Goal: Book appointment/travel/reservation

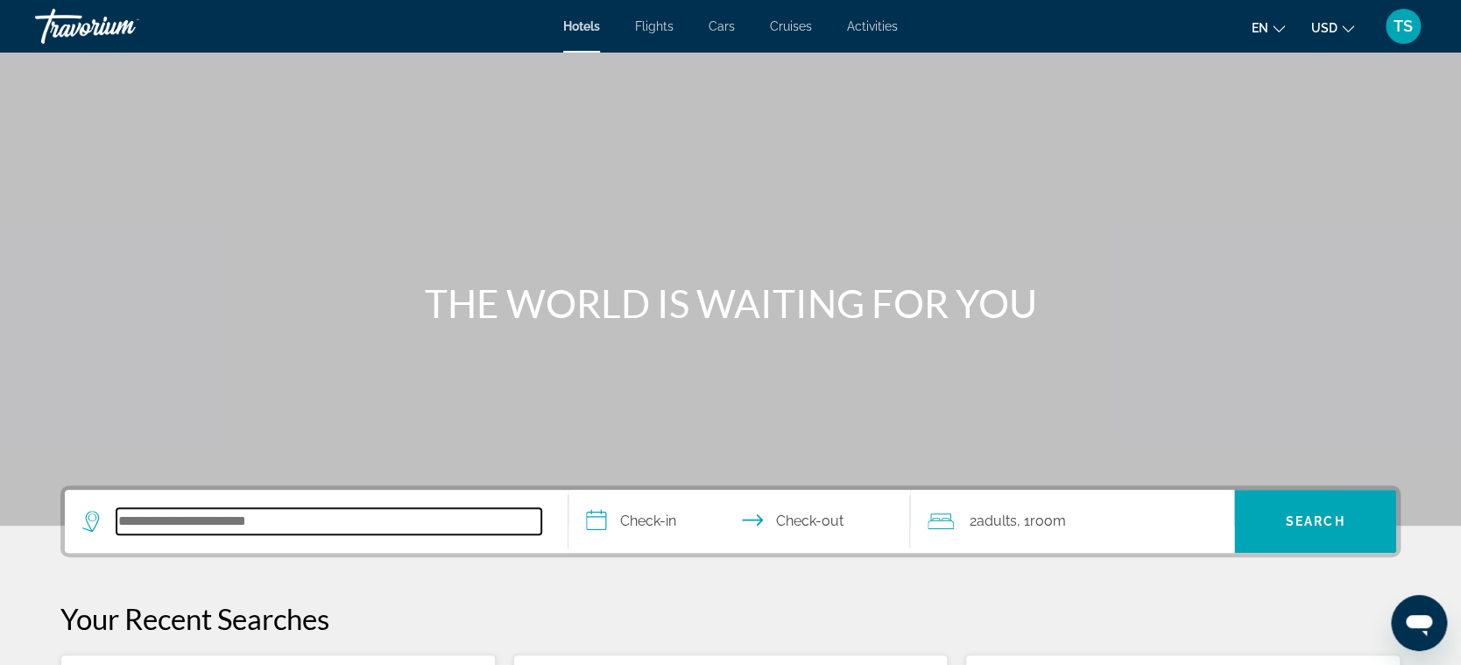
click at [177, 524] on input "Search hotel destination" at bounding box center [328, 521] width 425 height 26
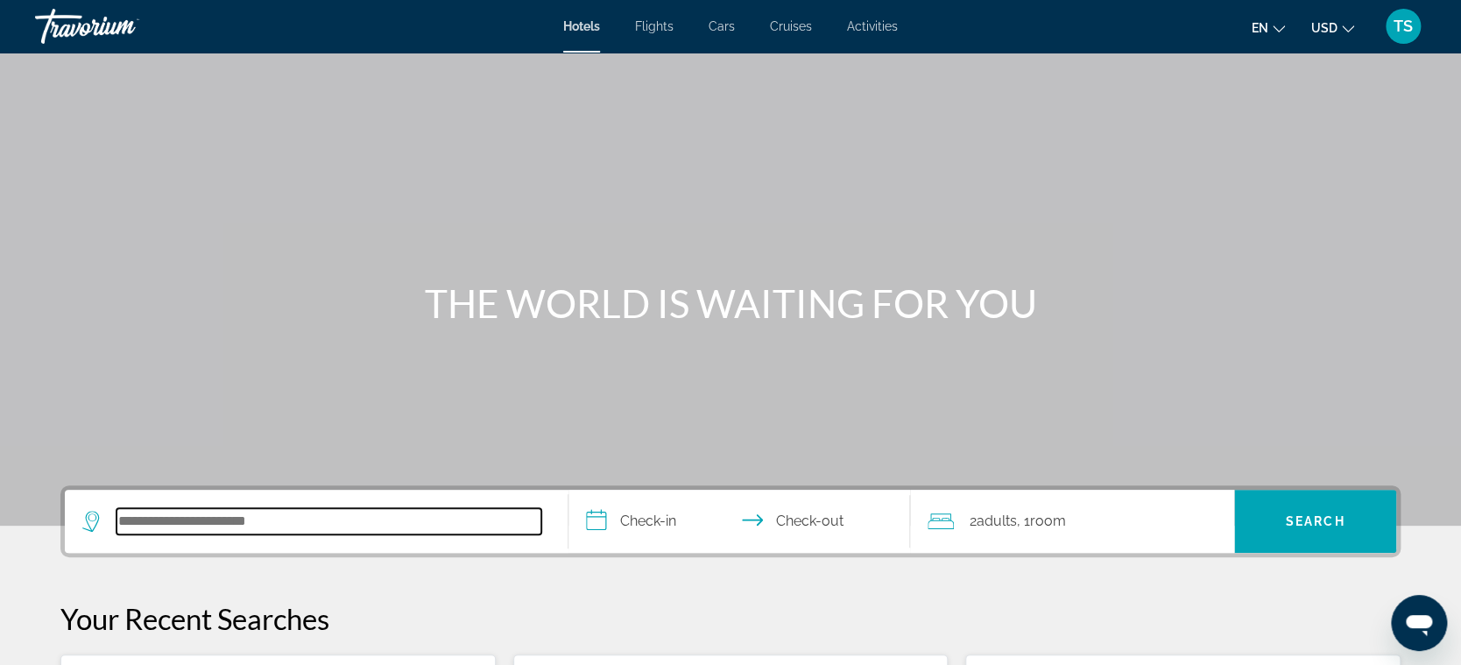
scroll to position [427, 0]
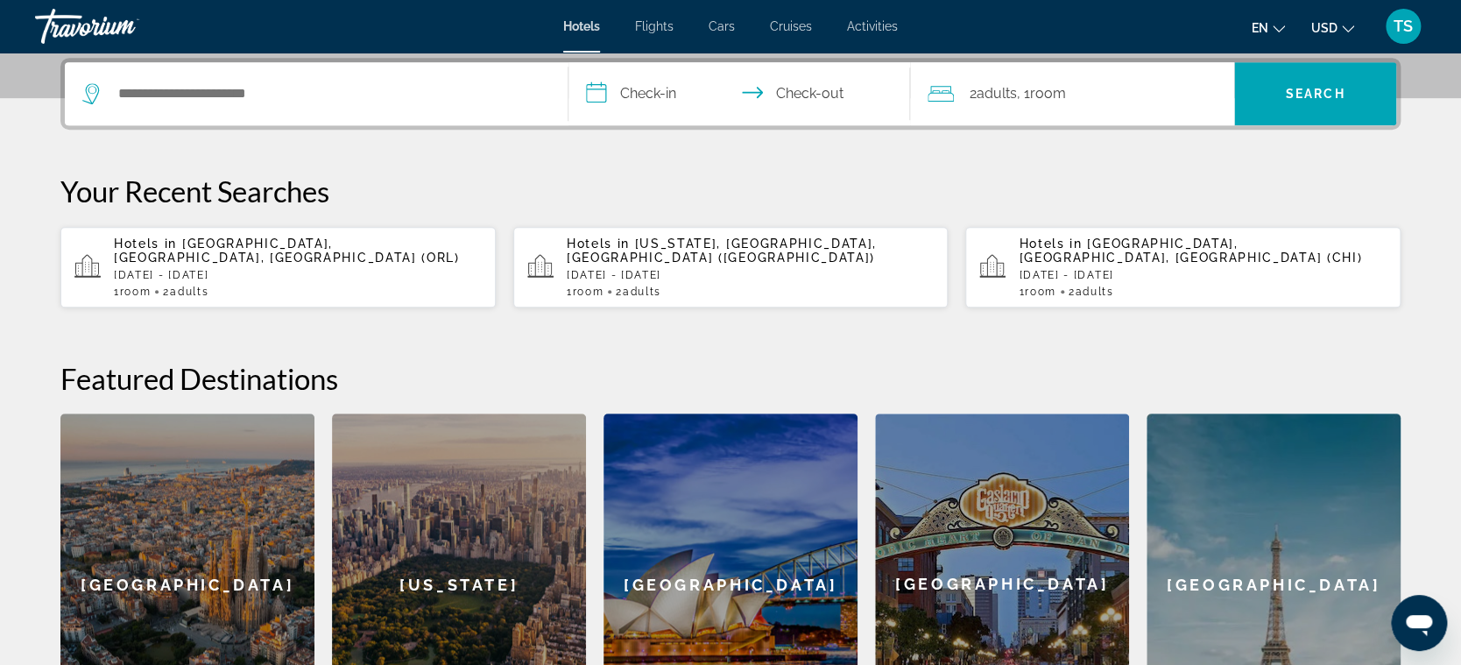
click at [201, 517] on div "[GEOGRAPHIC_DATA]" at bounding box center [187, 584] width 254 height 342
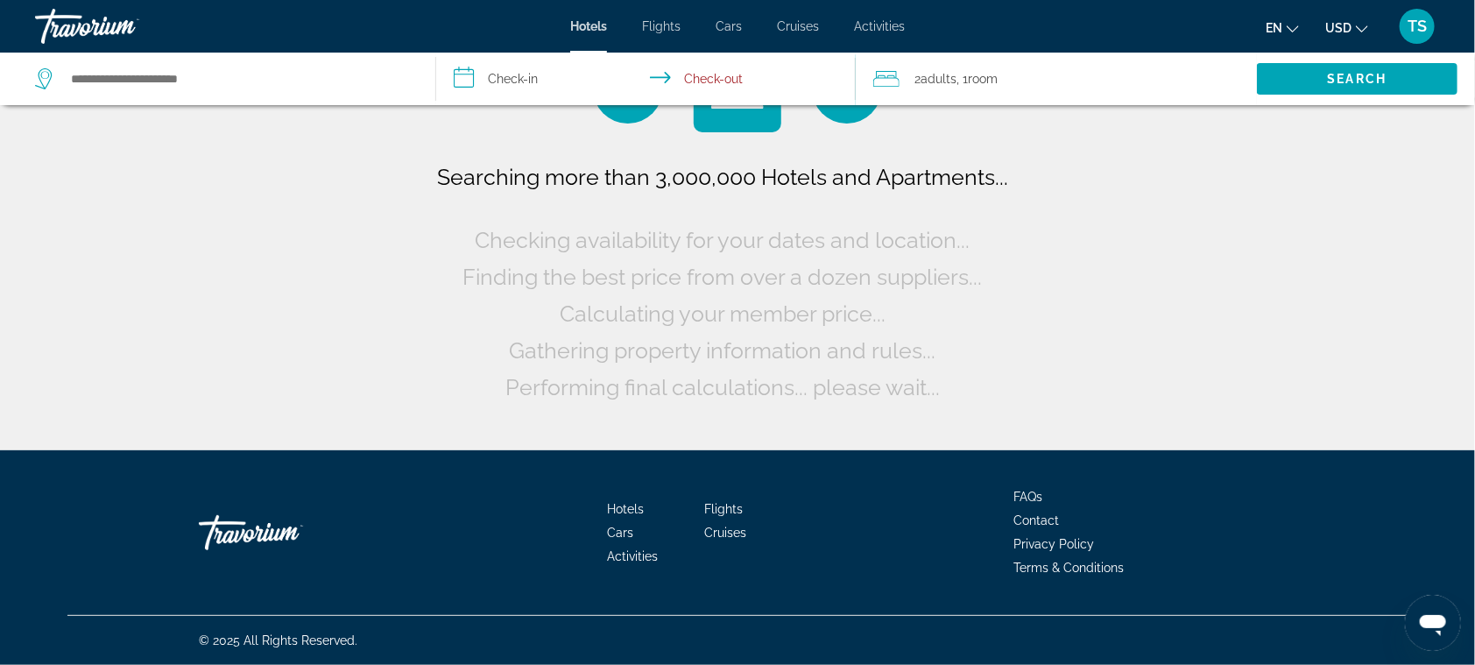
click at [244, 97] on div "Search widget" at bounding box center [226, 79] width 383 height 53
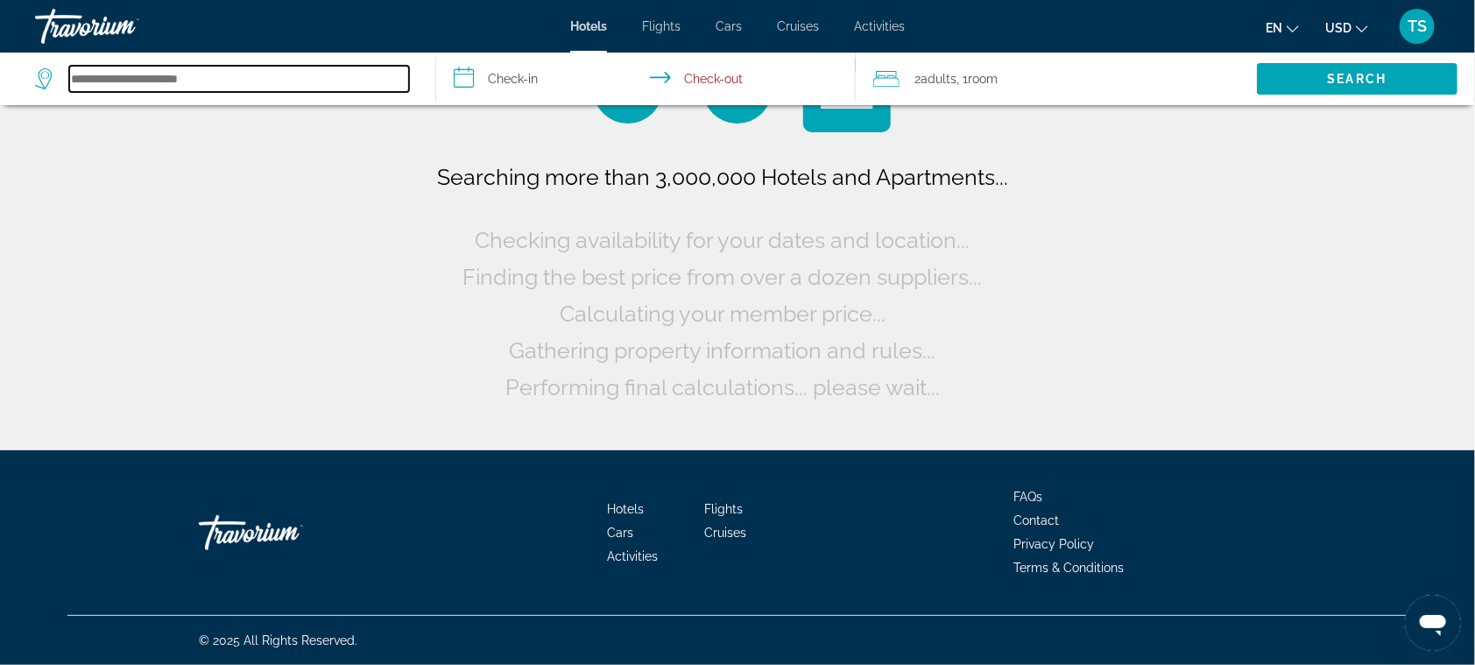
click at [198, 73] on input "Search hotel destination" at bounding box center [239, 79] width 340 height 26
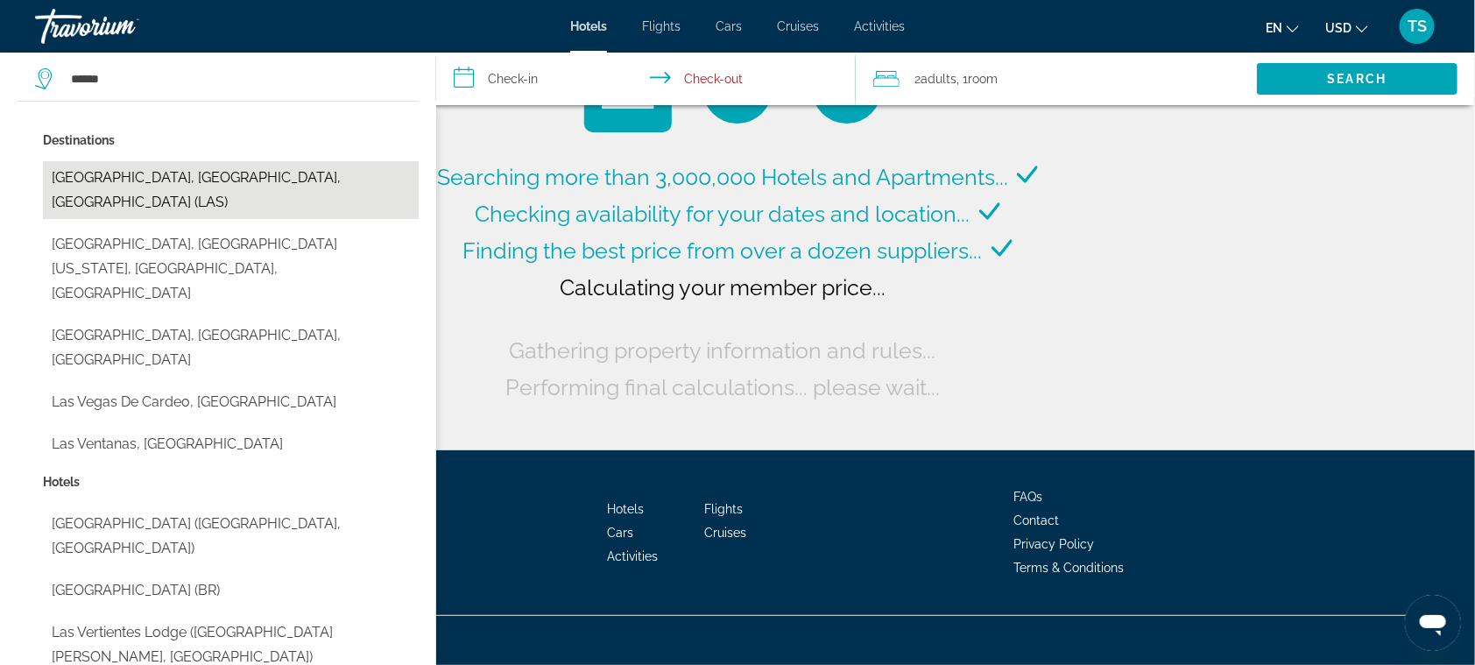
click at [71, 180] on button "[GEOGRAPHIC_DATA], [GEOGRAPHIC_DATA], [GEOGRAPHIC_DATA] (LAS)" at bounding box center [231, 190] width 376 height 58
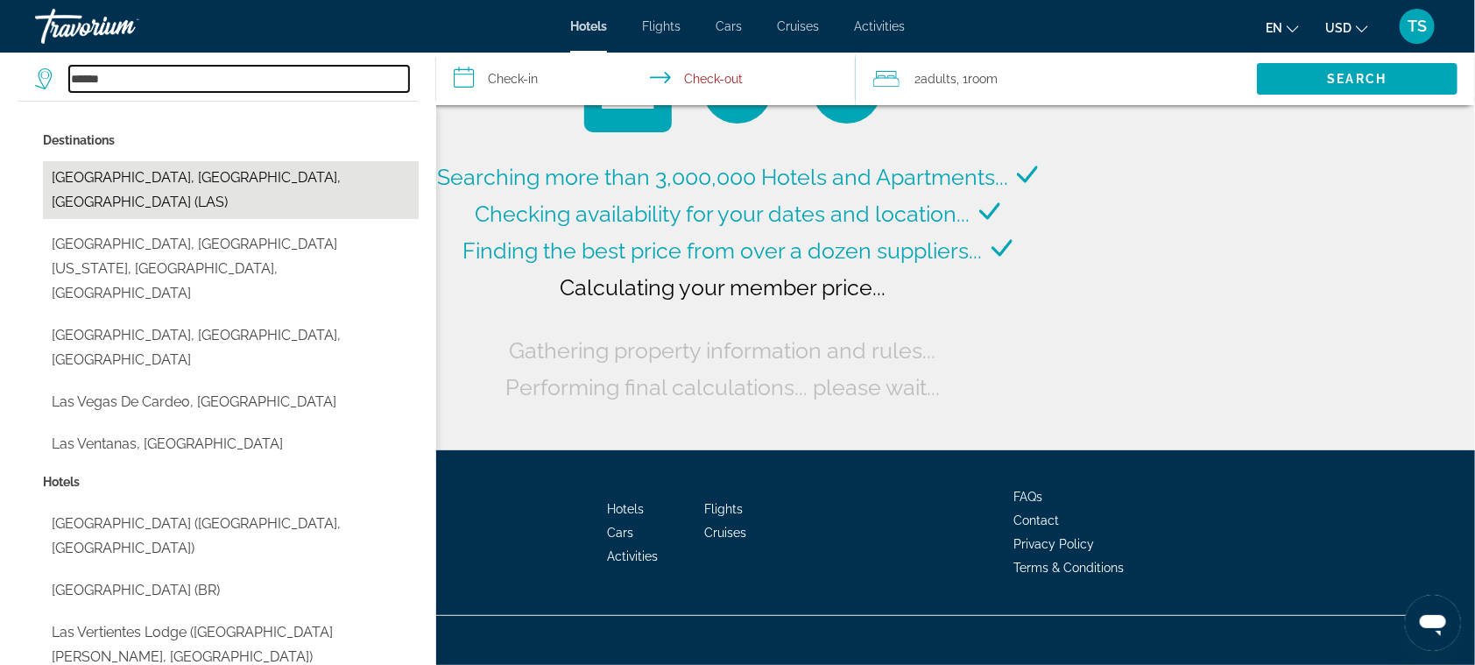
type input "**********"
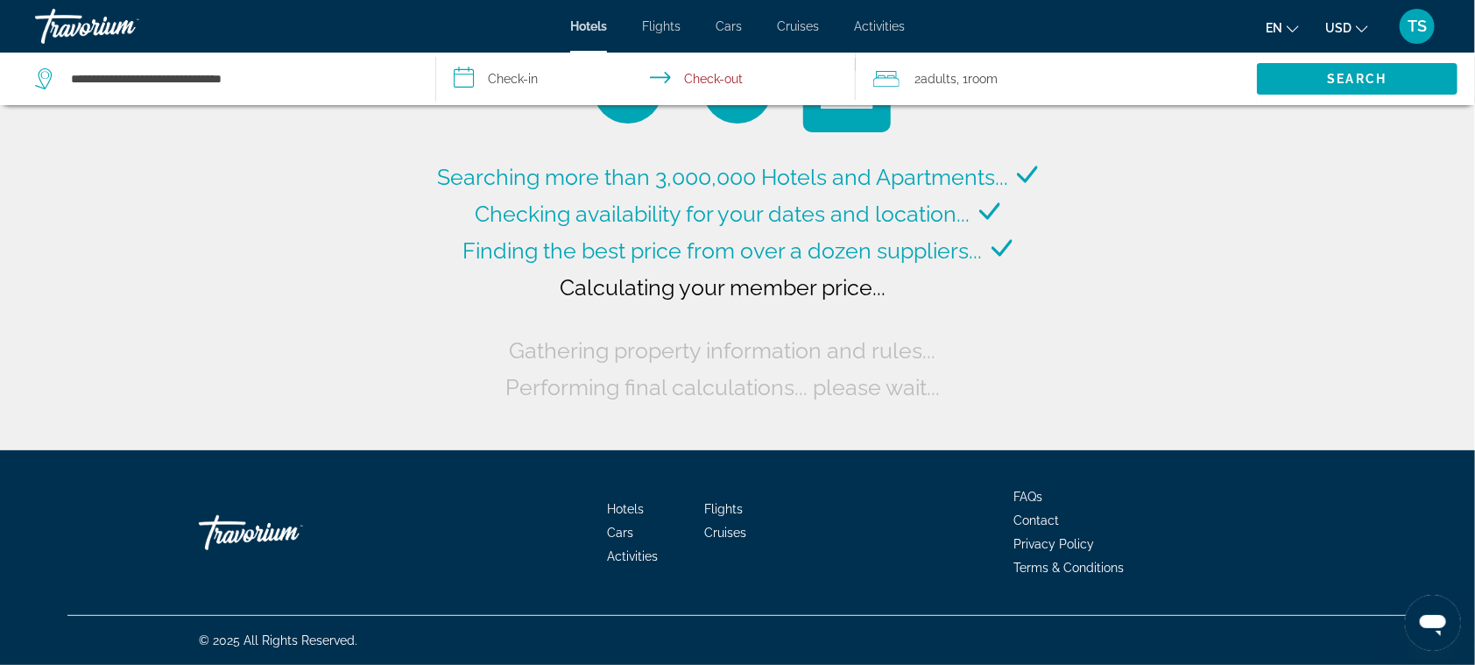
click at [490, 79] on input "**********" at bounding box center [649, 82] width 426 height 58
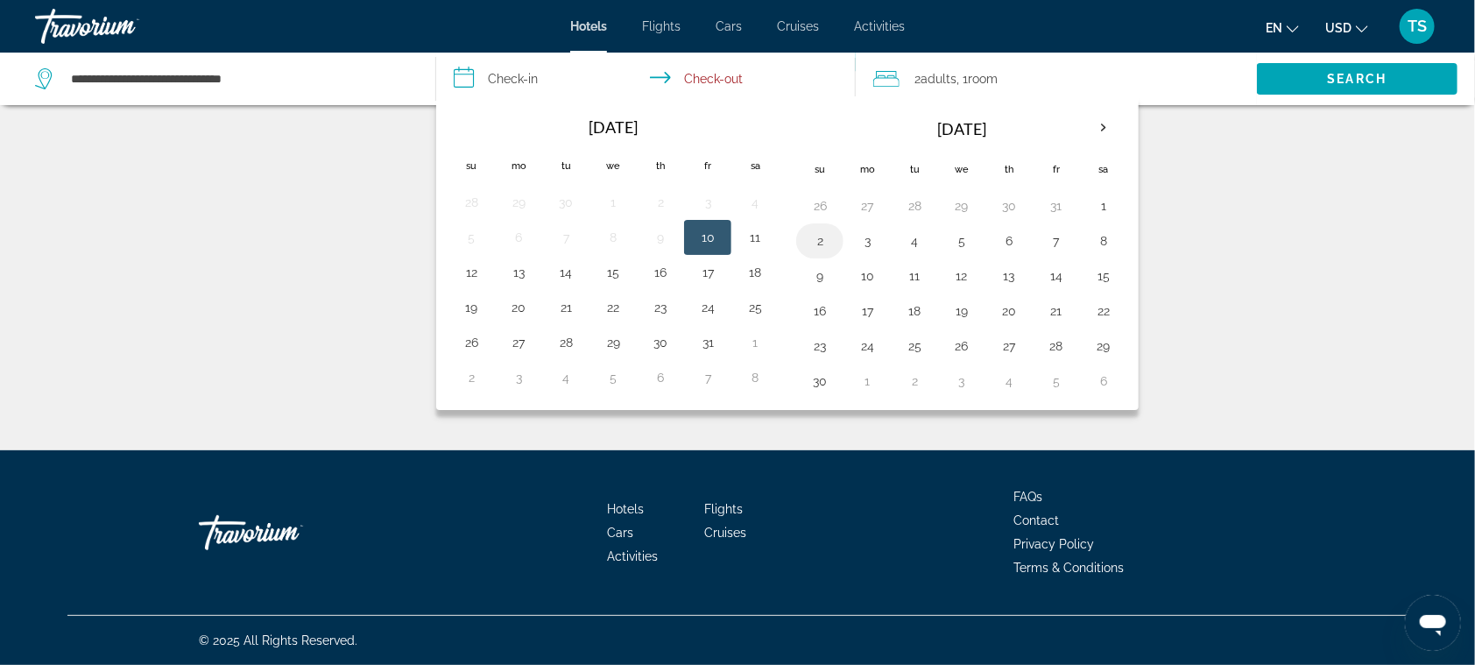
click at [828, 242] on button "2" at bounding box center [820, 241] width 28 height 25
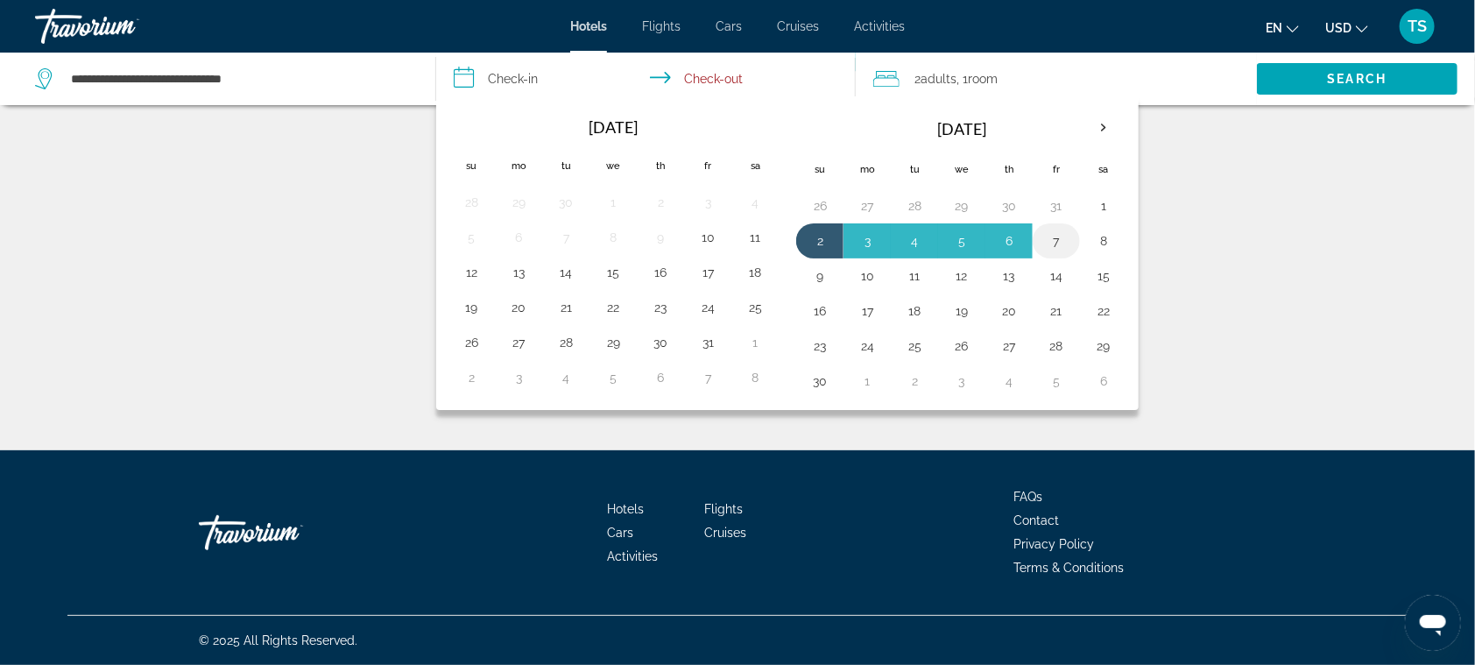
click at [1052, 241] on button "7" at bounding box center [1056, 241] width 28 height 25
type input "**********"
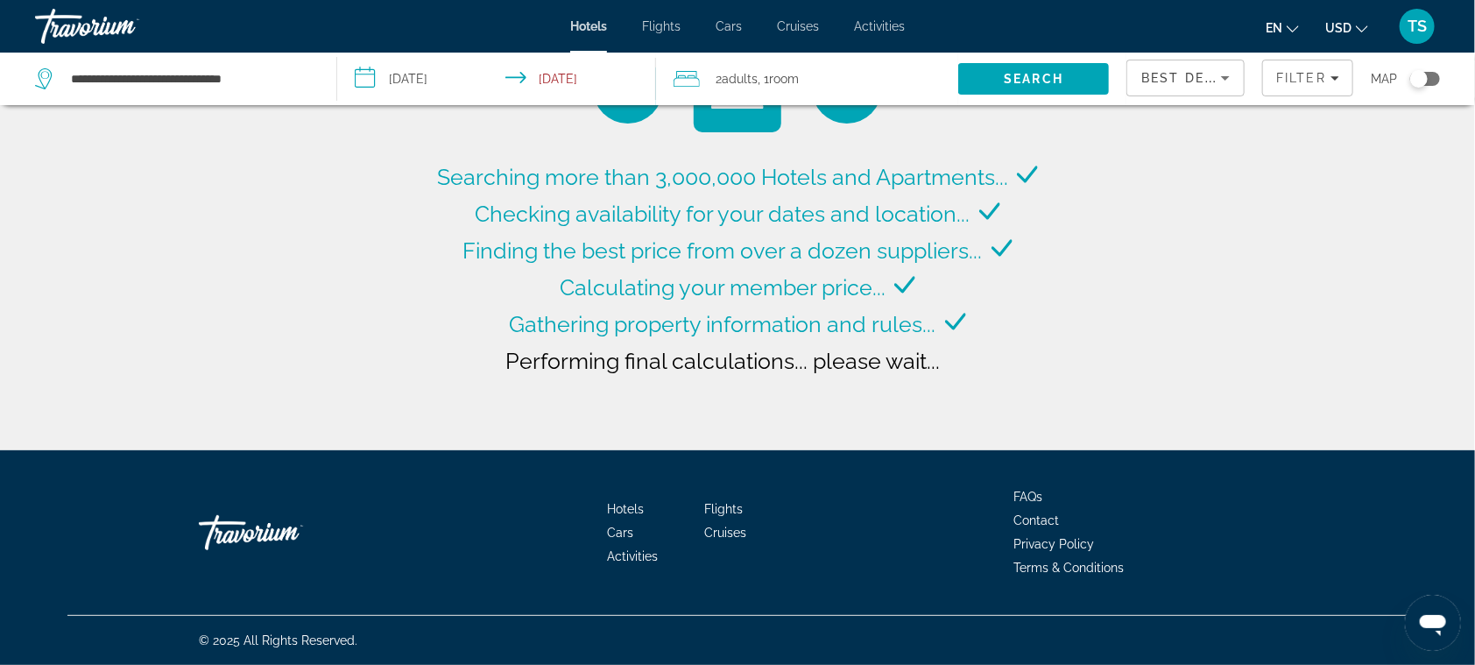
type input "**********"
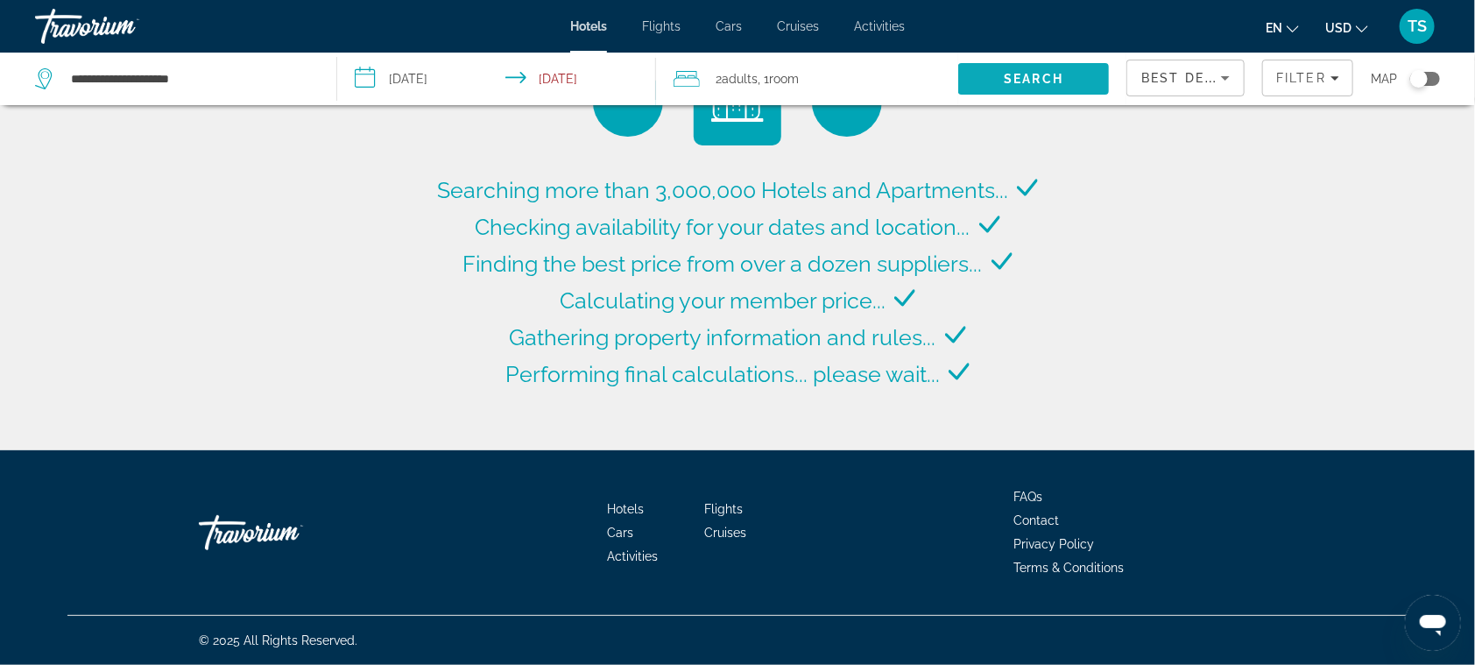
click at [1072, 70] on span "Search" at bounding box center [1033, 79] width 151 height 42
click at [1033, 72] on span "Search" at bounding box center [1034, 79] width 60 height 14
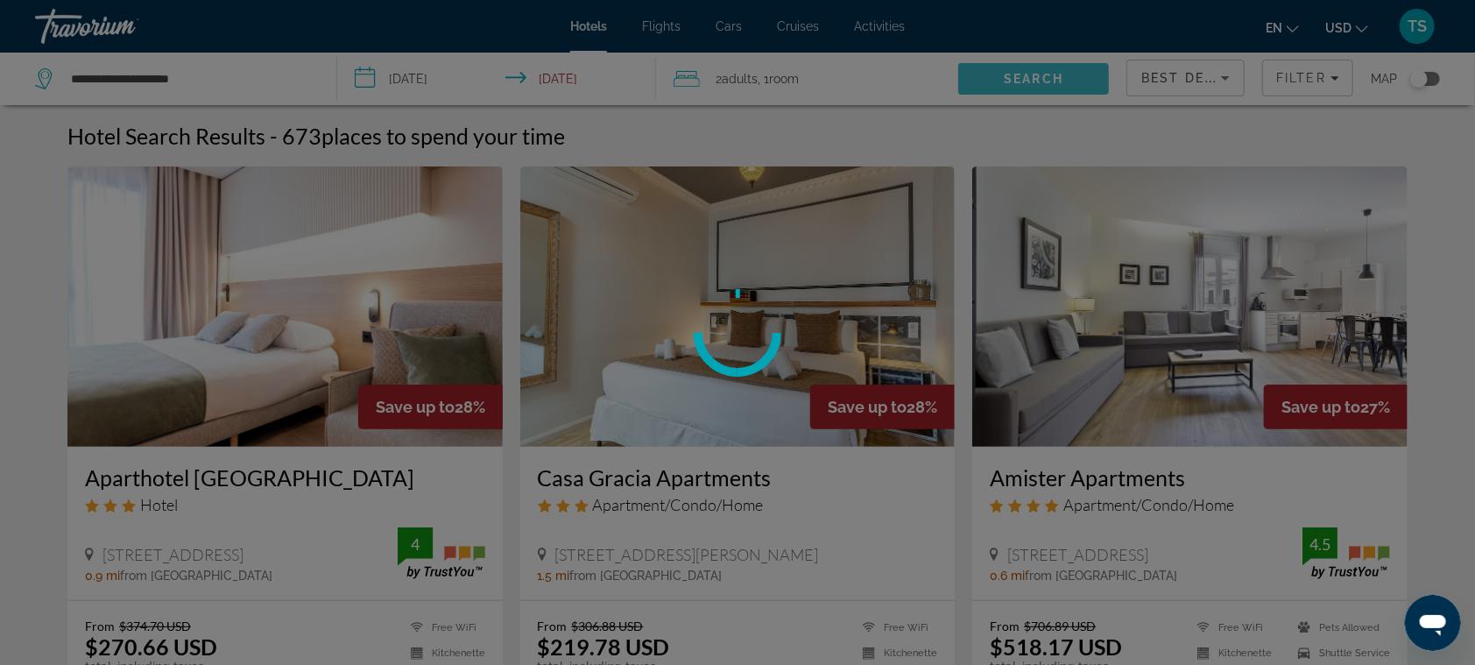
click at [1033, 72] on div at bounding box center [737, 332] width 1475 height 665
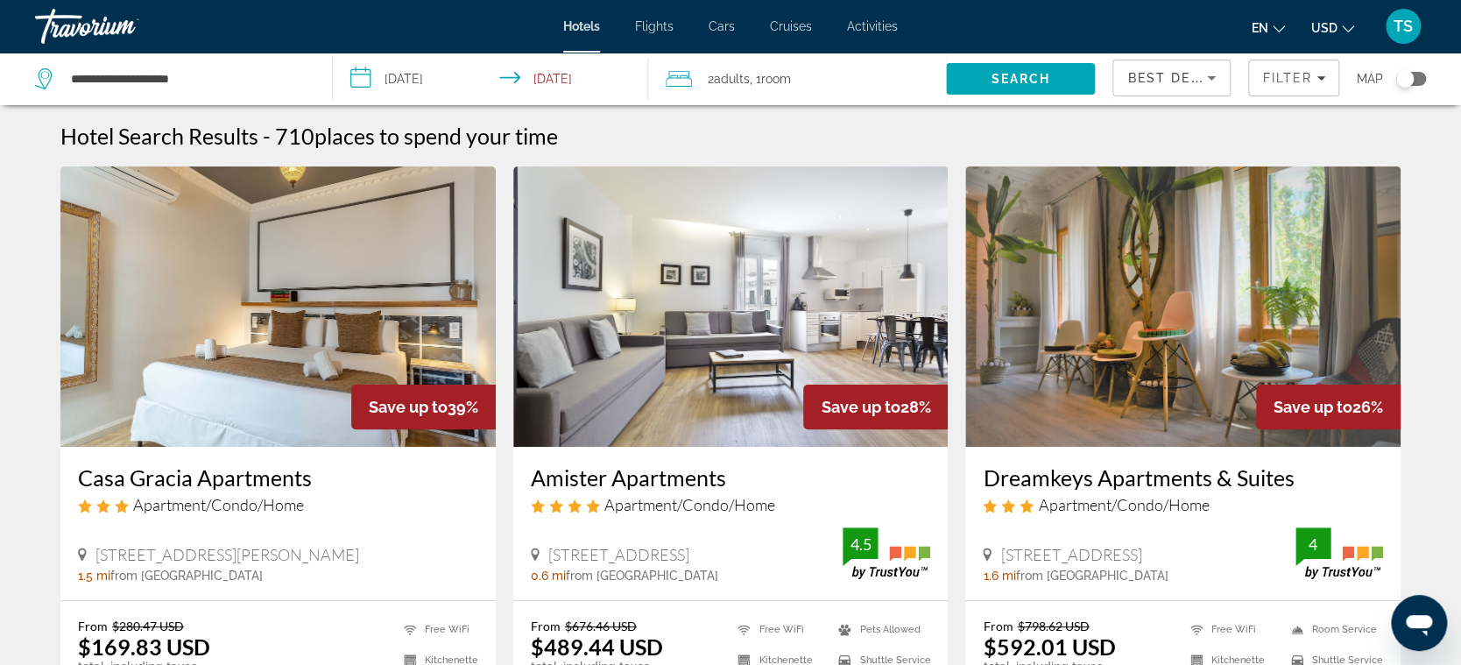
scroll to position [243, 0]
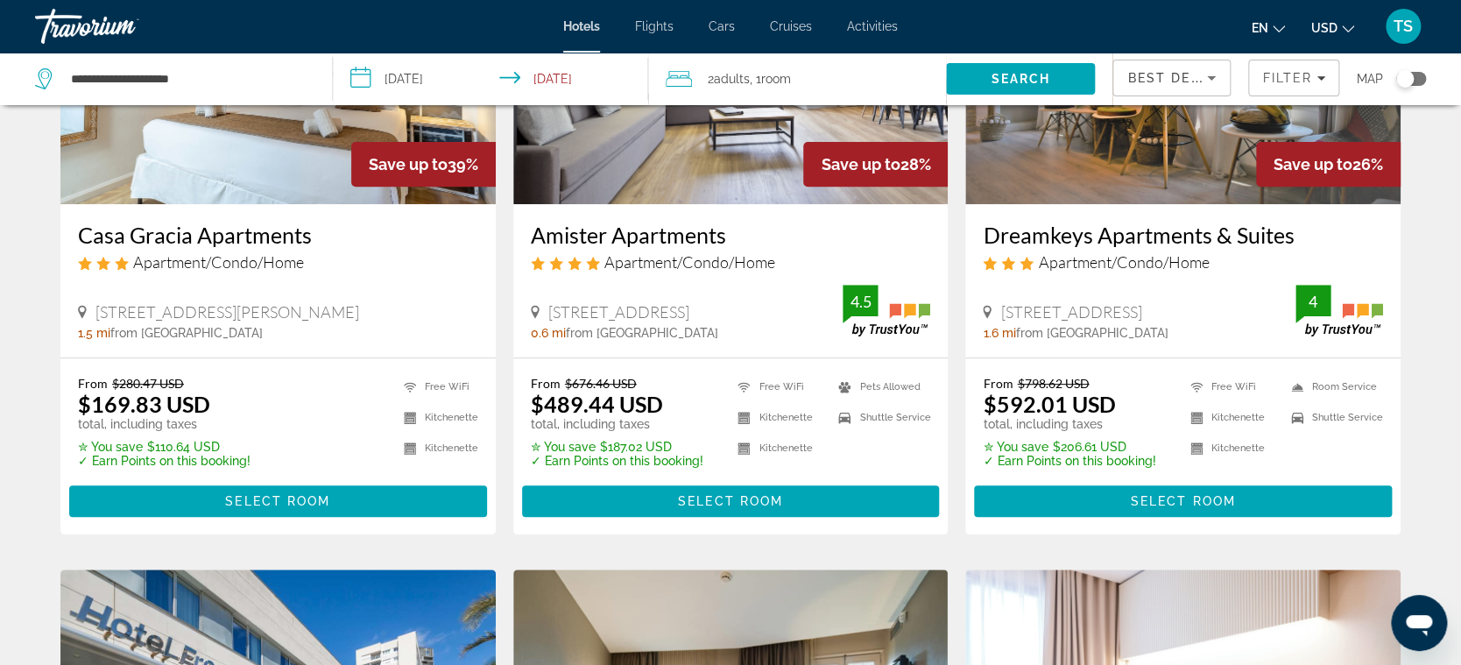
click at [168, 379] on del "$280.47 USD" at bounding box center [148, 383] width 72 height 15
drag, startPoint x: 112, startPoint y: 387, endPoint x: 190, endPoint y: 389, distance: 78.0
click at [190, 389] on p "From $280.47 USD" at bounding box center [164, 383] width 173 height 15
drag, startPoint x: 74, startPoint y: 408, endPoint x: 222, endPoint y: 430, distance: 148.7
click at [222, 430] on div "From $280.47 USD $169.83 USD total, including taxes ✮ You save $110.64 USD ✓ Ea…" at bounding box center [277, 446] width 435 height 176
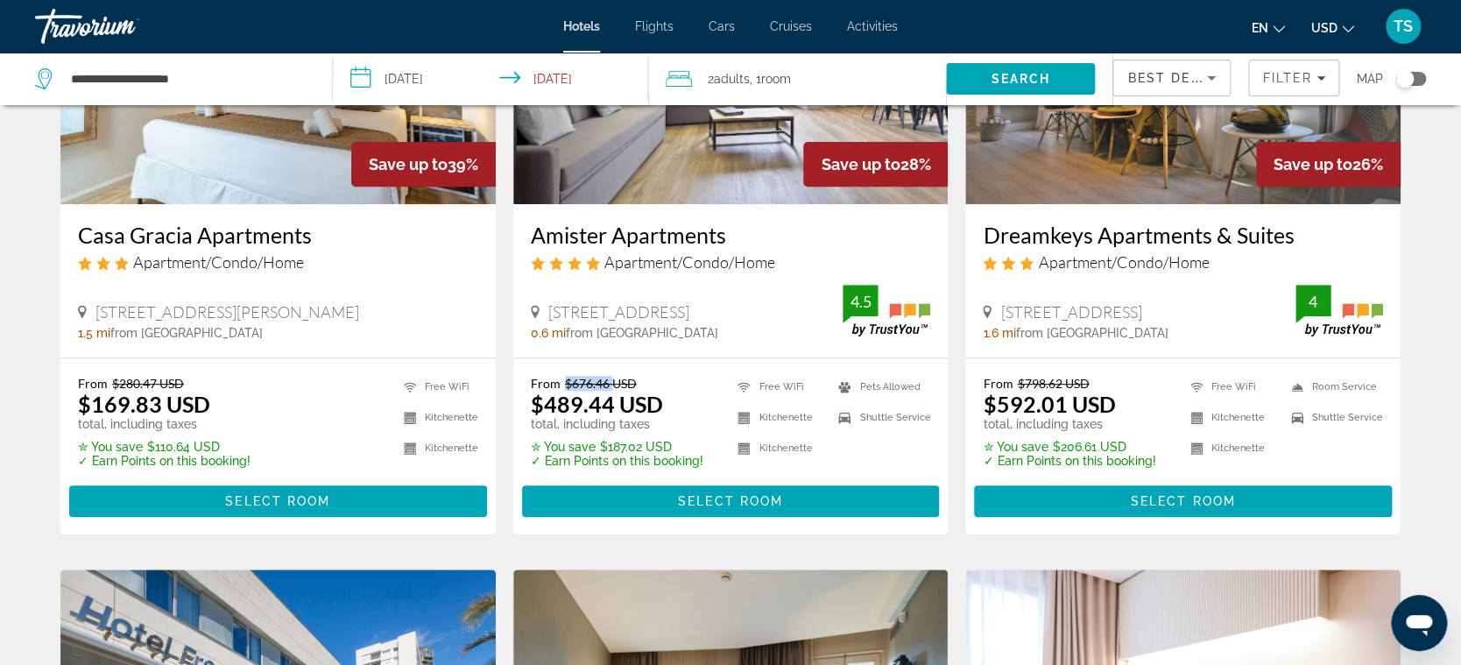
drag, startPoint x: 565, startPoint y: 384, endPoint x: 613, endPoint y: 388, distance: 48.4
click at [613, 388] on del "$676.46 USD" at bounding box center [601, 383] width 72 height 15
drag, startPoint x: 531, startPoint y: 396, endPoint x: 616, endPoint y: 402, distance: 85.2
click at [616, 402] on ins "$489.44 USD" at bounding box center [597, 404] width 132 height 26
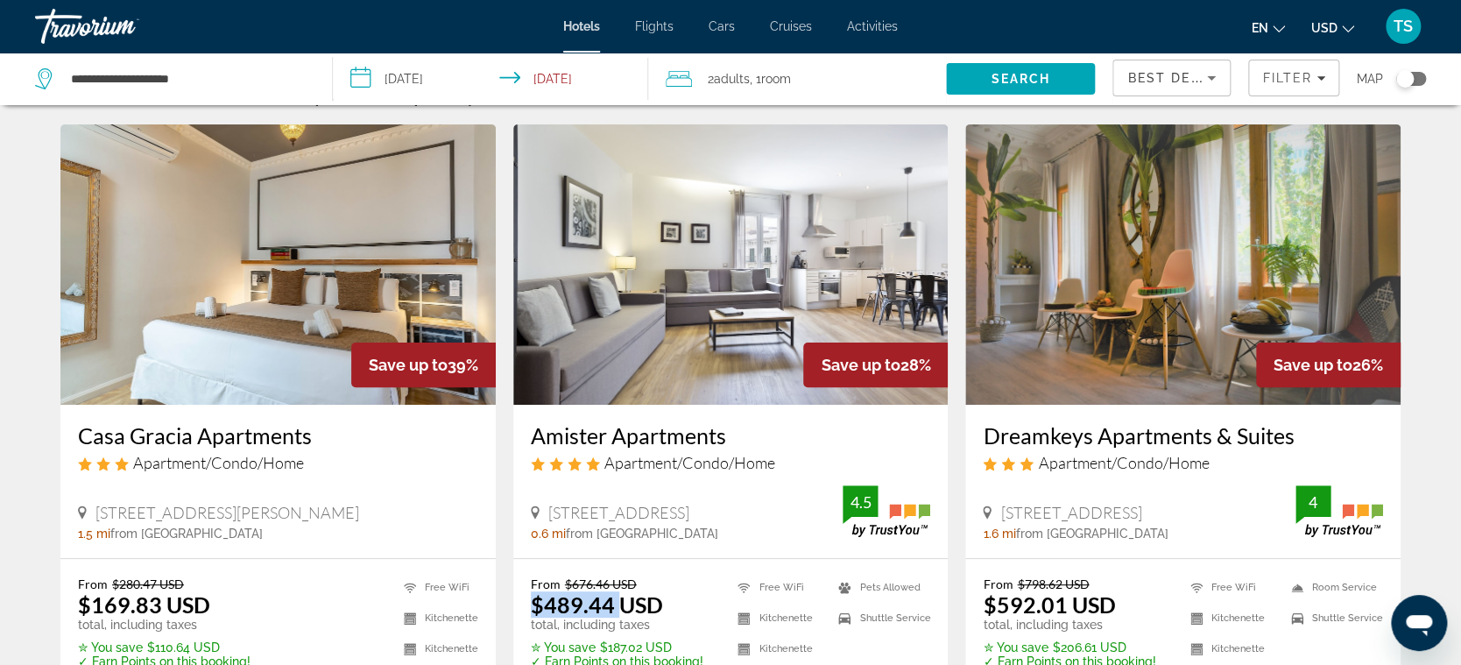
scroll to position [37, 0]
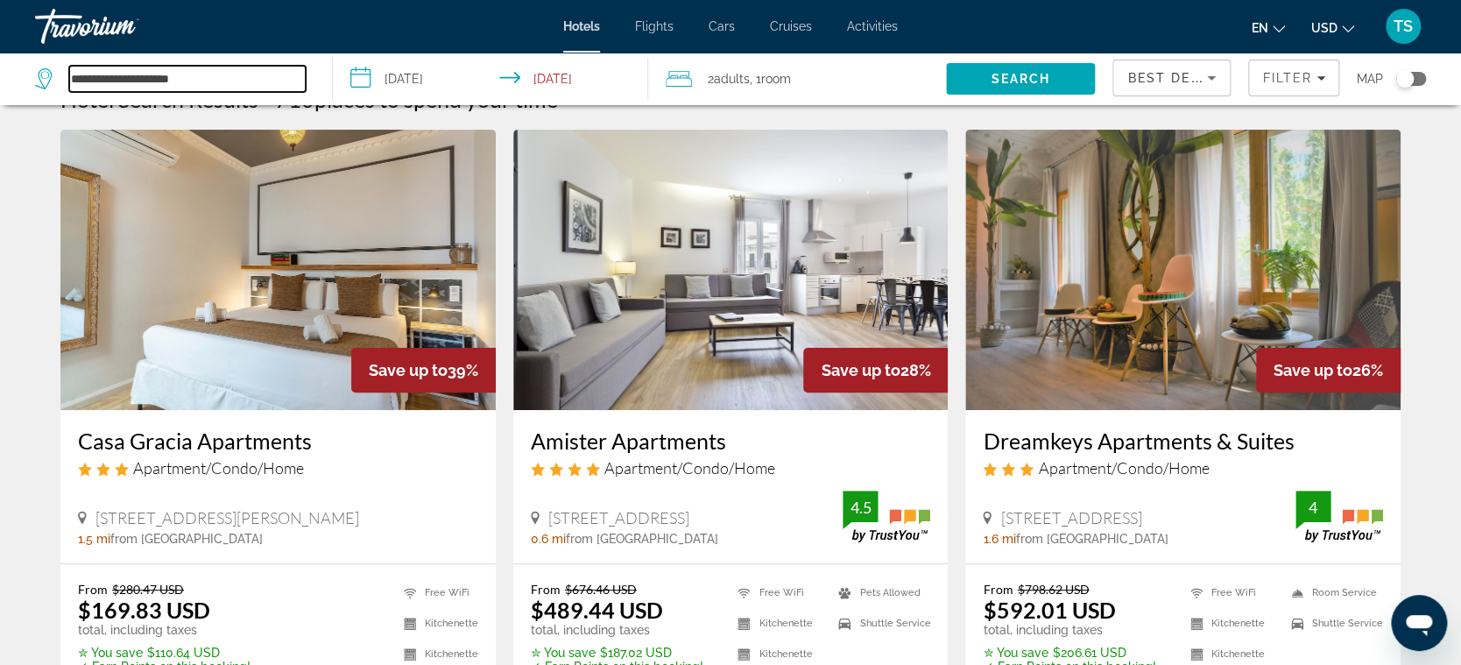
click at [213, 78] on input "**********" at bounding box center [187, 79] width 236 height 26
drag, startPoint x: 213, startPoint y: 78, endPoint x: 40, endPoint y: 85, distance: 172.7
click at [40, 85] on div "**********" at bounding box center [170, 79] width 271 height 26
click at [130, 81] on input "***" at bounding box center [187, 79] width 236 height 26
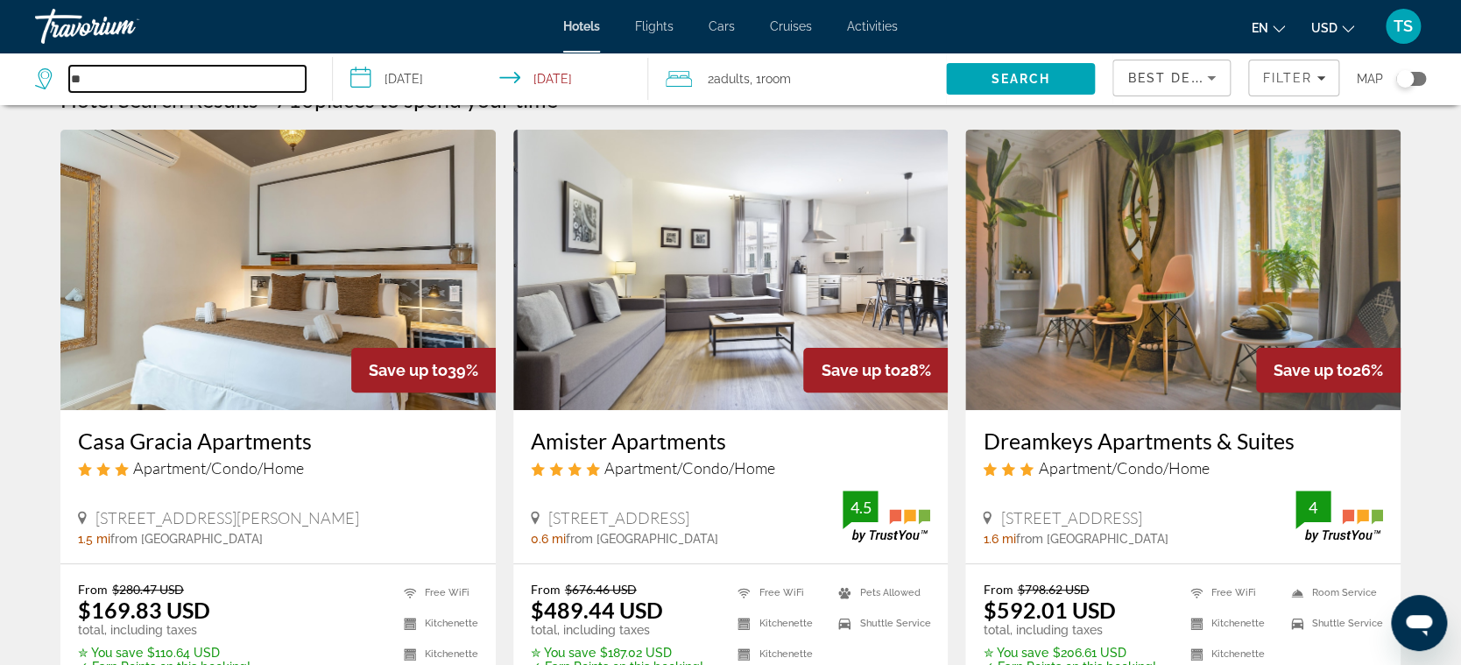
type input "*"
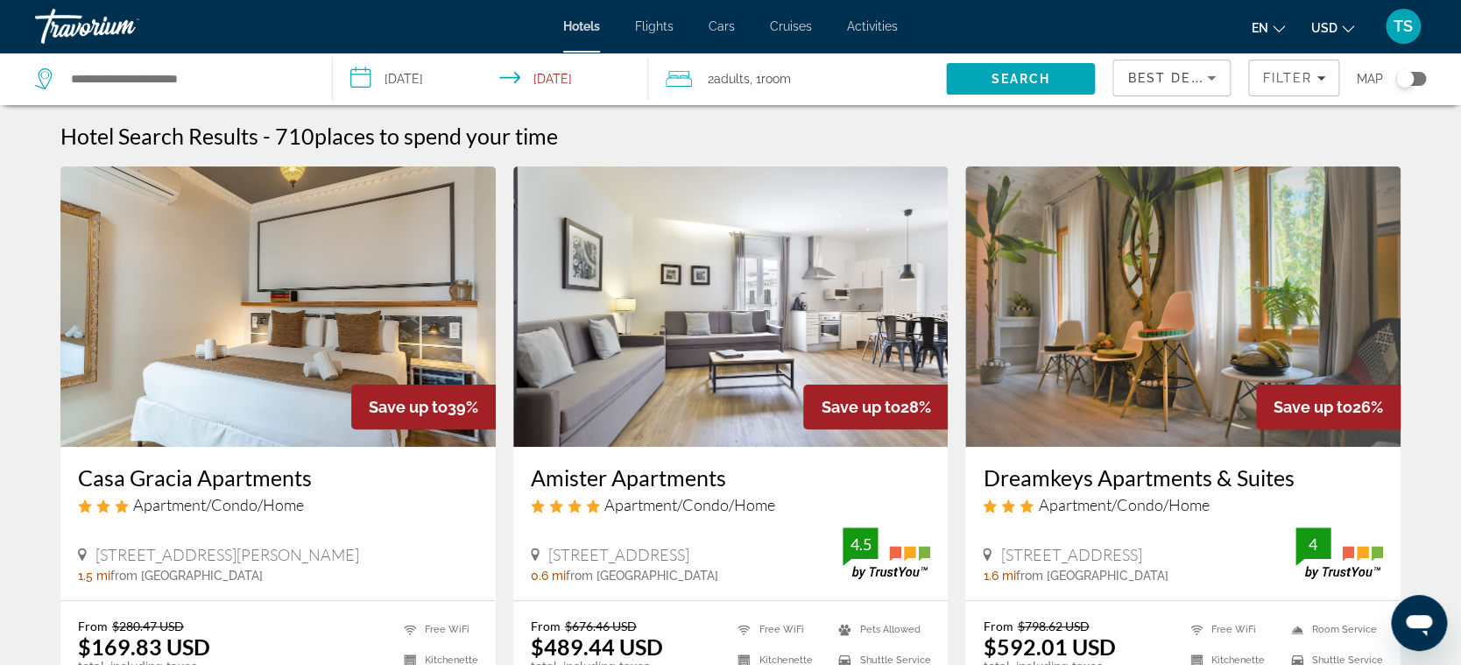
drag, startPoint x: 109, startPoint y: 74, endPoint x: 57, endPoint y: 82, distance: 52.3
click at [57, 82] on div "Search widget" at bounding box center [170, 79] width 271 height 26
click at [93, 85] on input "Search hotel destination" at bounding box center [187, 79] width 236 height 26
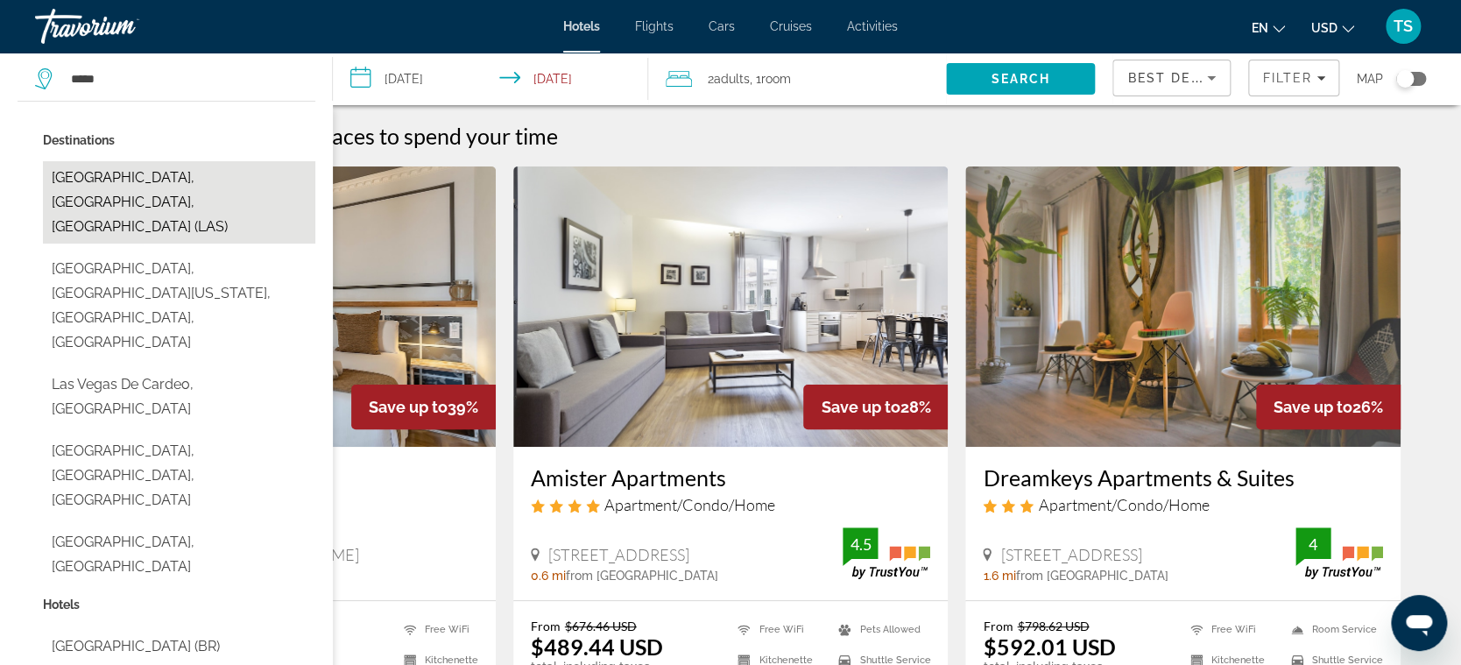
click at [166, 191] on button "[GEOGRAPHIC_DATA], [GEOGRAPHIC_DATA], [GEOGRAPHIC_DATA] (LAS)" at bounding box center [179, 202] width 272 height 82
type input "**********"
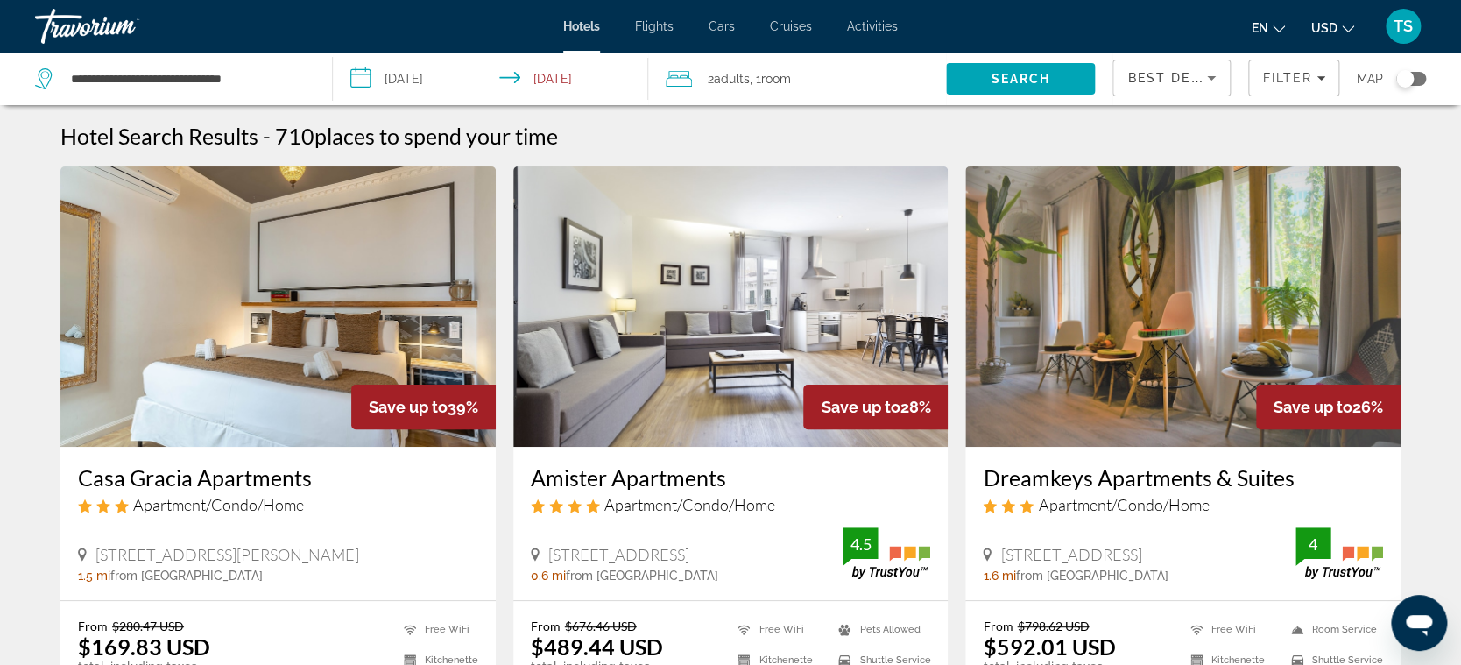
click at [451, 67] on input "**********" at bounding box center [494, 82] width 322 height 58
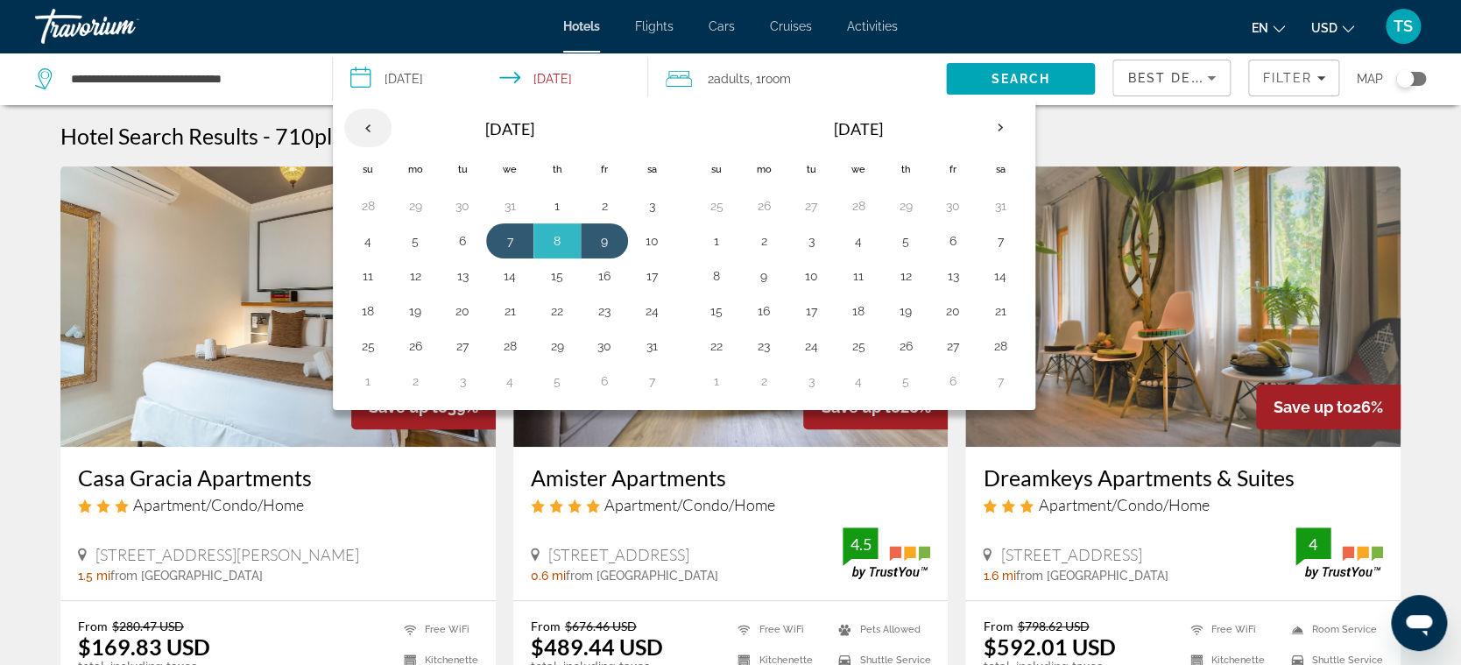
click at [370, 115] on th "Previous month" at bounding box center [367, 128] width 47 height 39
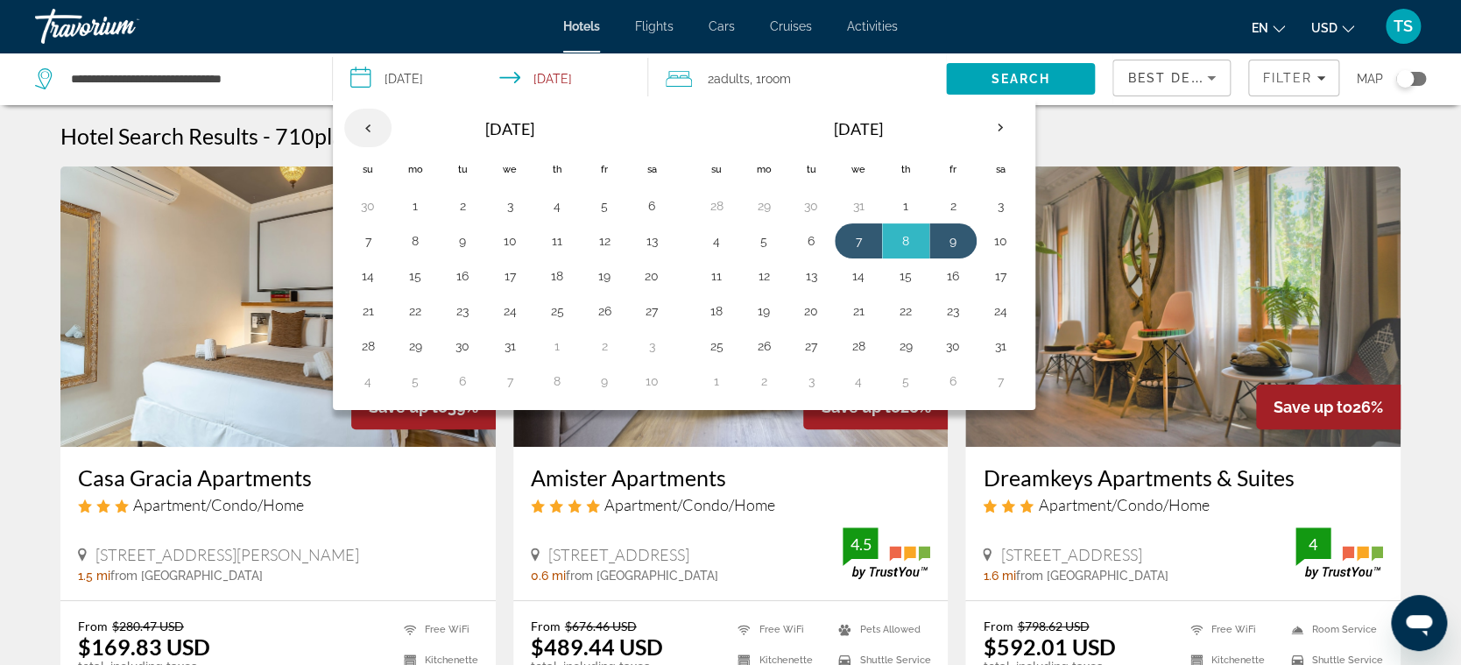
click at [370, 115] on th "Previous month" at bounding box center [367, 128] width 47 height 39
click at [371, 237] on button "2" at bounding box center [368, 241] width 28 height 25
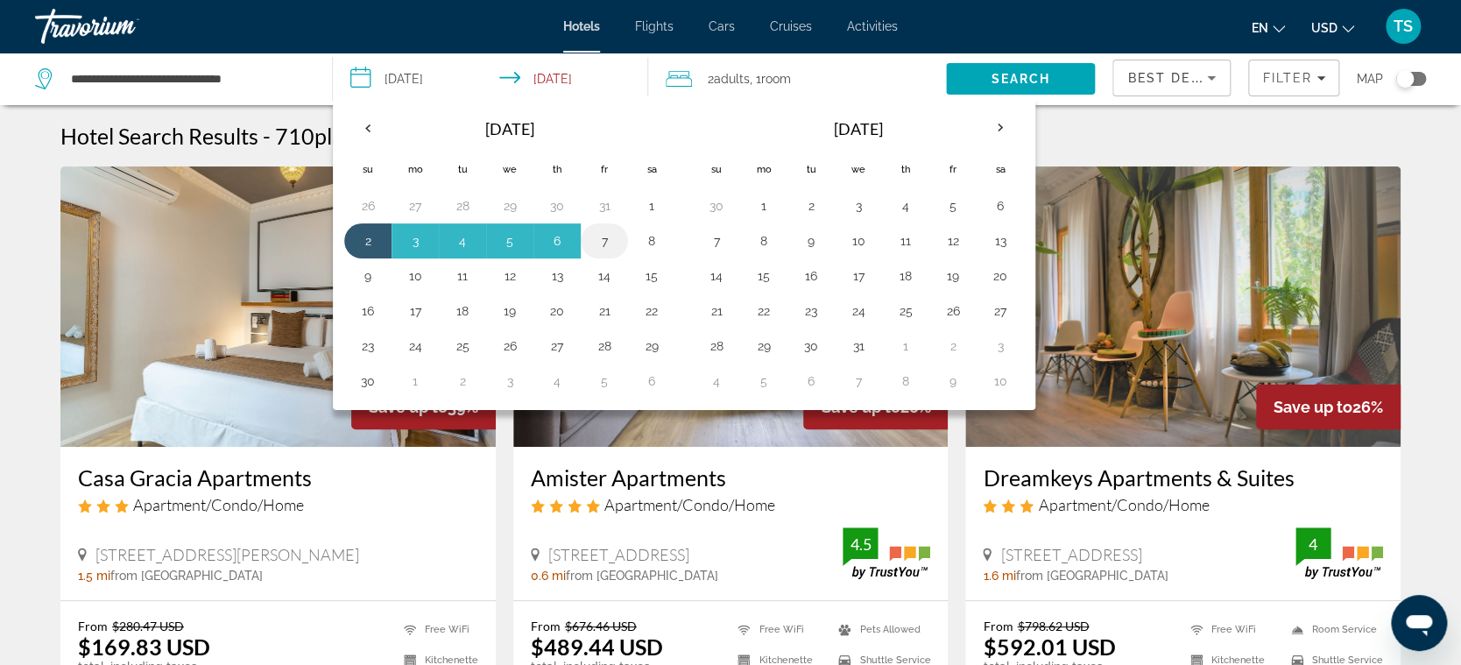
click at [603, 242] on button "7" at bounding box center [604, 241] width 28 height 25
type input "**********"
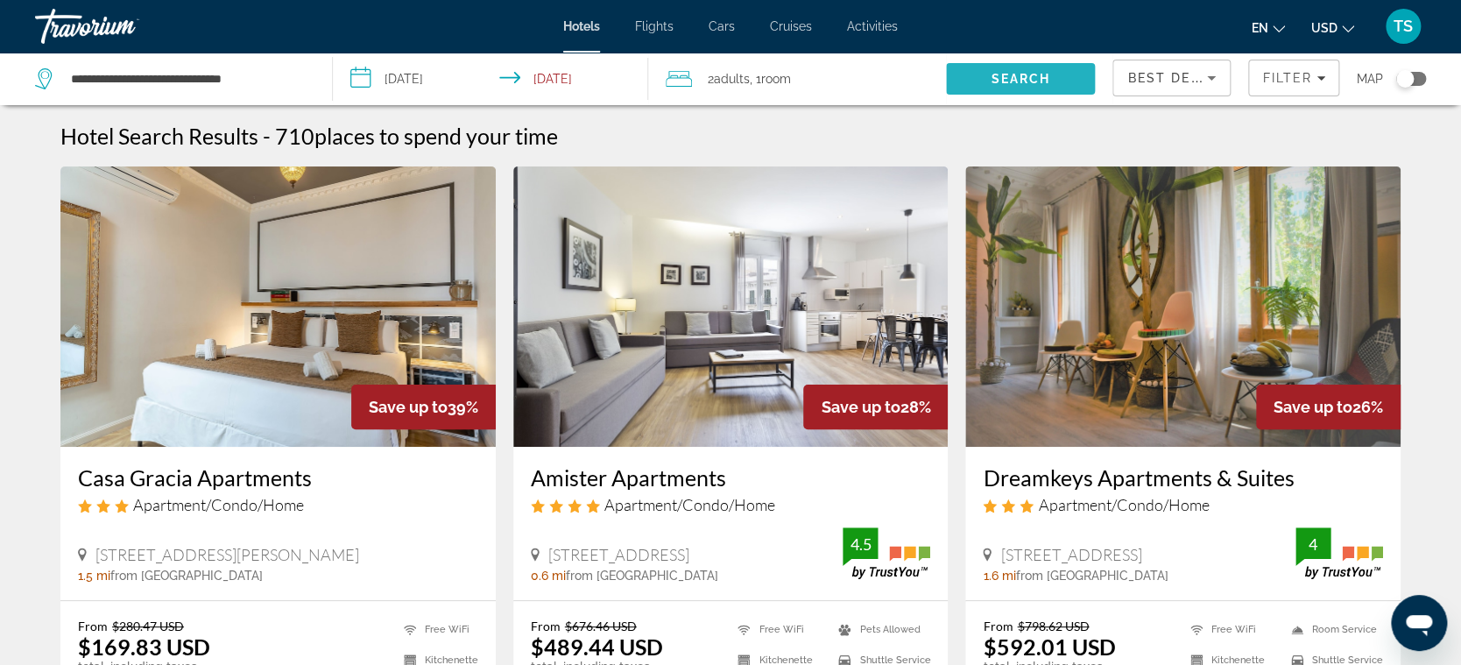
click at [1006, 80] on span "Search" at bounding box center [1021, 79] width 60 height 14
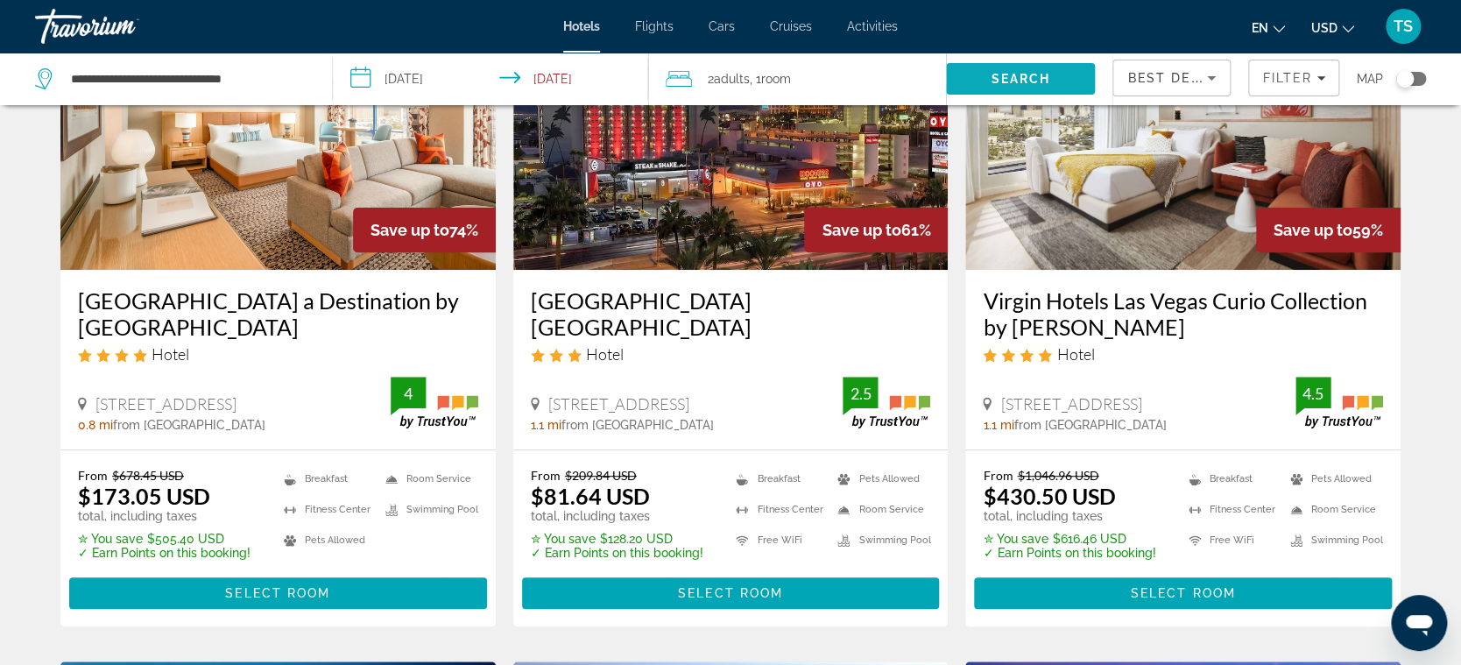
scroll to position [176, 0]
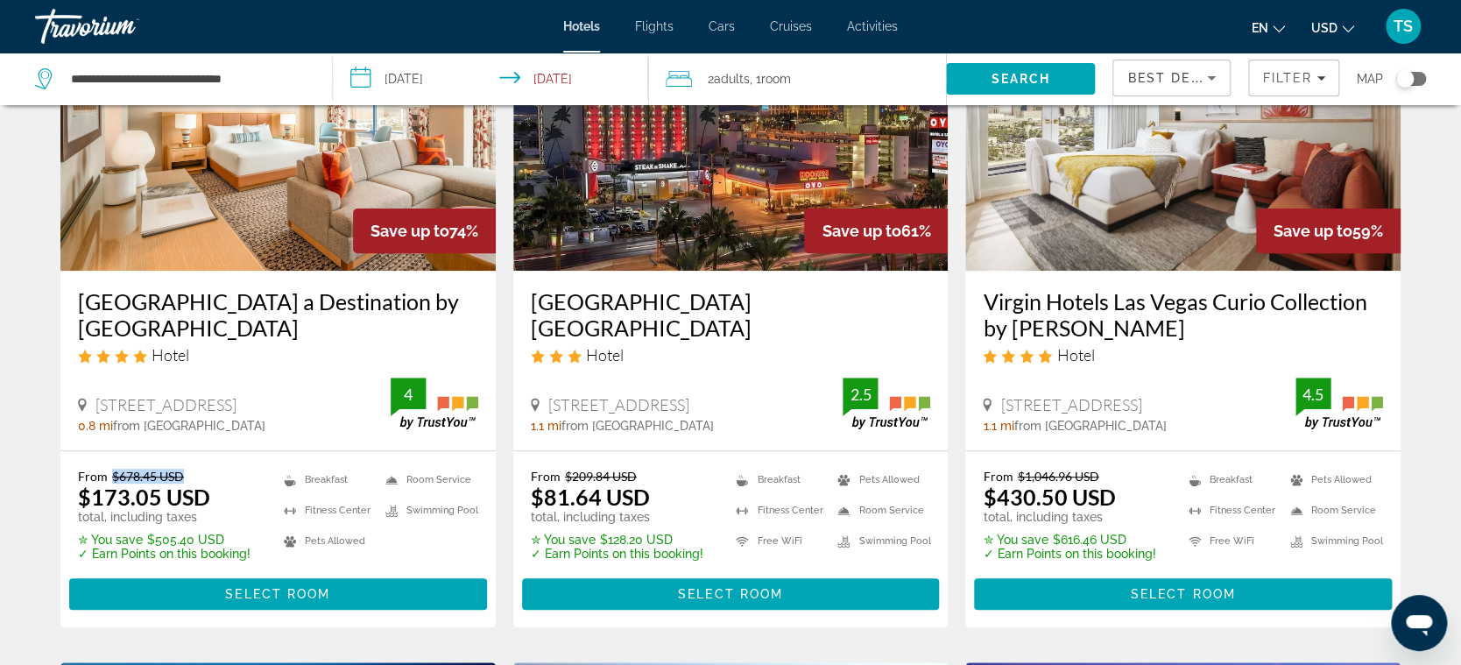
drag, startPoint x: 181, startPoint y: 480, endPoint x: 109, endPoint y: 478, distance: 72.7
click at [109, 478] on p "From $678.45 USD" at bounding box center [164, 476] width 173 height 15
drag, startPoint x: 553, startPoint y: 497, endPoint x: 585, endPoint y: 498, distance: 31.5
click at [585, 498] on ins "$81.64 USD" at bounding box center [590, 496] width 119 height 26
drag, startPoint x: 1015, startPoint y: 480, endPoint x: 1066, endPoint y: 475, distance: 51.1
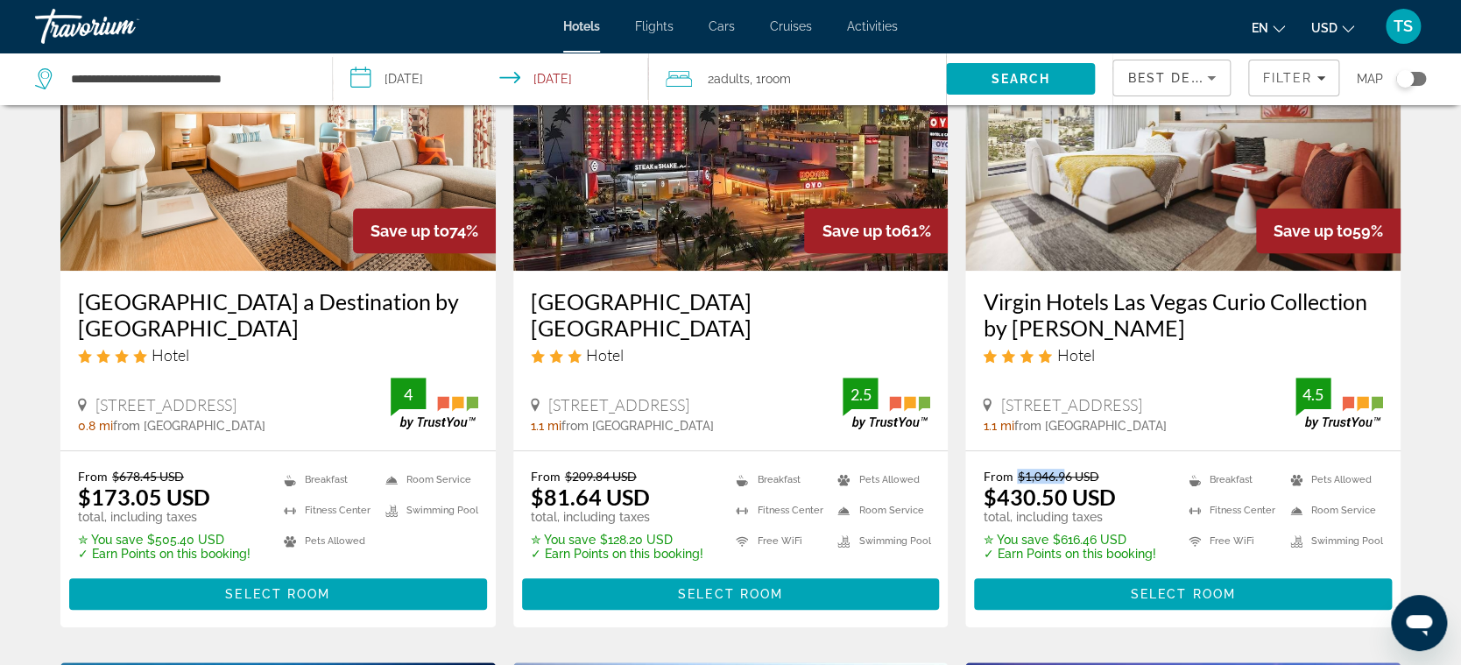
click at [1066, 475] on del "$1,046.96 USD" at bounding box center [1057, 476] width 81 height 15
drag, startPoint x: 972, startPoint y: 501, endPoint x: 982, endPoint y: 501, distance: 9.6
click at [982, 501] on div "From $1,046.96 USD $430.50 USD total, including taxes ✮ You save $616.46 USD ✓ …" at bounding box center [1182, 539] width 435 height 176
drag, startPoint x: 982, startPoint y: 501, endPoint x: 1065, endPoint y: 495, distance: 83.4
click at [1065, 495] on ins "$430.50 USD" at bounding box center [1049, 496] width 132 height 26
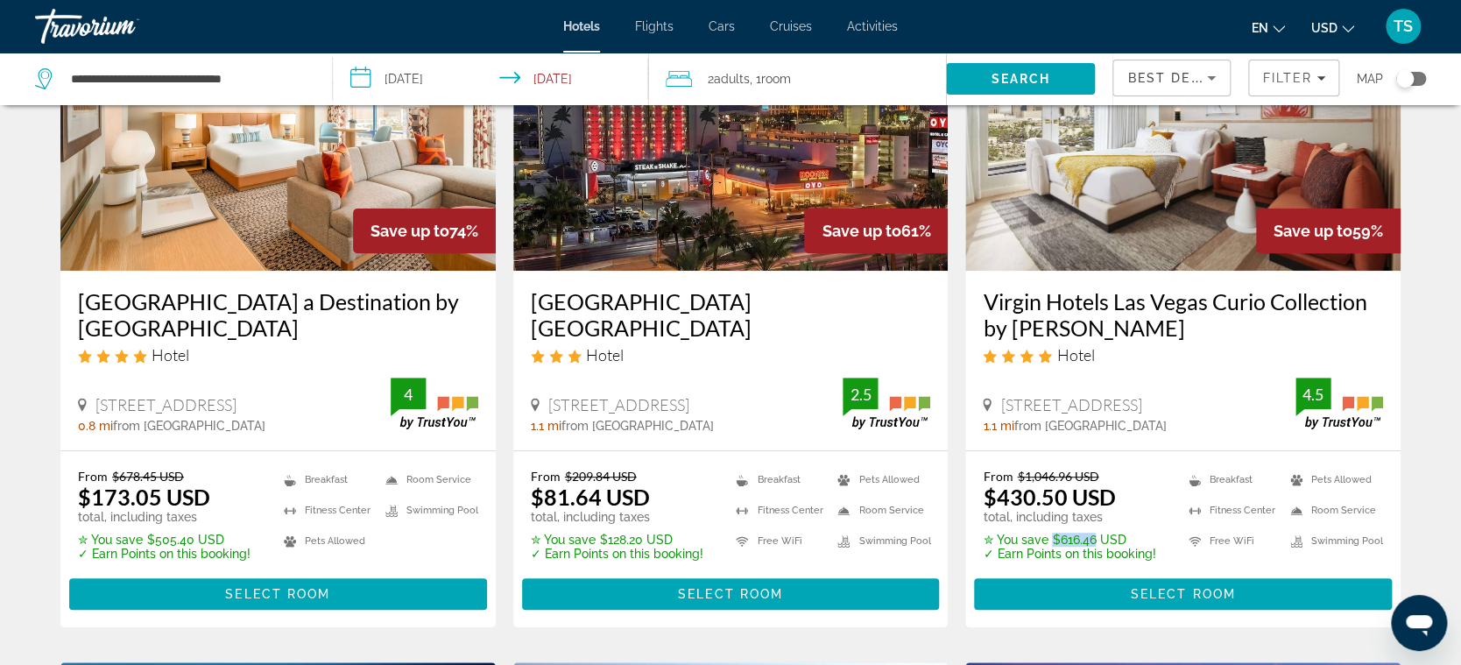
drag, startPoint x: 1050, startPoint y: 536, endPoint x: 1089, endPoint y: 536, distance: 38.5
click at [1089, 536] on p "✮ You save $616.46 USD" at bounding box center [1069, 539] width 173 height 14
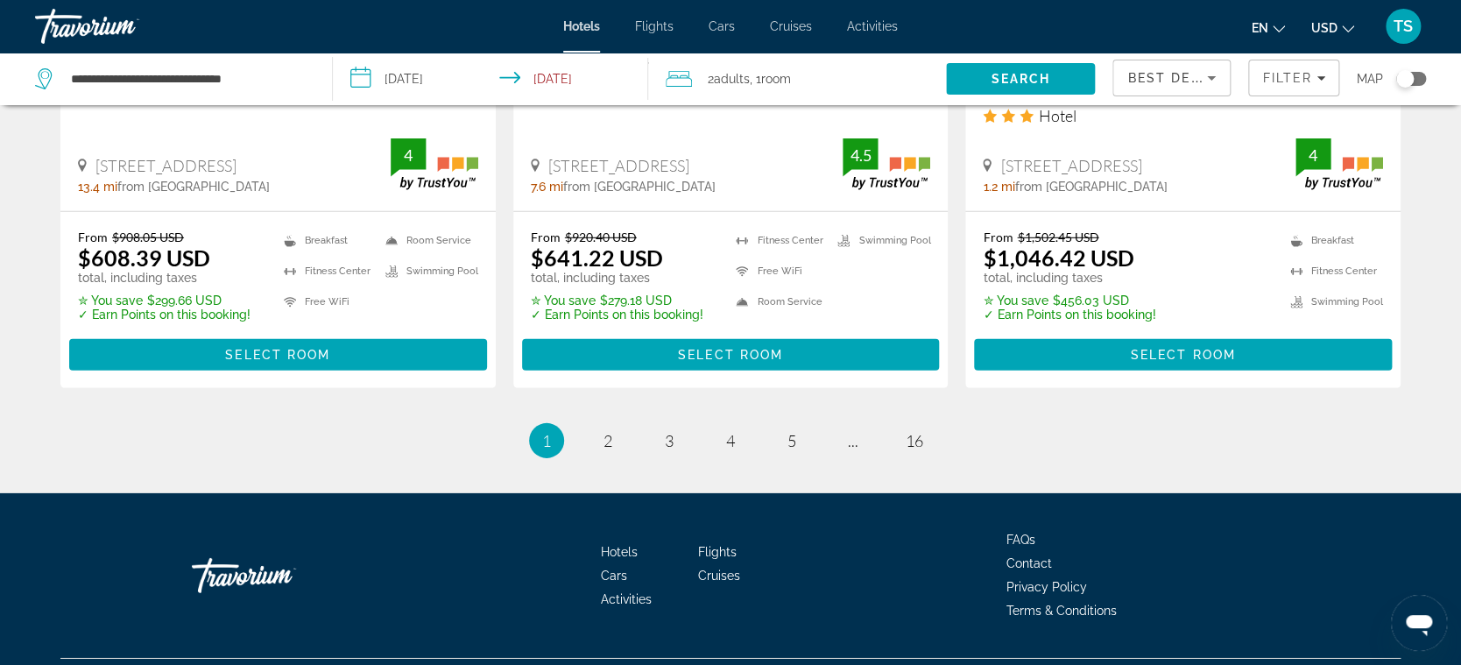
scroll to position [2442, 0]
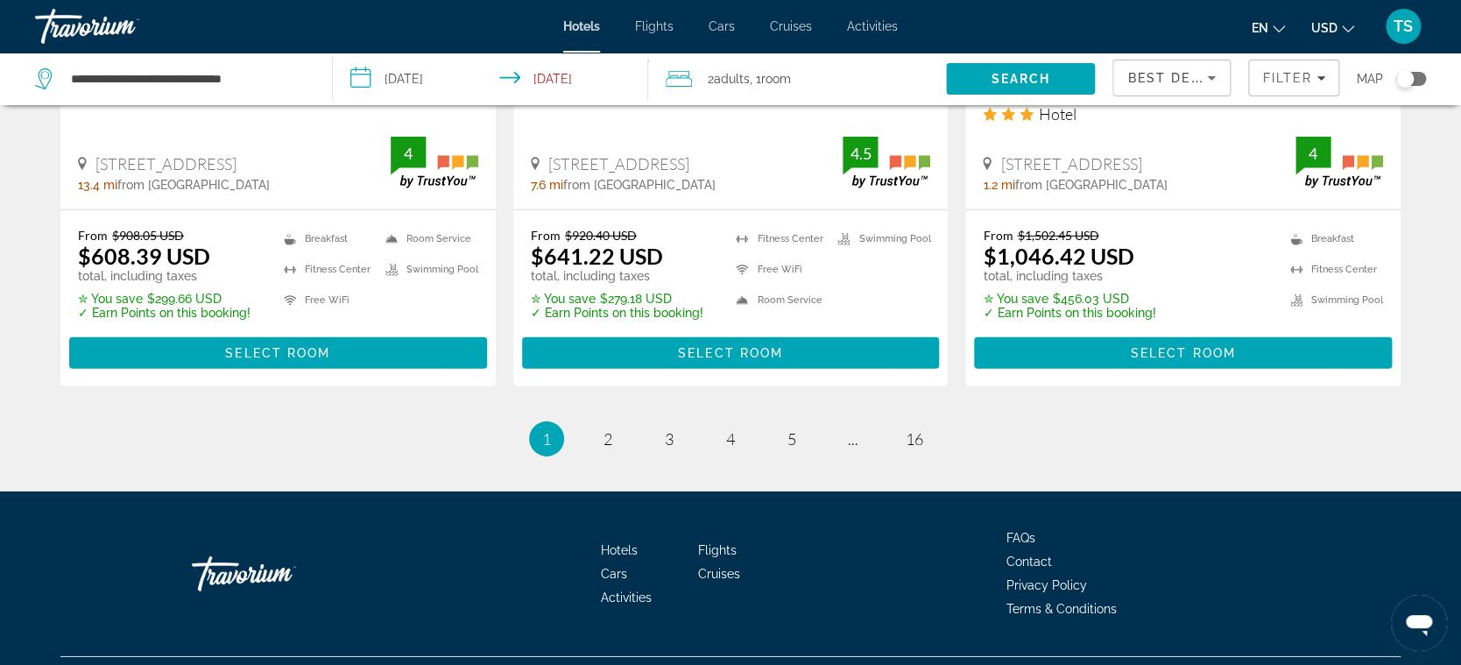
drag, startPoint x: 610, startPoint y: 407, endPoint x: 592, endPoint y: 360, distance: 50.7
click at [610, 429] on span "2" at bounding box center [607, 438] width 9 height 19
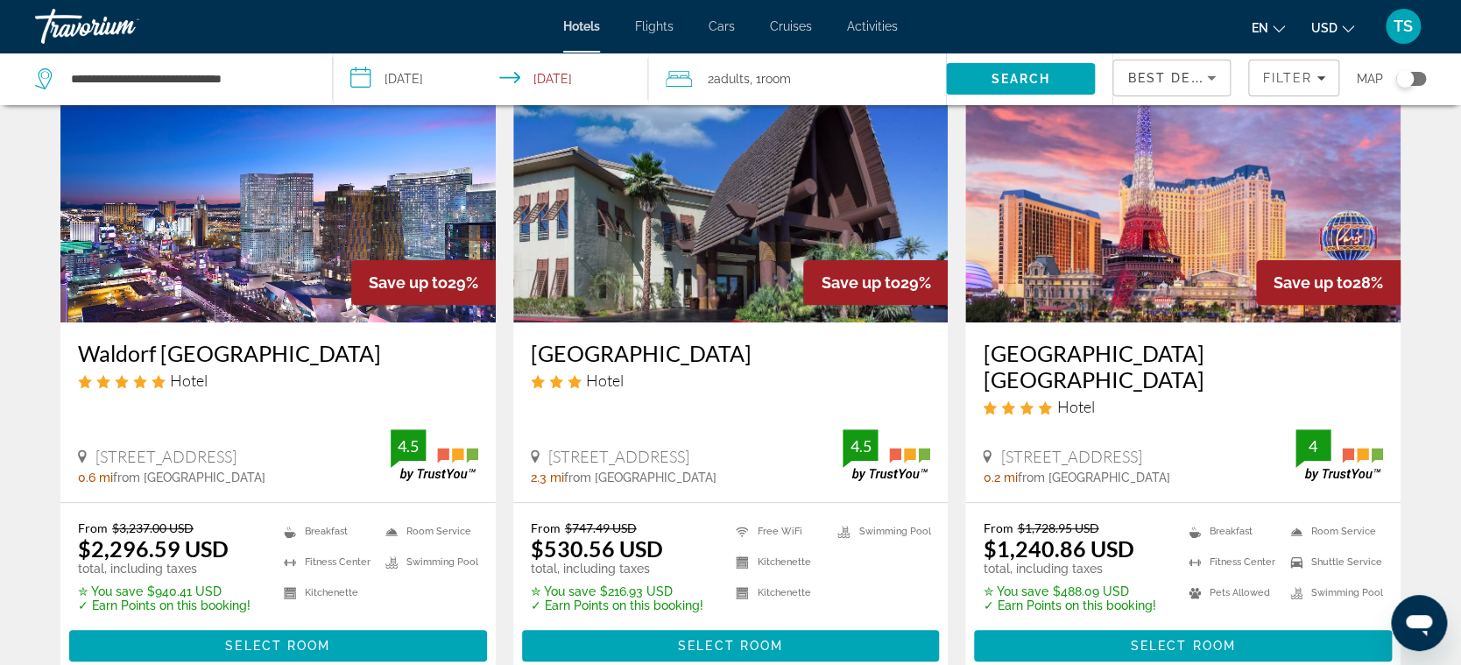
scroll to position [126, 0]
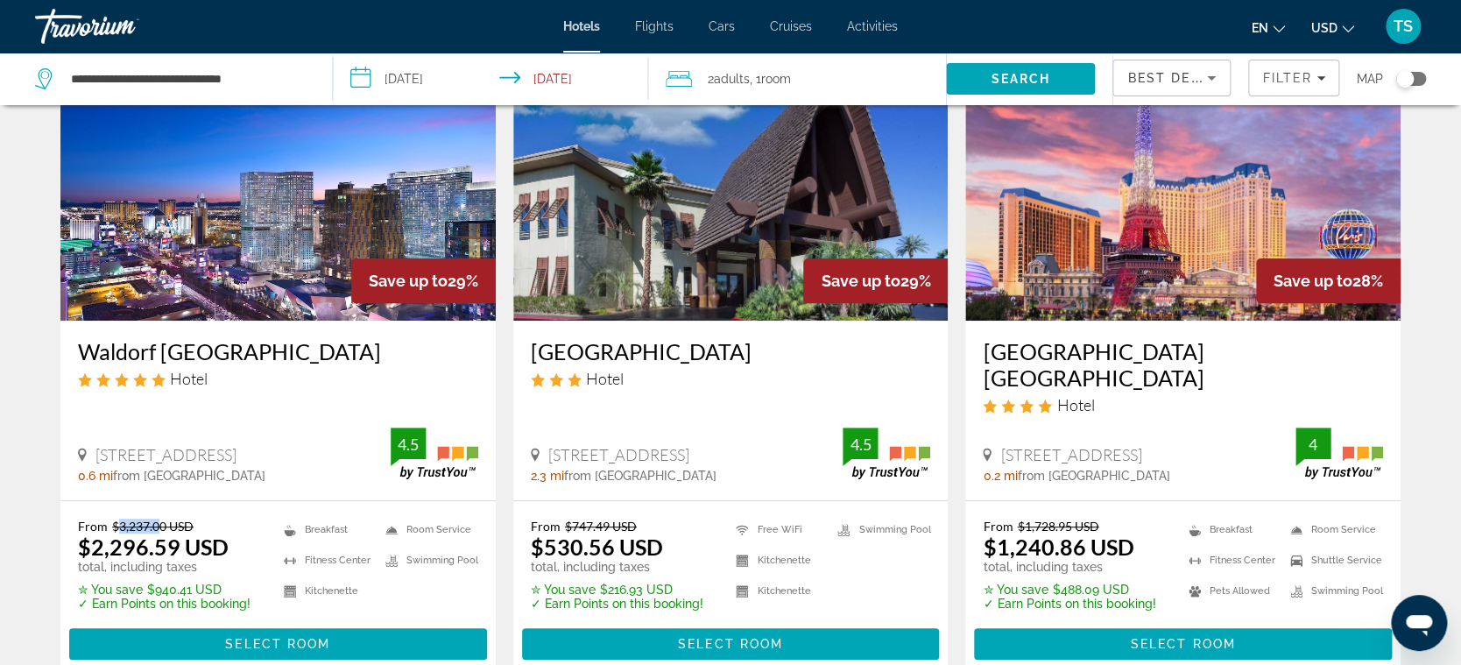
drag, startPoint x: 115, startPoint y: 499, endPoint x: 161, endPoint y: 497, distance: 46.4
click at [161, 518] on del "$3,237.00 USD" at bounding box center [152, 525] width 81 height 15
drag, startPoint x: 84, startPoint y: 523, endPoint x: 139, endPoint y: 527, distance: 55.3
click at [139, 533] on ins "$2,296.59 USD" at bounding box center [153, 546] width 151 height 26
drag, startPoint x: 149, startPoint y: 563, endPoint x: 175, endPoint y: 562, distance: 26.3
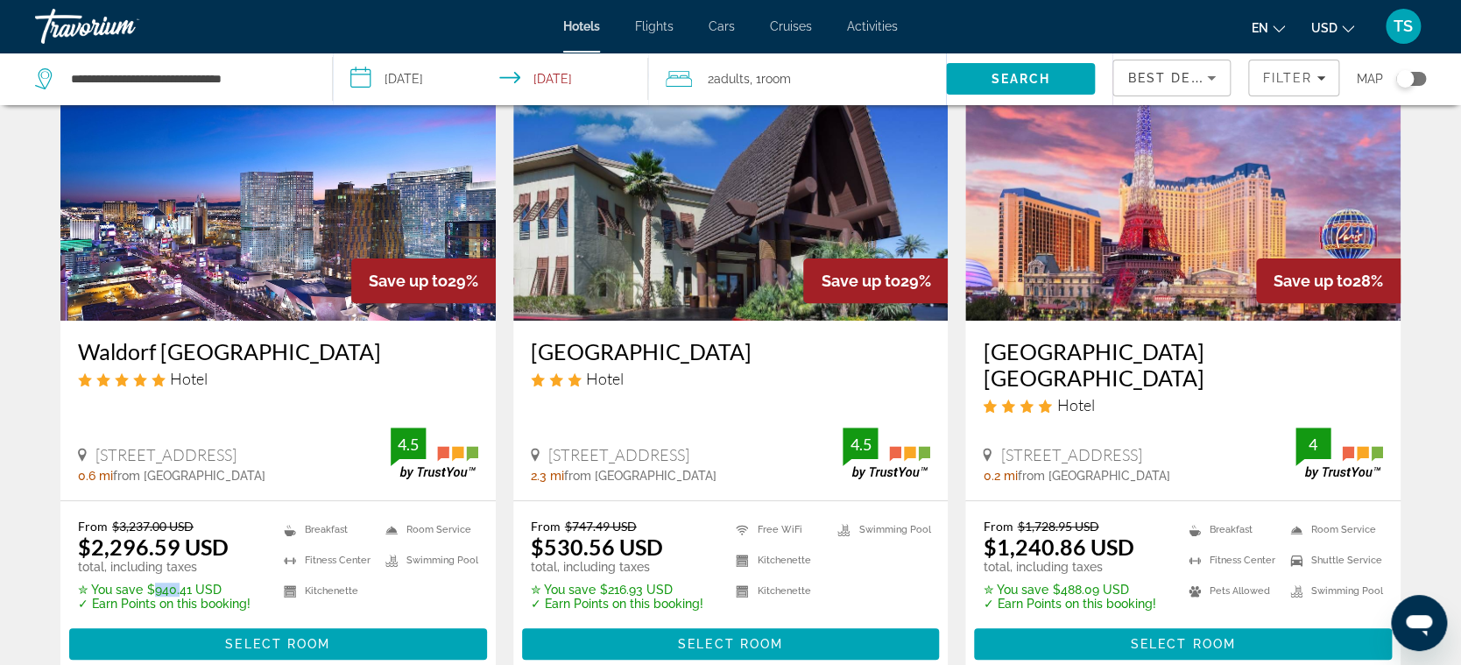
click at [175, 582] on p "✮ You save $940.41 USD" at bounding box center [164, 589] width 173 height 14
drag, startPoint x: 276, startPoint y: 81, endPoint x: 21, endPoint y: 92, distance: 255.1
click at [21, 91] on app-destination-search "**********" at bounding box center [166, 79] width 333 height 53
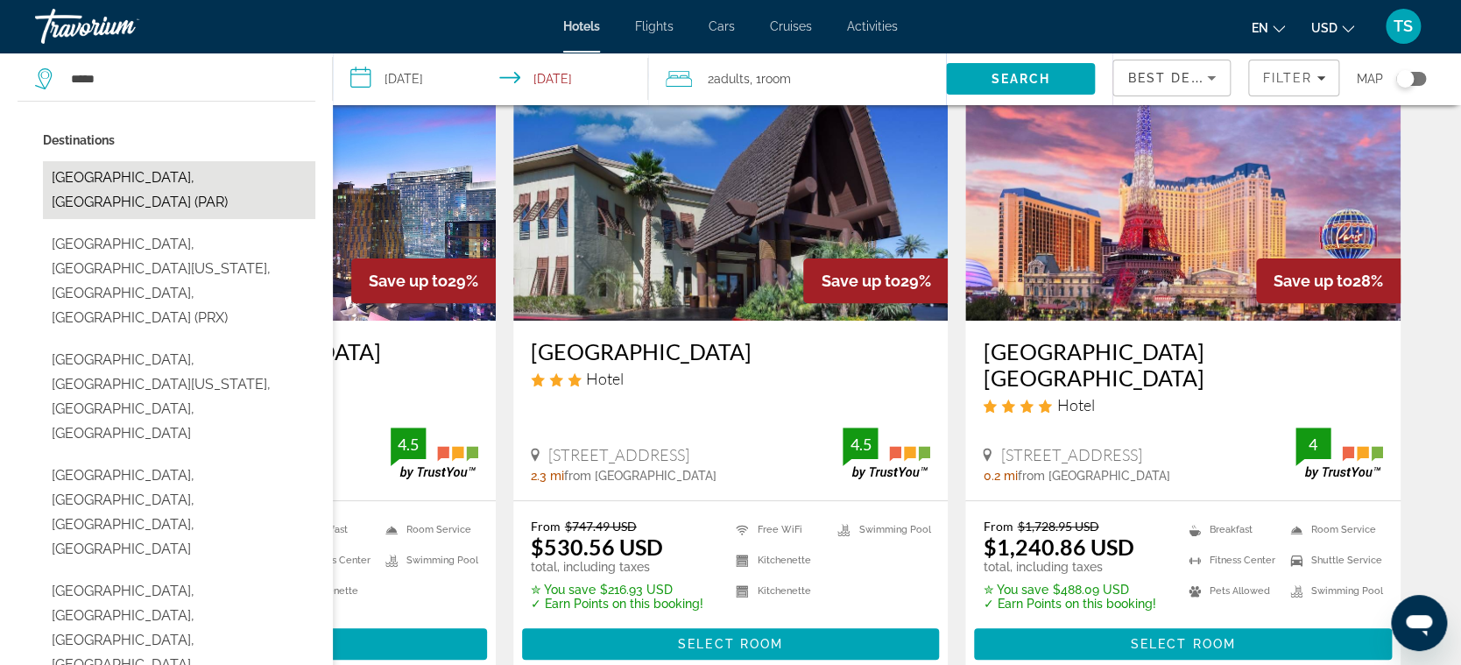
click at [121, 182] on button "[GEOGRAPHIC_DATA], [GEOGRAPHIC_DATA] (PAR)" at bounding box center [179, 190] width 272 height 58
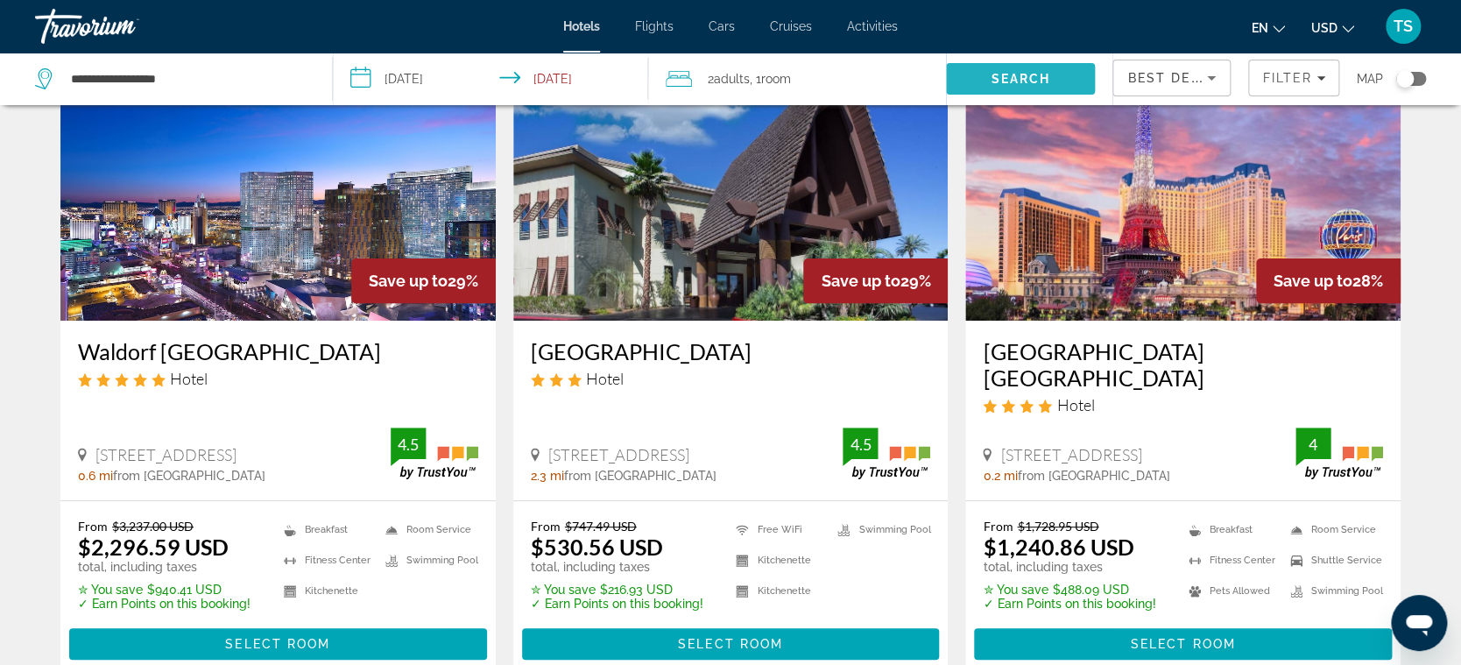
click at [1002, 78] on span "Search" at bounding box center [1021, 79] width 60 height 14
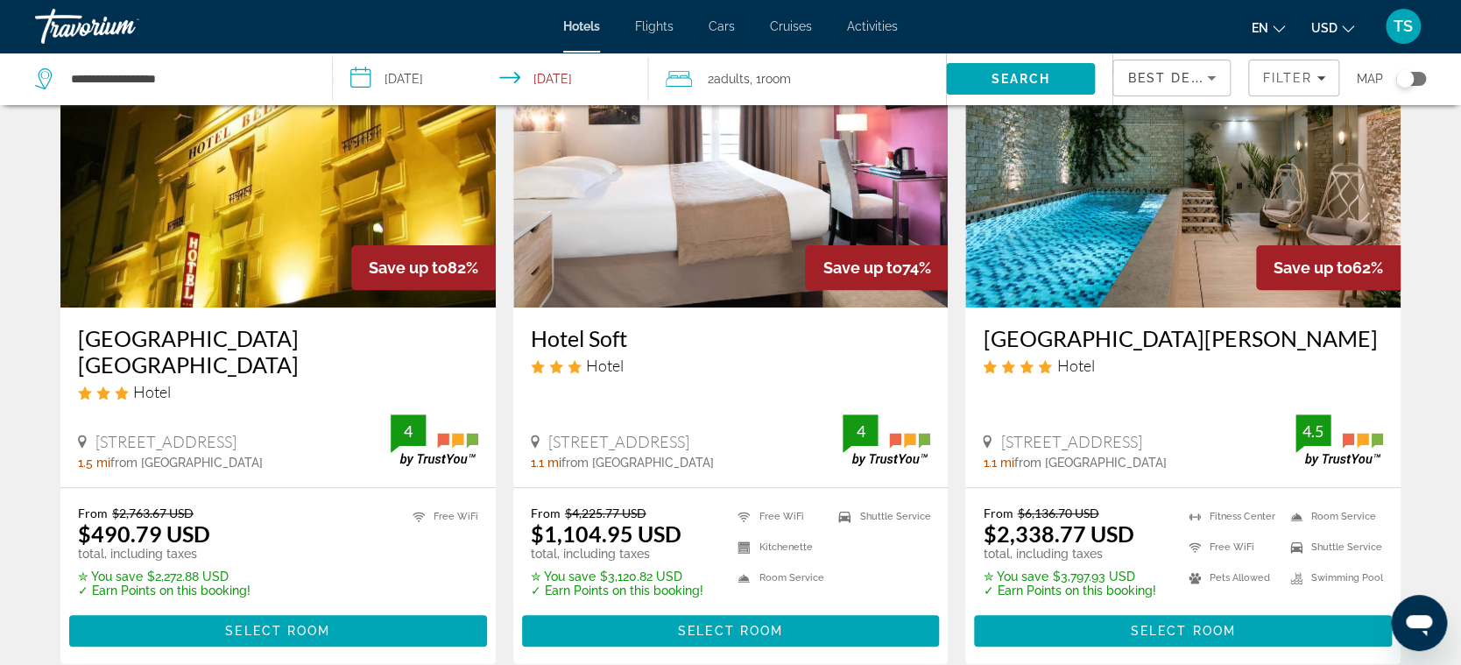
scroll to position [140, 0]
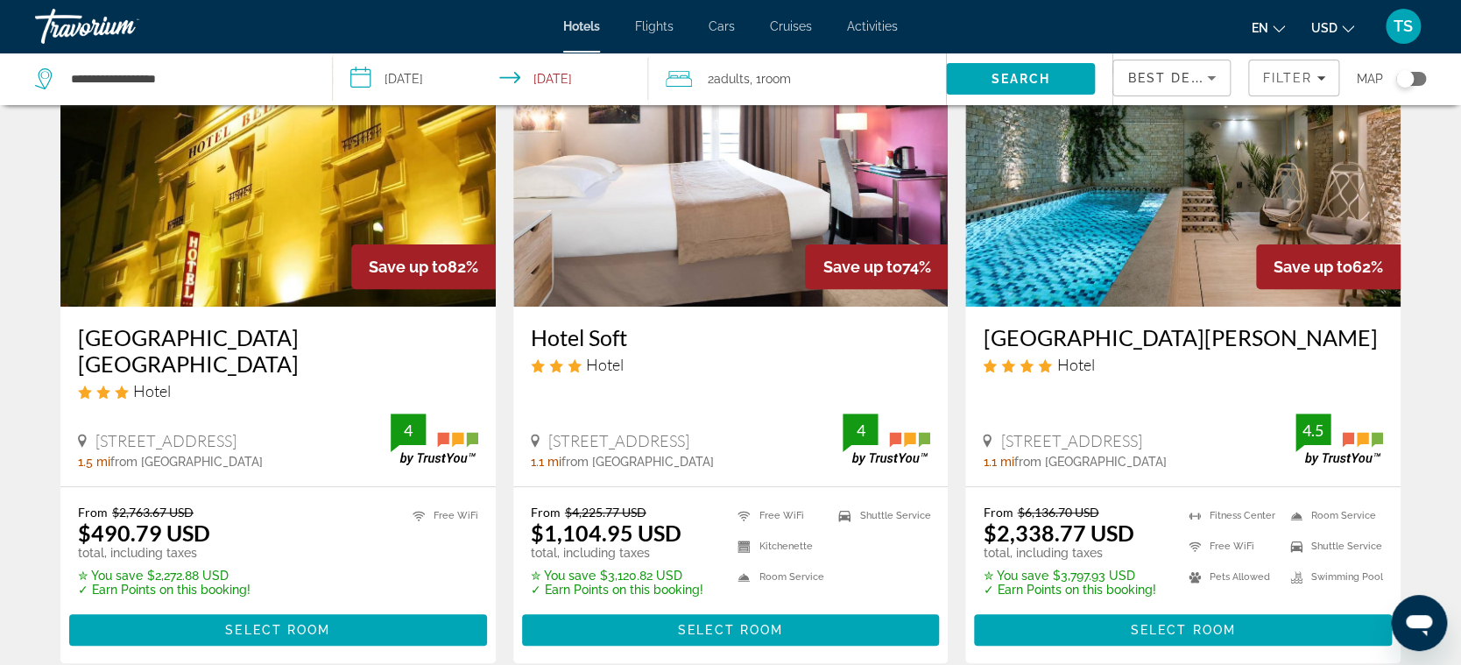
click at [117, 487] on div "From $2,763.67 USD $490.79 USD total, including taxes ✮ You save $2,272.88 USD …" at bounding box center [277, 575] width 435 height 176
drag, startPoint x: 88, startPoint y: 502, endPoint x: 140, endPoint y: 505, distance: 52.7
click at [140, 519] on ins "$490.79 USD" at bounding box center [144, 532] width 132 height 26
drag, startPoint x: 148, startPoint y: 545, endPoint x: 185, endPoint y: 551, distance: 37.3
click at [185, 568] on p "✮ You save $2,272.88 USD" at bounding box center [164, 575] width 173 height 14
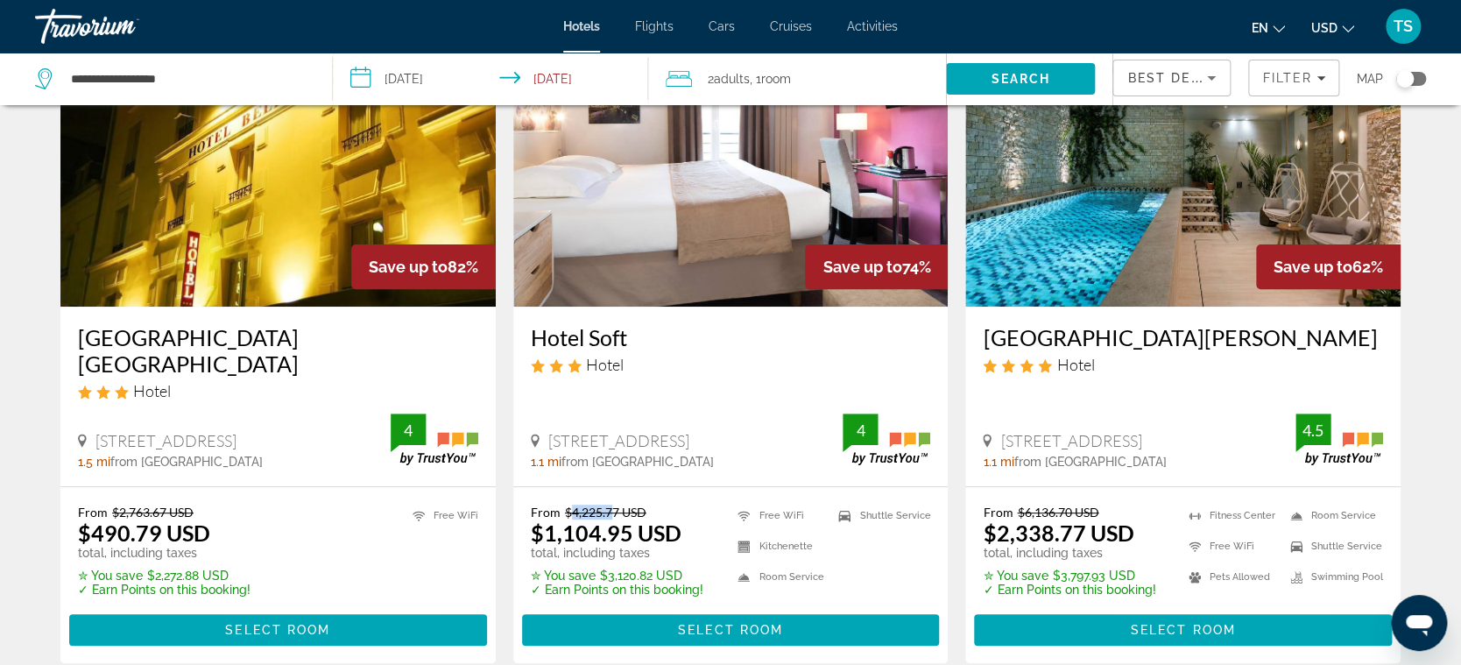
drag, startPoint x: 568, startPoint y: 482, endPoint x: 609, endPoint y: 484, distance: 40.4
click at [609, 504] on del "$4,225.77 USD" at bounding box center [605, 511] width 81 height 15
drag, startPoint x: 553, startPoint y: 507, endPoint x: 711, endPoint y: 595, distance: 180.3
click at [618, 519] on ins "$1,104.95 USD" at bounding box center [606, 532] width 151 height 26
drag, startPoint x: 596, startPoint y: 548, endPoint x: 640, endPoint y: 550, distance: 43.8
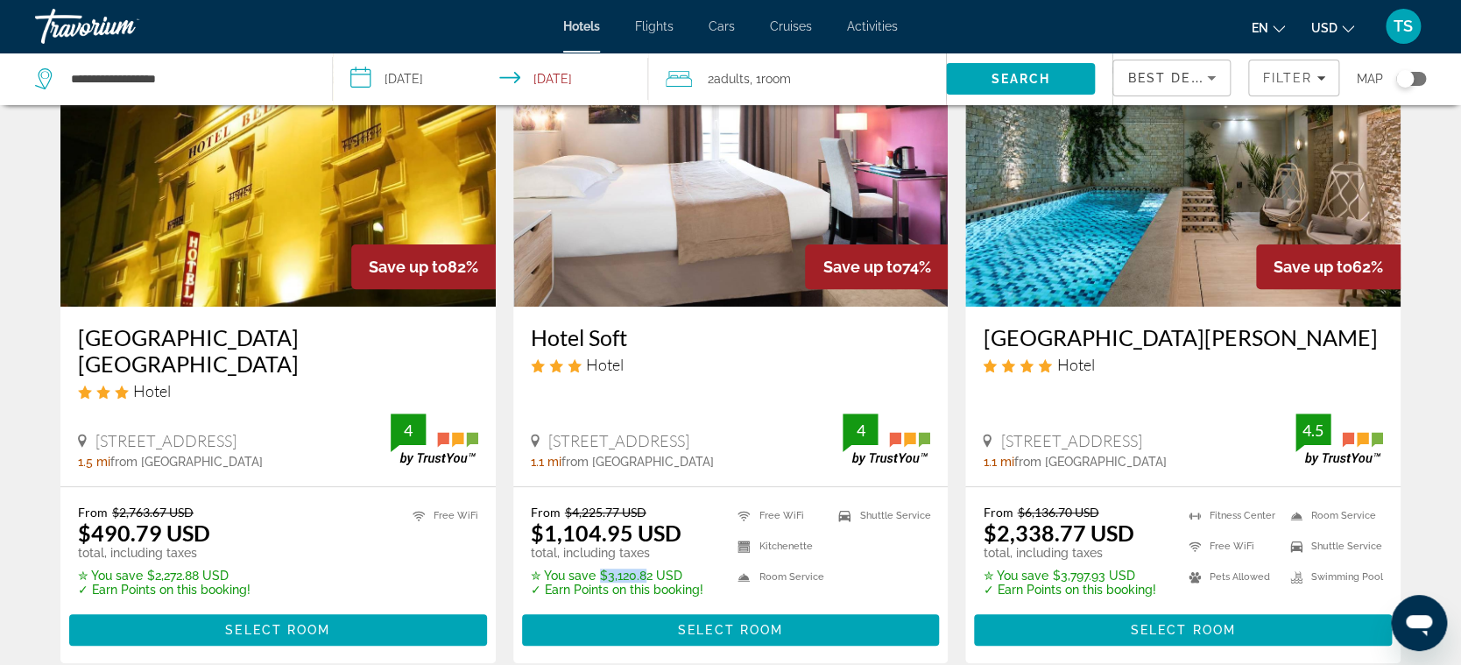
click at [640, 568] on p "✮ You save $3,120.82 USD" at bounding box center [617, 575] width 173 height 14
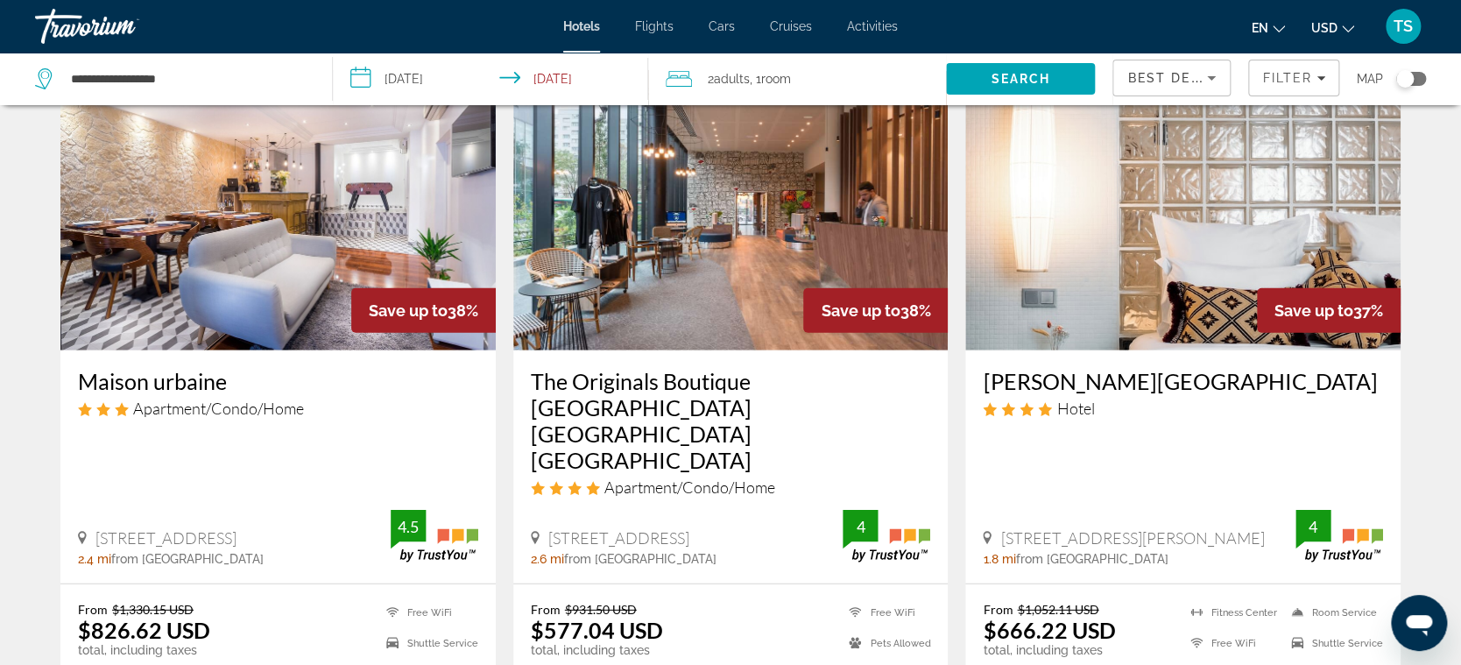
scroll to position [2140, 0]
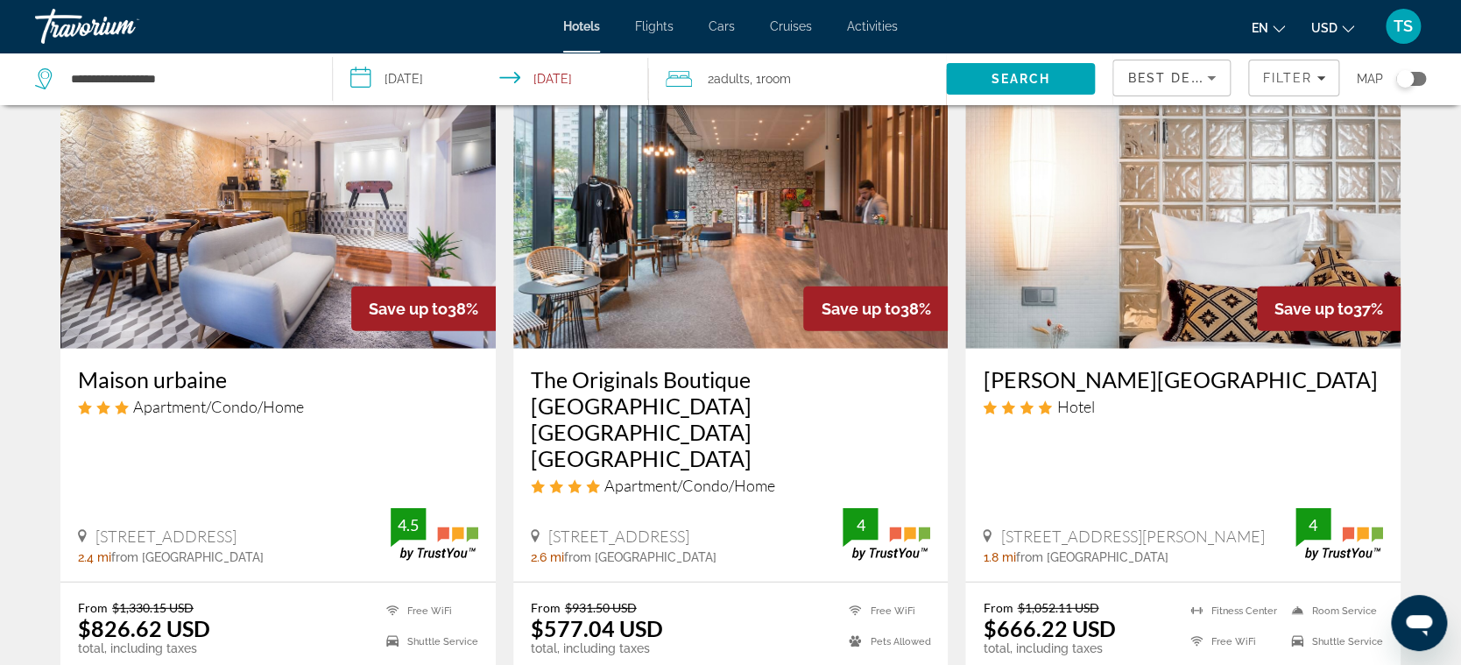
drag, startPoint x: 1012, startPoint y: 452, endPoint x: 1061, endPoint y: 449, distance: 50.0
drag, startPoint x: 1061, startPoint y: 449, endPoint x: 1028, endPoint y: 463, distance: 36.1
drag, startPoint x: 1028, startPoint y: 463, endPoint x: 983, endPoint y: 433, distance: 54.9
drag, startPoint x: 983, startPoint y: 433, endPoint x: 1079, endPoint y: 515, distance: 126.7
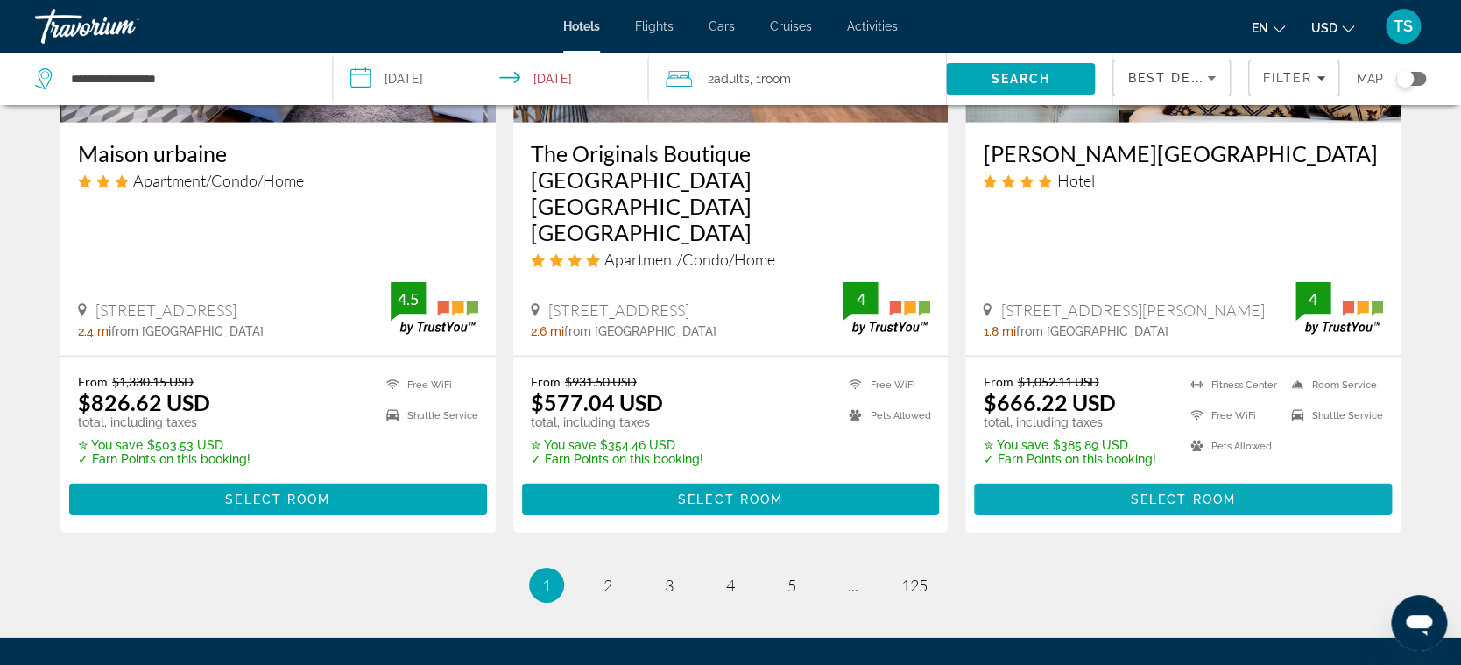
scroll to position [2396, 0]
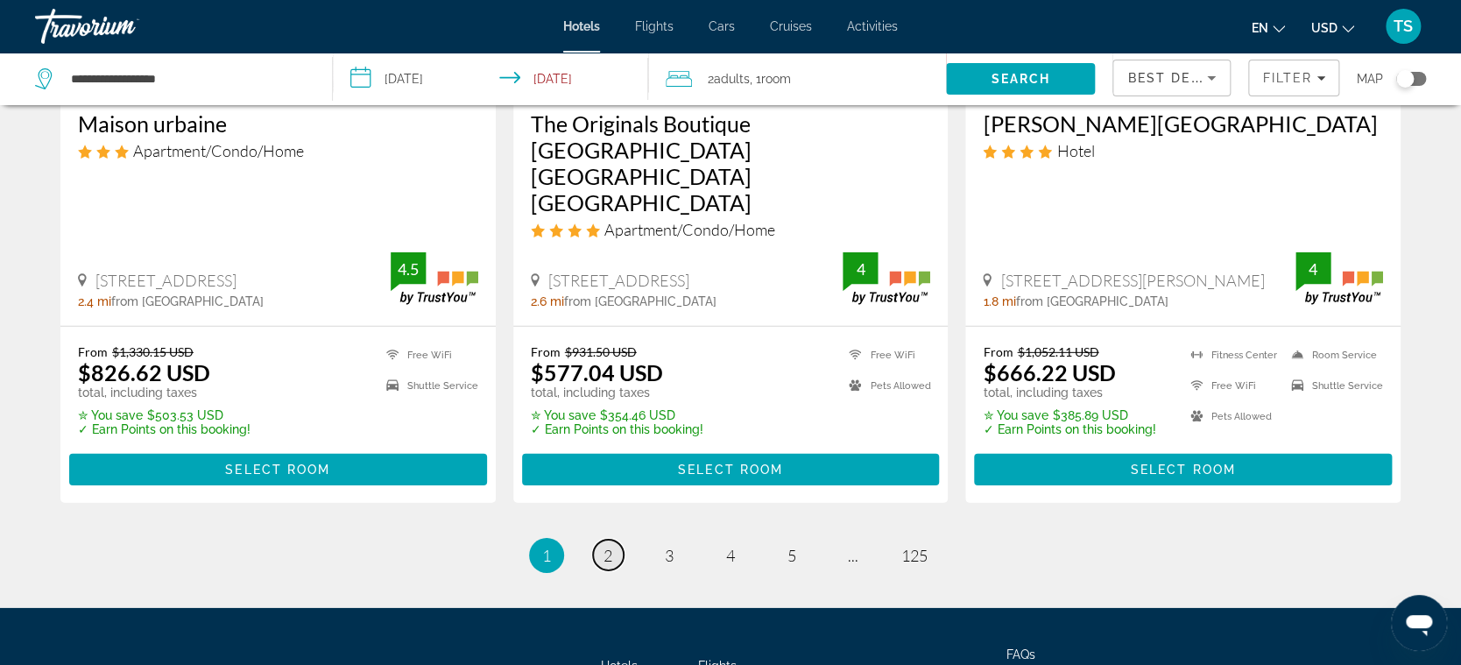
click at [605, 546] on span "2" at bounding box center [607, 555] width 9 height 19
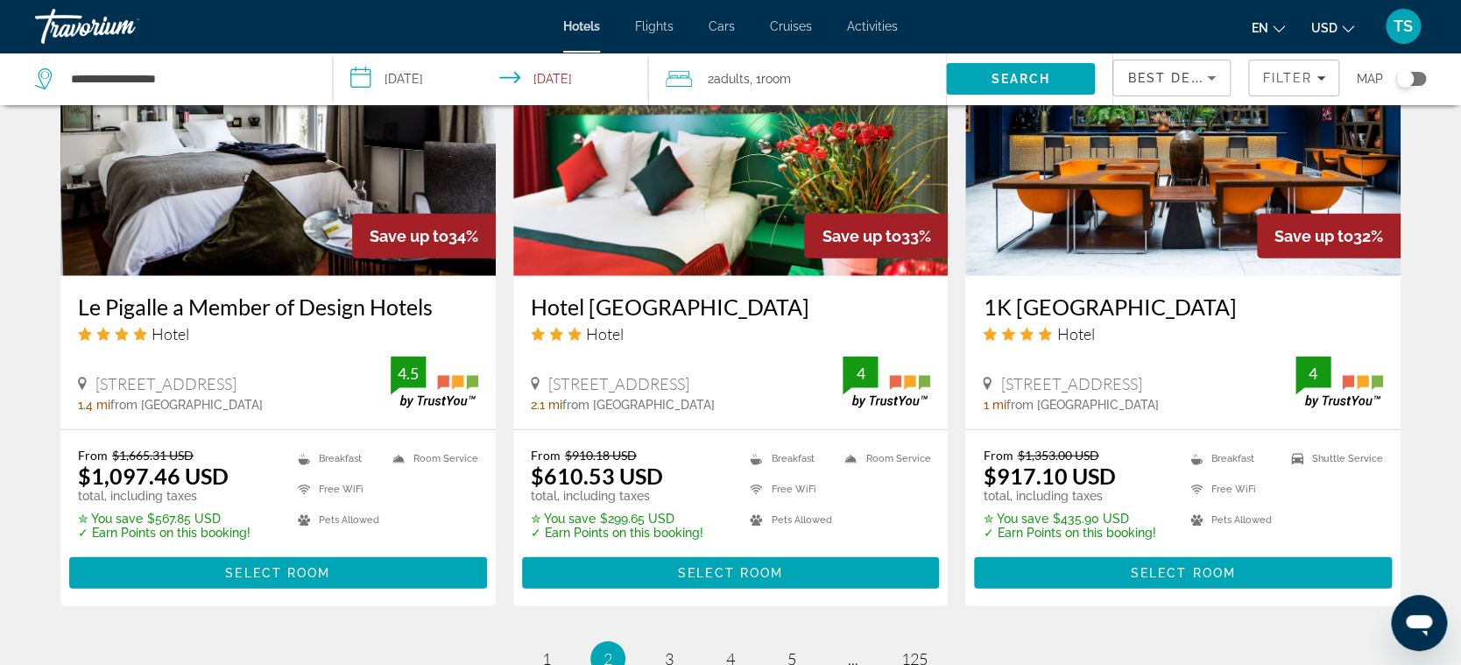
scroll to position [2159, 0]
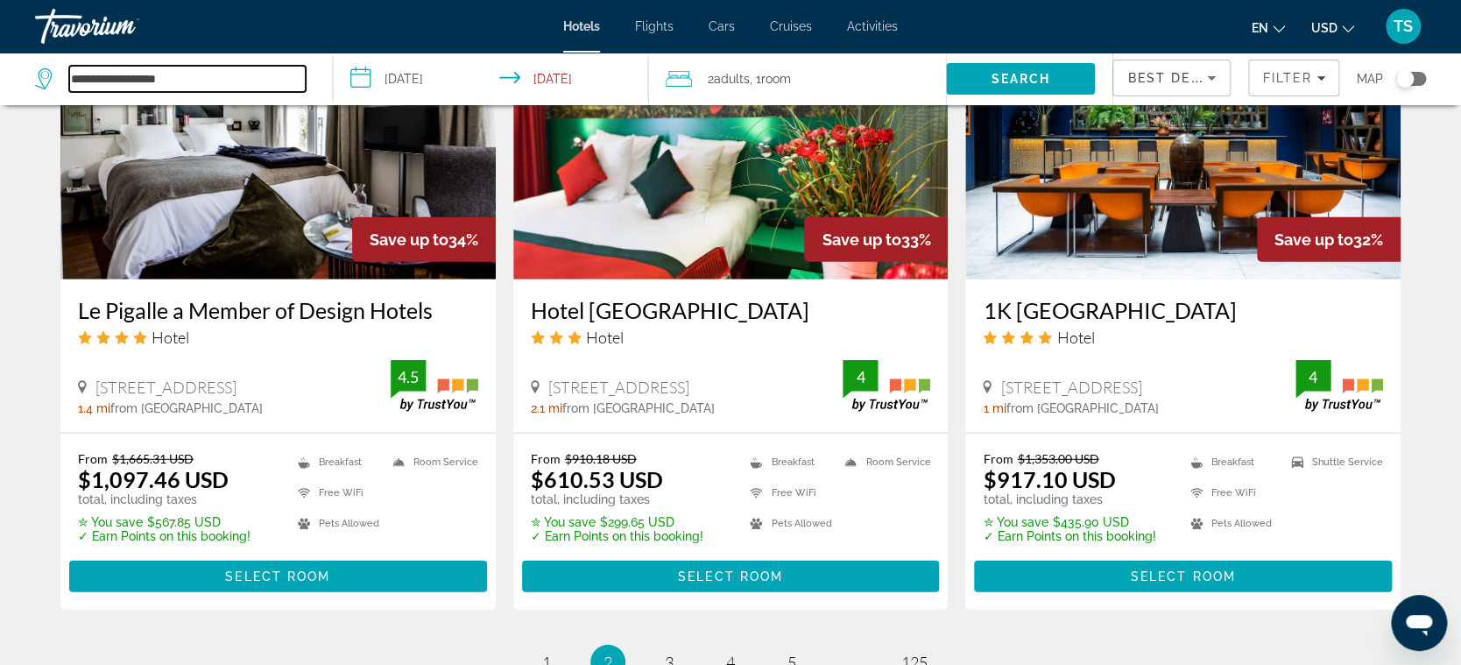
drag, startPoint x: 175, startPoint y: 79, endPoint x: 5, endPoint y: 77, distance: 169.9
click at [5, 77] on app-destination-search "**********" at bounding box center [166, 79] width 333 height 53
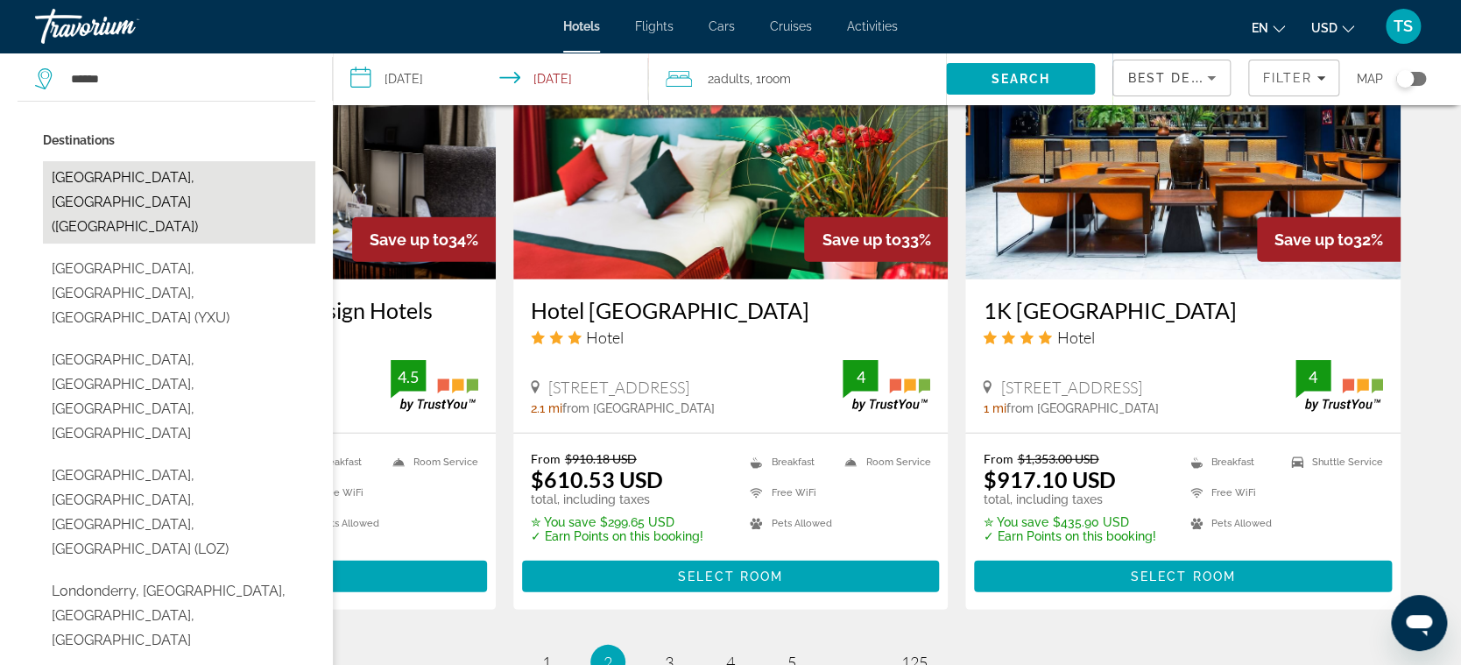
click at [97, 178] on button "[GEOGRAPHIC_DATA], [GEOGRAPHIC_DATA] ([GEOGRAPHIC_DATA])" at bounding box center [179, 202] width 272 height 82
type input "**********"
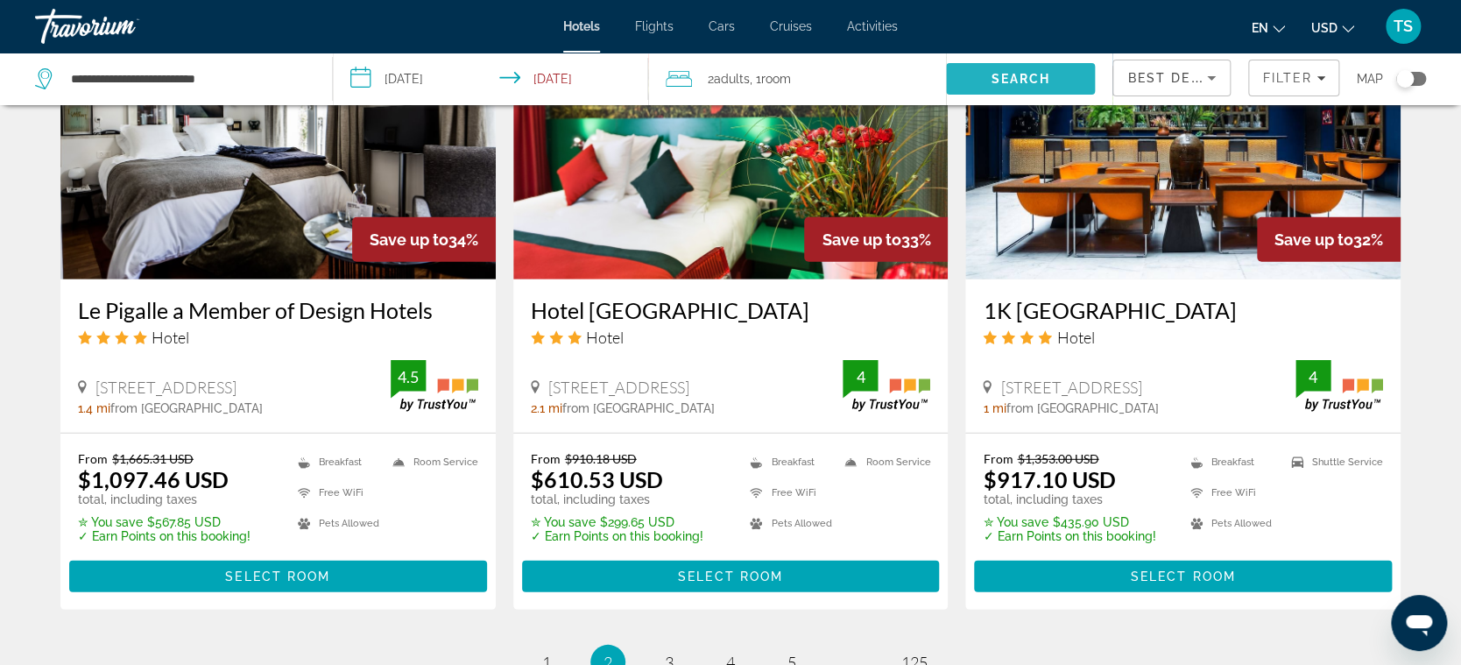
click at [1003, 67] on span "Search" at bounding box center [1020, 79] width 149 height 42
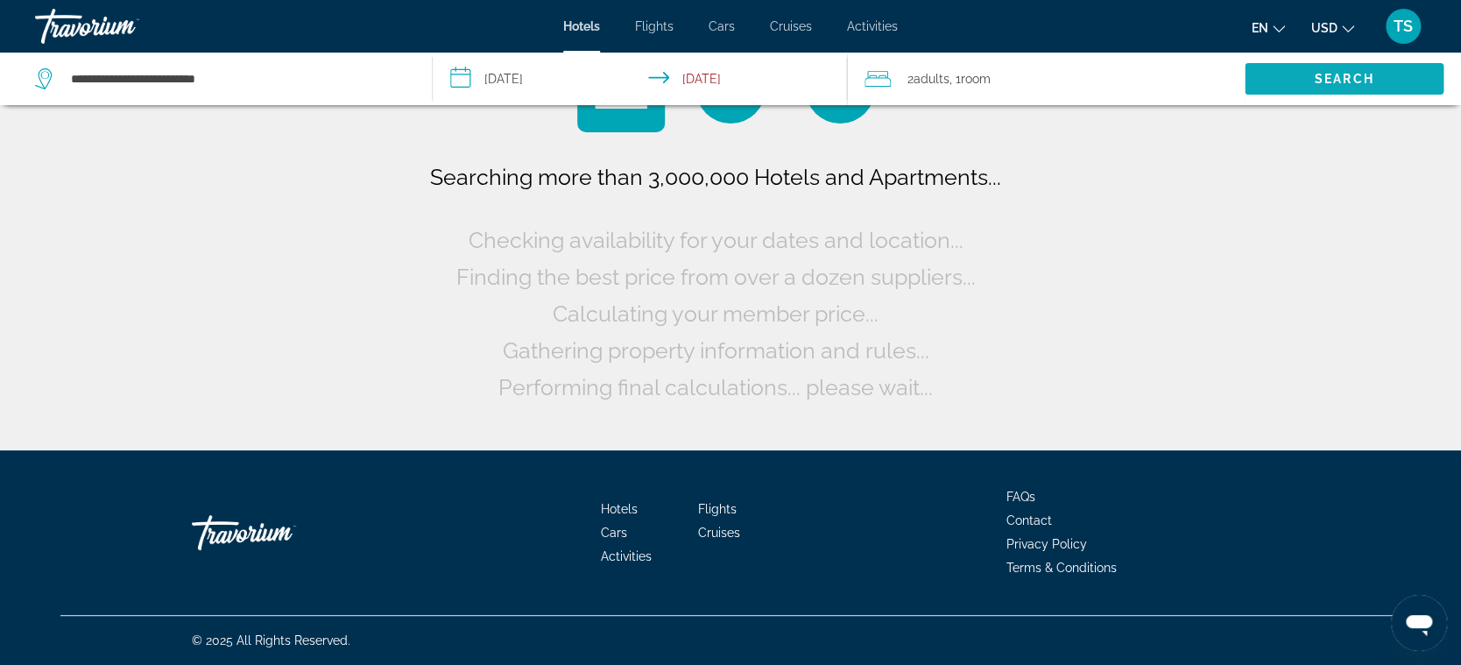
scroll to position [0, 0]
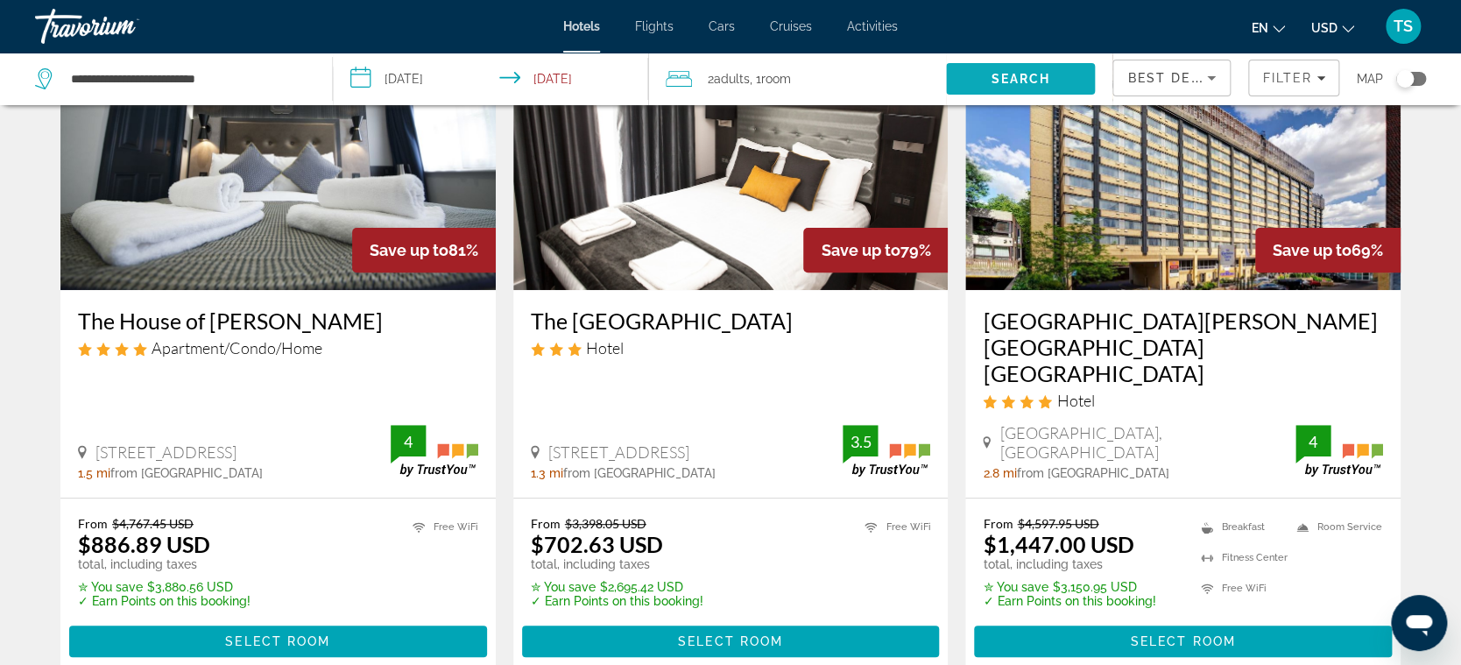
scroll to position [158, 0]
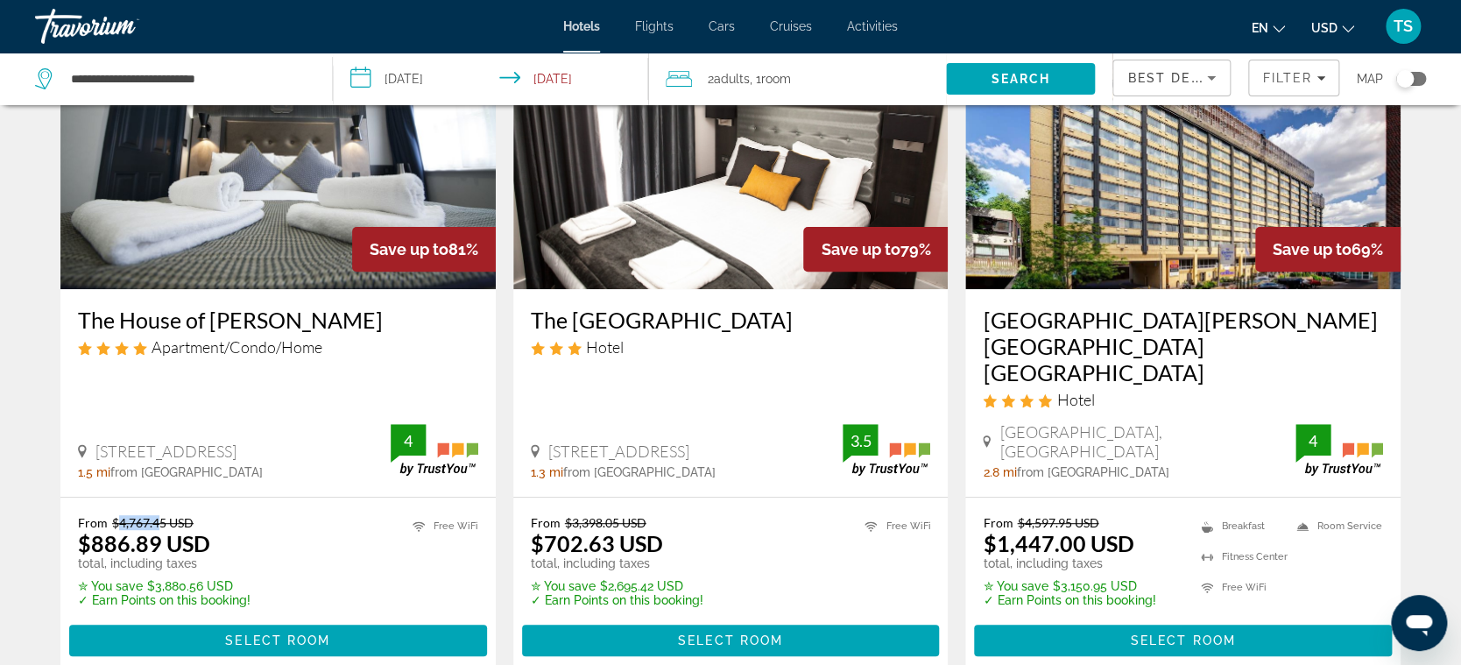
drag, startPoint x: 114, startPoint y: 469, endPoint x: 160, endPoint y: 471, distance: 46.4
click at [160, 515] on del "$4,767.45 USD" at bounding box center [152, 522] width 81 height 15
drag, startPoint x: 116, startPoint y: 475, endPoint x: 98, endPoint y: 483, distance: 20.4
click at [105, 530] on ins "$886.89 USD" at bounding box center [144, 543] width 132 height 26
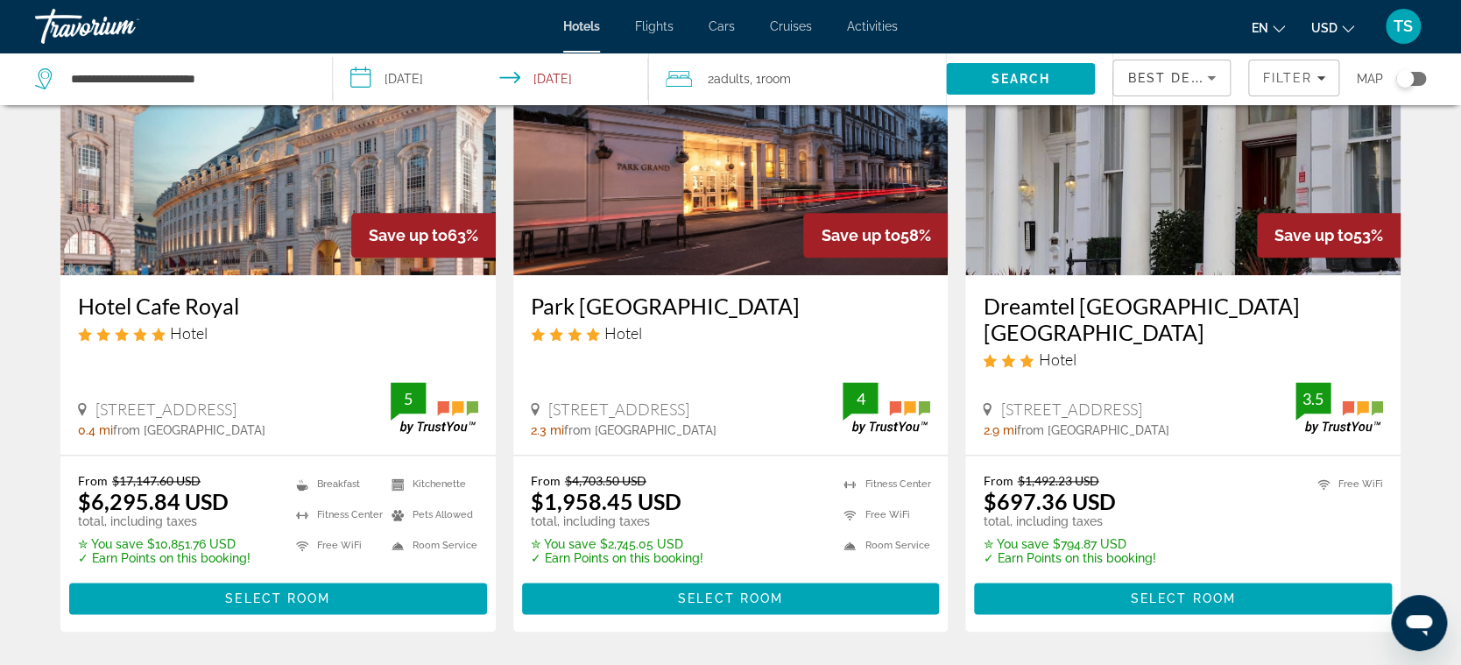
scroll to position [881, 0]
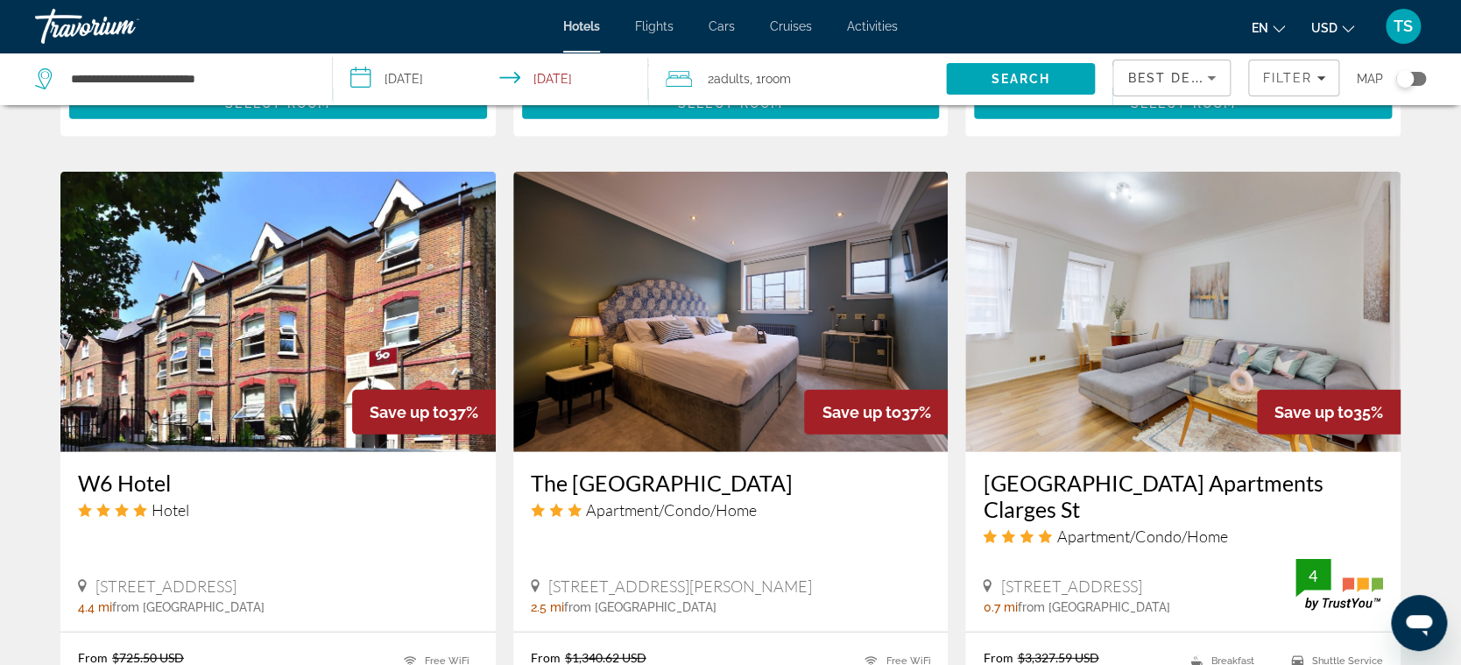
click at [1131, 290] on img "Main content" at bounding box center [1182, 312] width 435 height 280
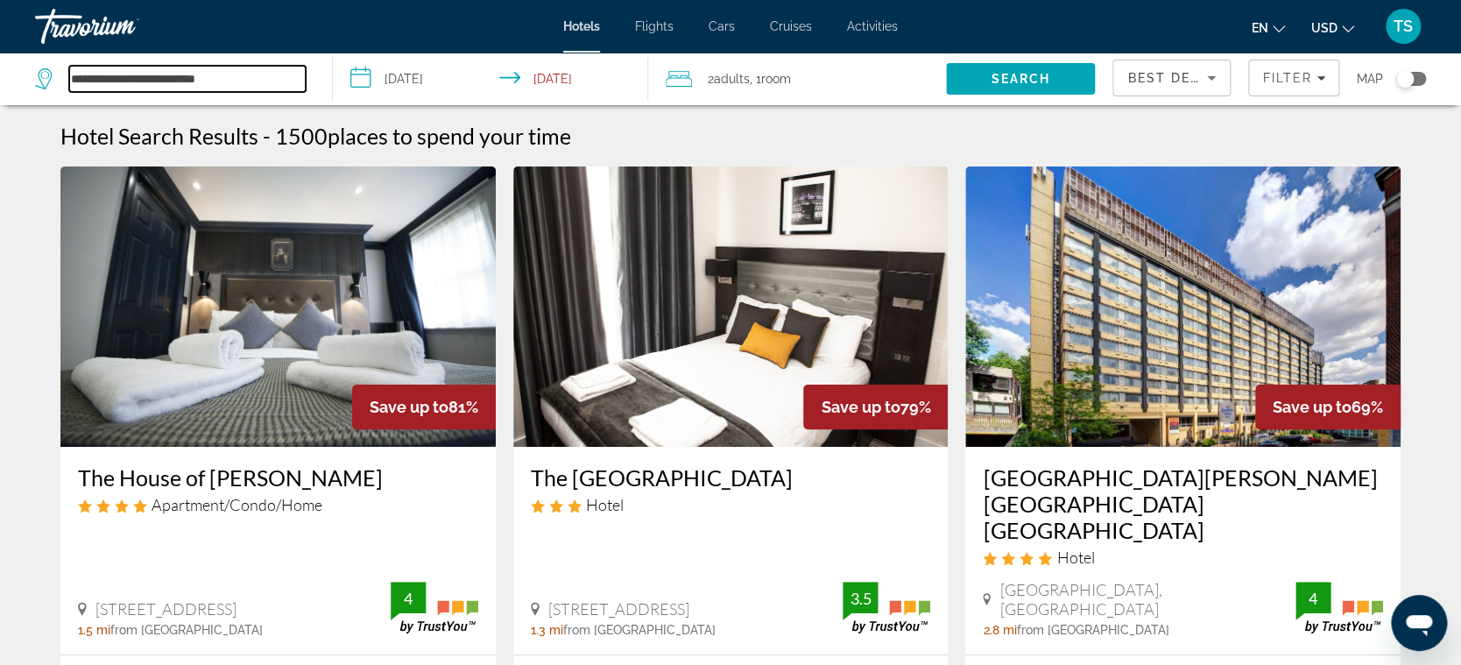
drag, startPoint x: 259, startPoint y: 91, endPoint x: 5, endPoint y: 70, distance: 254.8
click at [5, 70] on app-destination-search "**********" at bounding box center [166, 79] width 333 height 53
click at [188, 91] on input "**********" at bounding box center [187, 79] width 236 height 26
drag, startPoint x: 251, startPoint y: 75, endPoint x: 29, endPoint y: 103, distance: 224.2
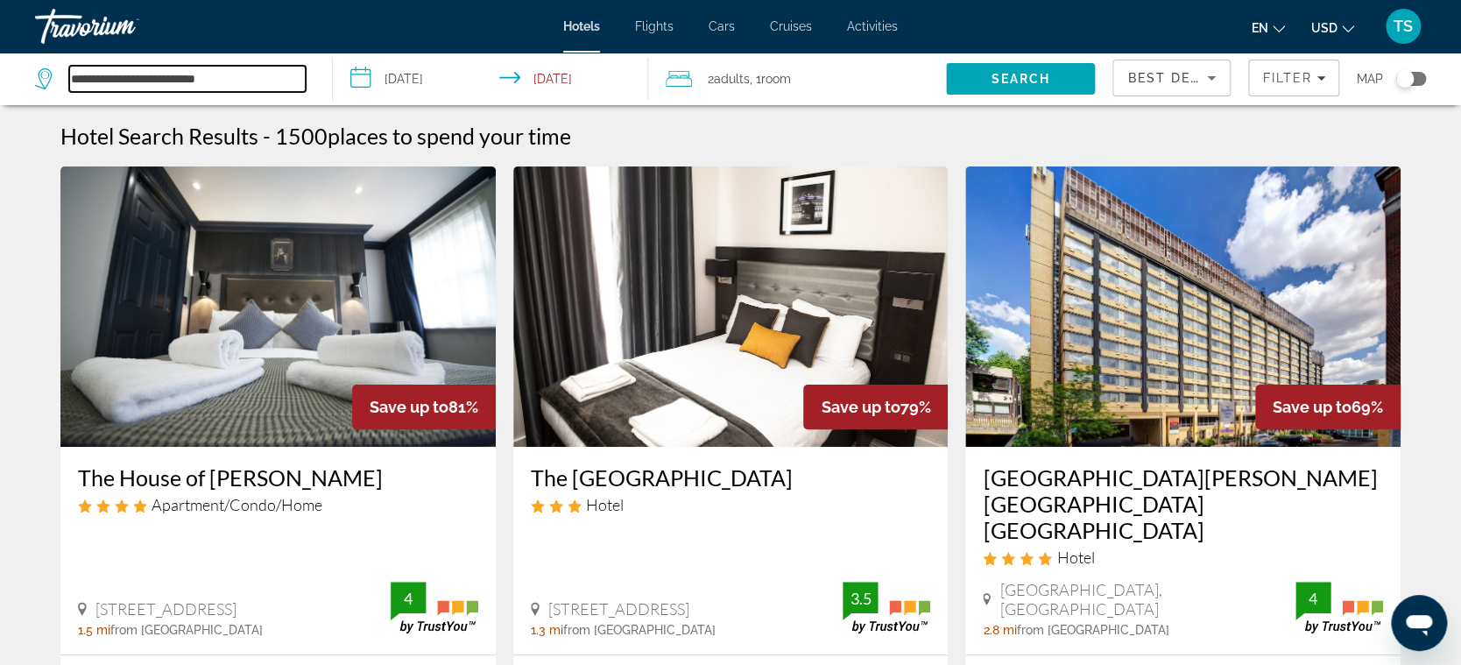
click at [29, 103] on app-destination-search "**********" at bounding box center [166, 79] width 333 height 53
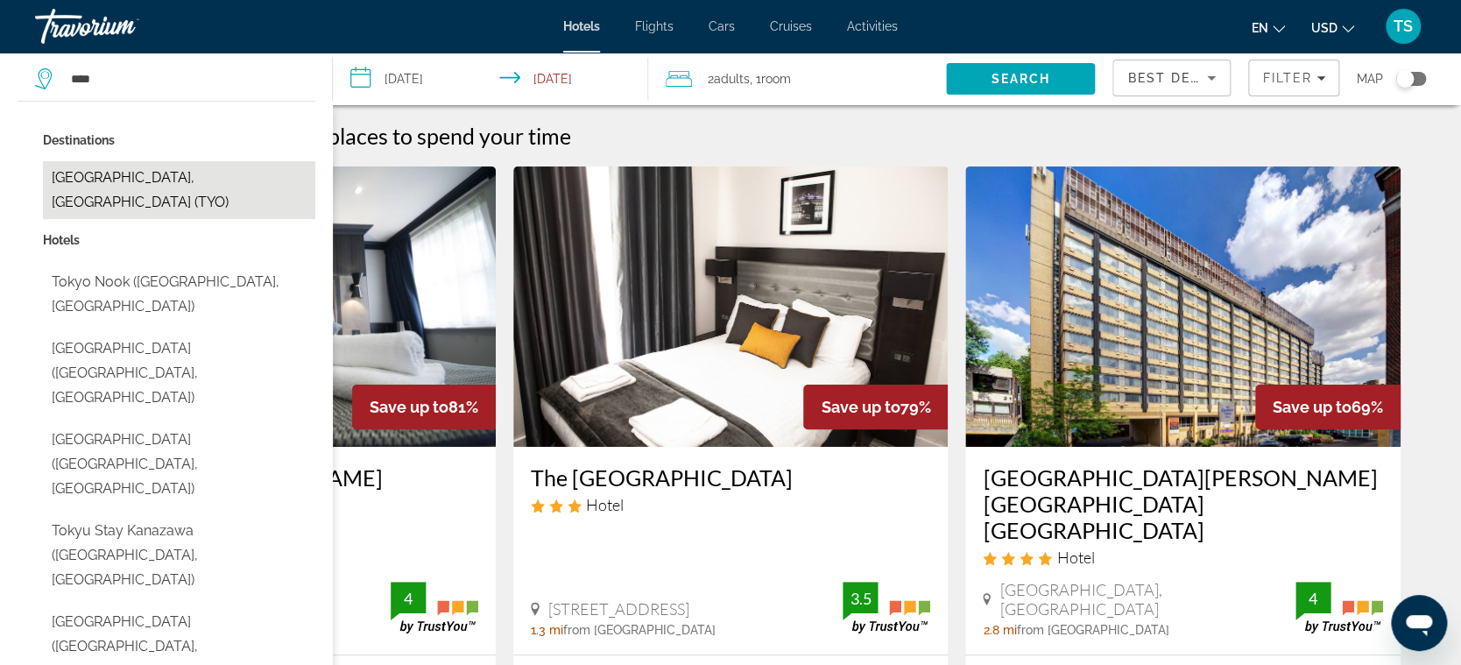
click at [119, 173] on button "[GEOGRAPHIC_DATA], [GEOGRAPHIC_DATA] (TYO)" at bounding box center [179, 190] width 272 height 58
type input "**********"
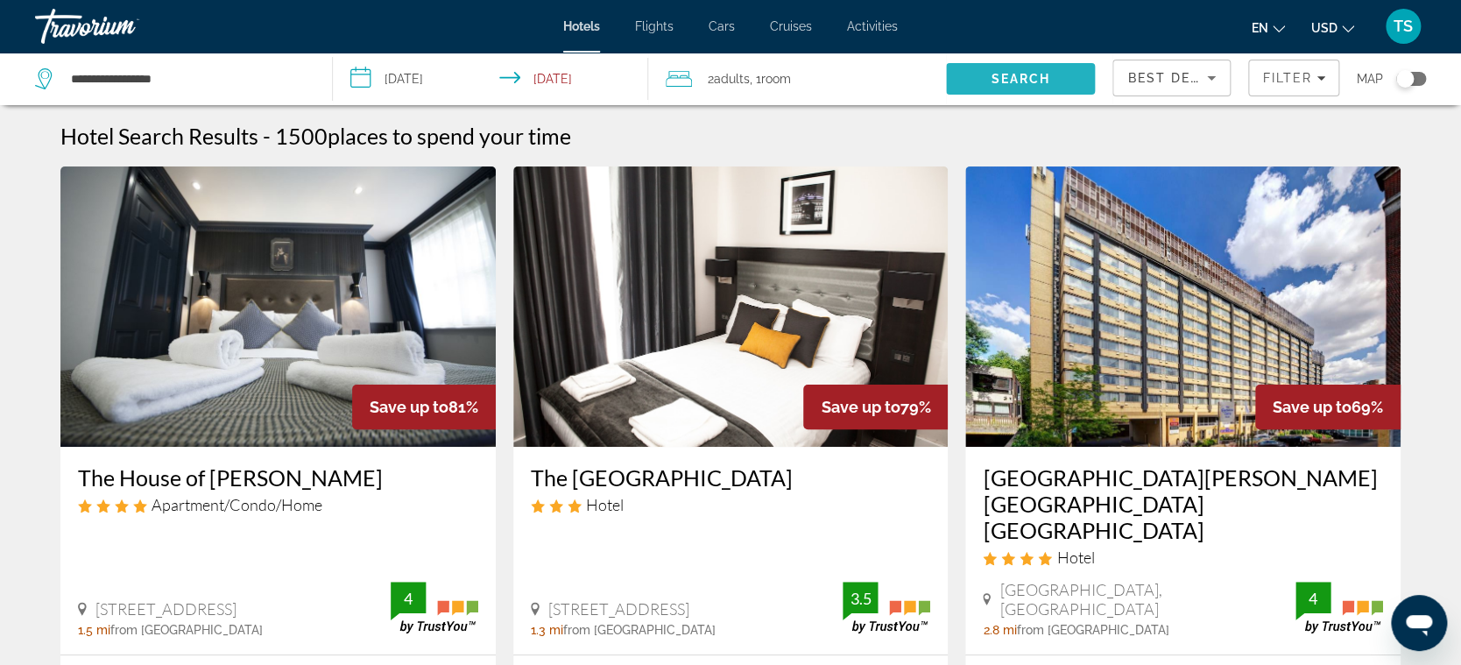
click at [1026, 74] on span "Search" at bounding box center [1021, 79] width 60 height 14
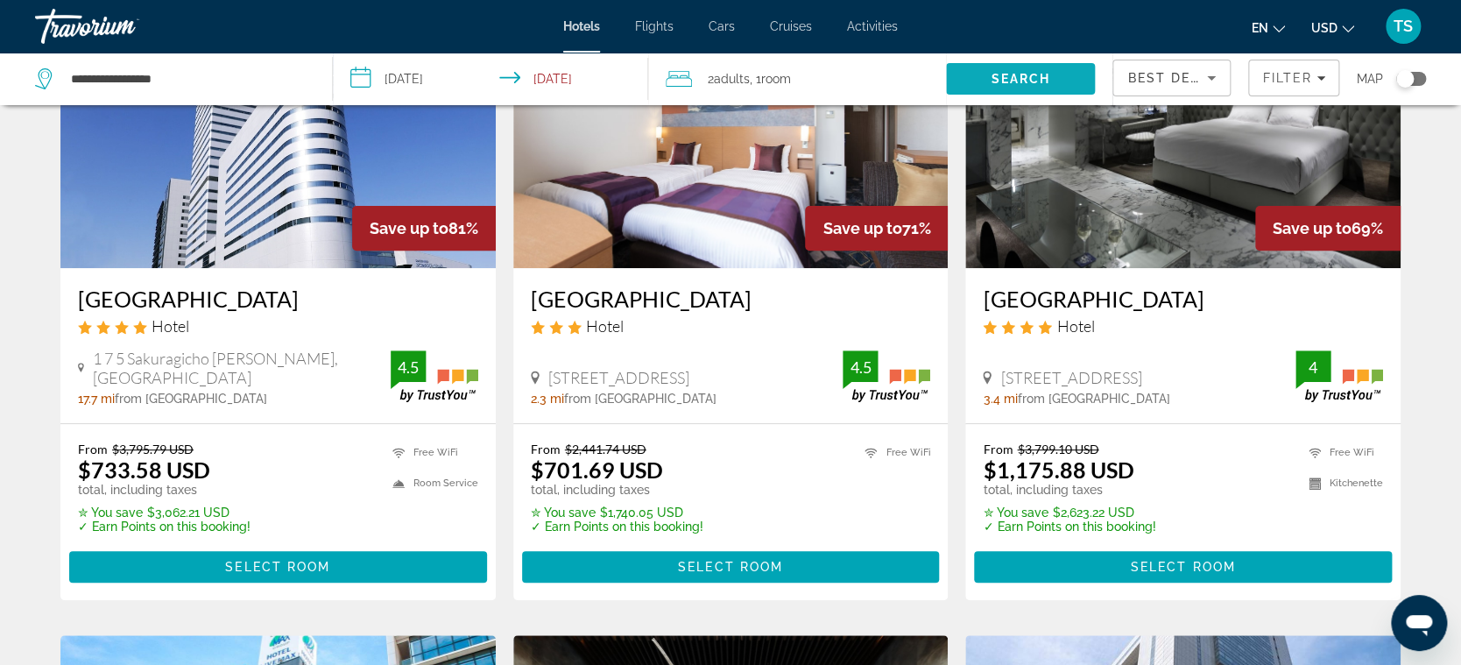
scroll to position [180, 0]
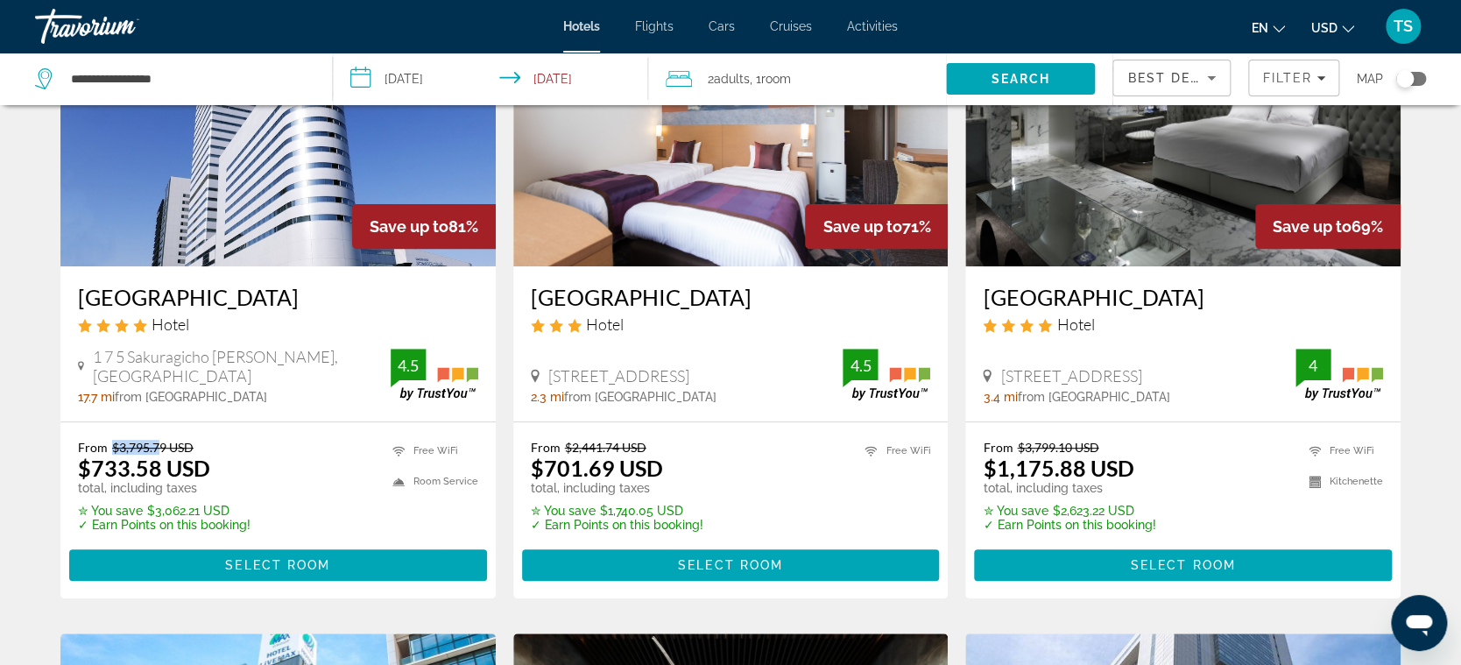
drag, startPoint x: 111, startPoint y: 446, endPoint x: 157, endPoint y: 446, distance: 45.5
click at [157, 446] on del "$3,795.79 USD" at bounding box center [152, 447] width 81 height 15
drag, startPoint x: 79, startPoint y: 475, endPoint x: 135, endPoint y: 469, distance: 56.4
click at [135, 469] on ins "$733.58 USD" at bounding box center [144, 468] width 132 height 26
drag, startPoint x: 149, startPoint y: 503, endPoint x: 183, endPoint y: 503, distance: 34.2
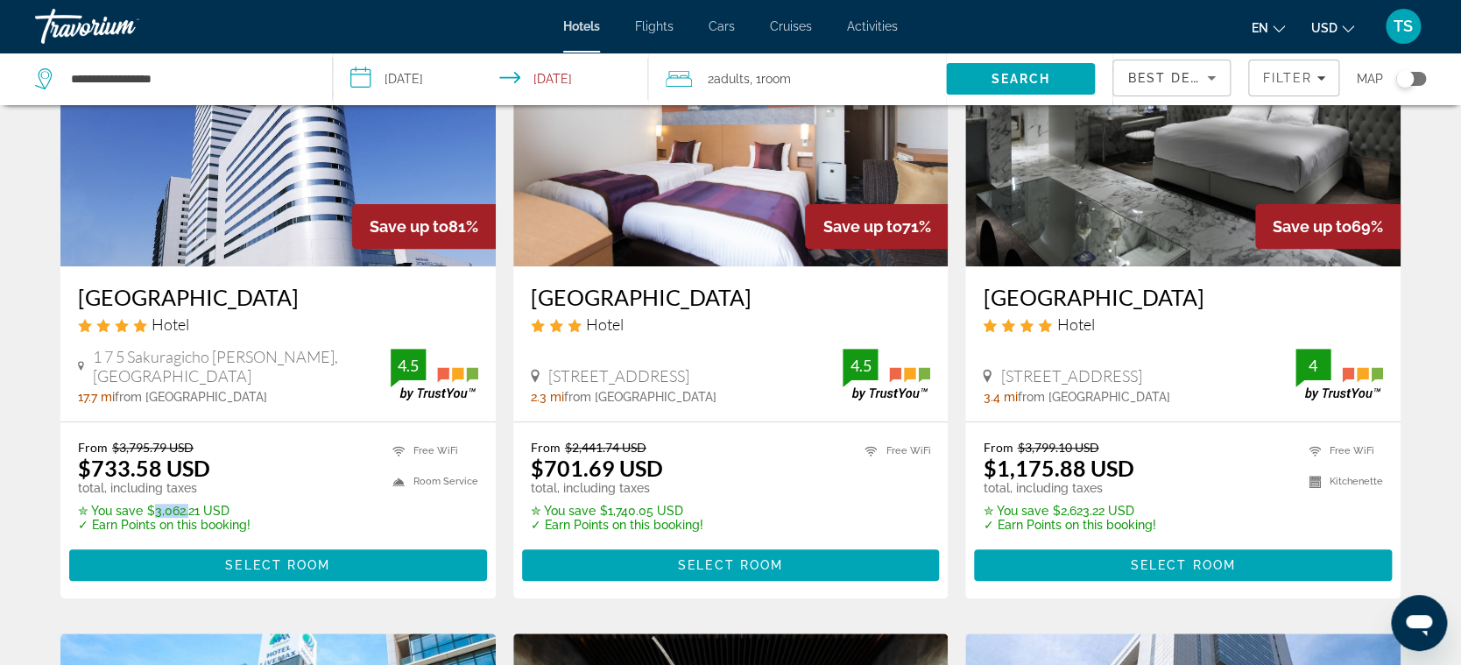
click at [183, 504] on p "✮ You save $3,062.21 USD" at bounding box center [164, 511] width 173 height 14
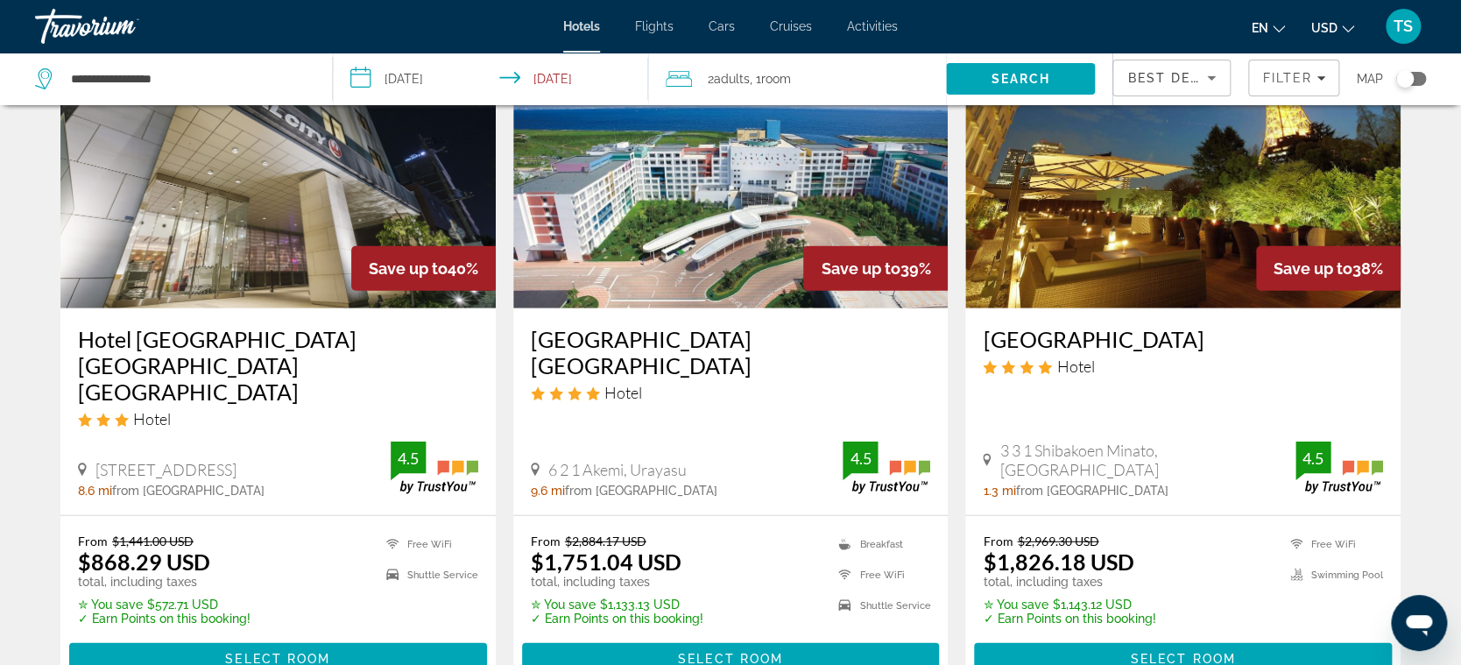
scroll to position [2125, 0]
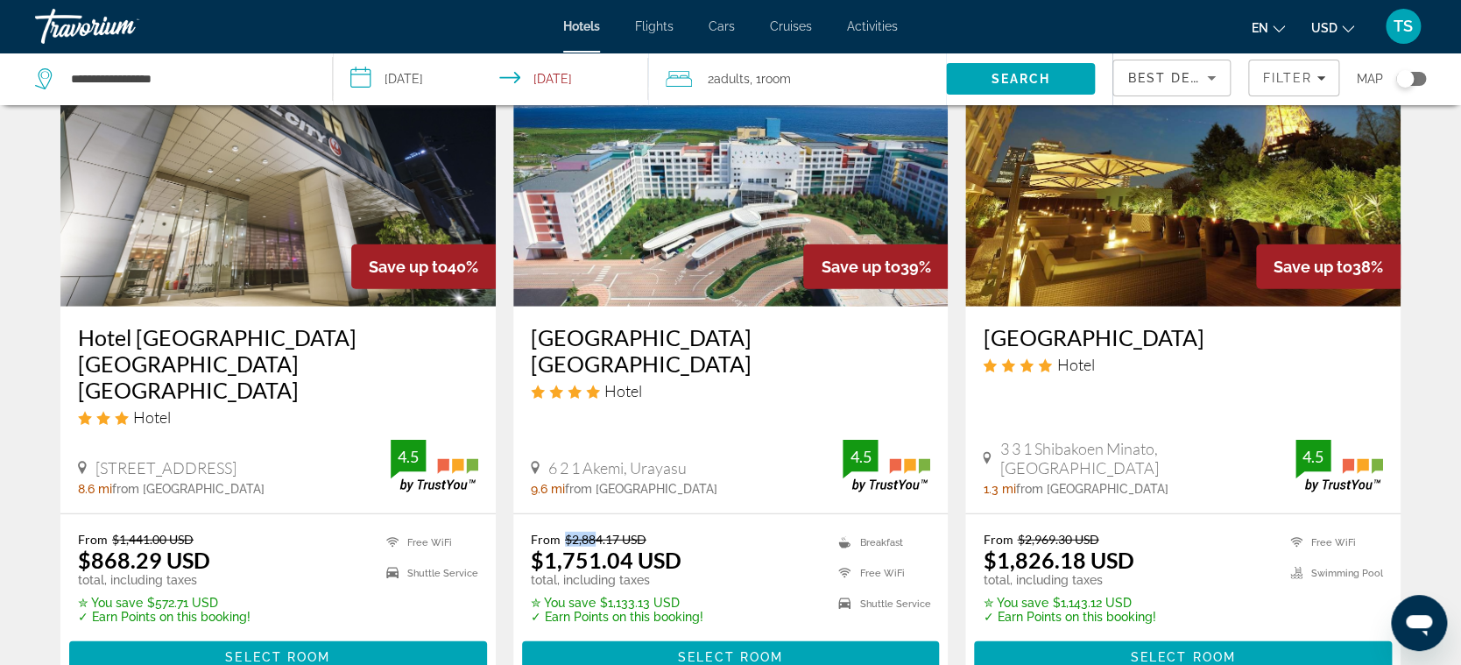
drag, startPoint x: 562, startPoint y: 465, endPoint x: 593, endPoint y: 470, distance: 31.1
click at [593, 532] on del "$2,884.17 USD" at bounding box center [605, 539] width 81 height 15
drag, startPoint x: 539, startPoint y: 482, endPoint x: 618, endPoint y: 488, distance: 79.9
click at [618, 546] on ins "$1,751.04 USD" at bounding box center [606, 559] width 151 height 26
drag, startPoint x: 603, startPoint y: 531, endPoint x: 645, endPoint y: 530, distance: 41.2
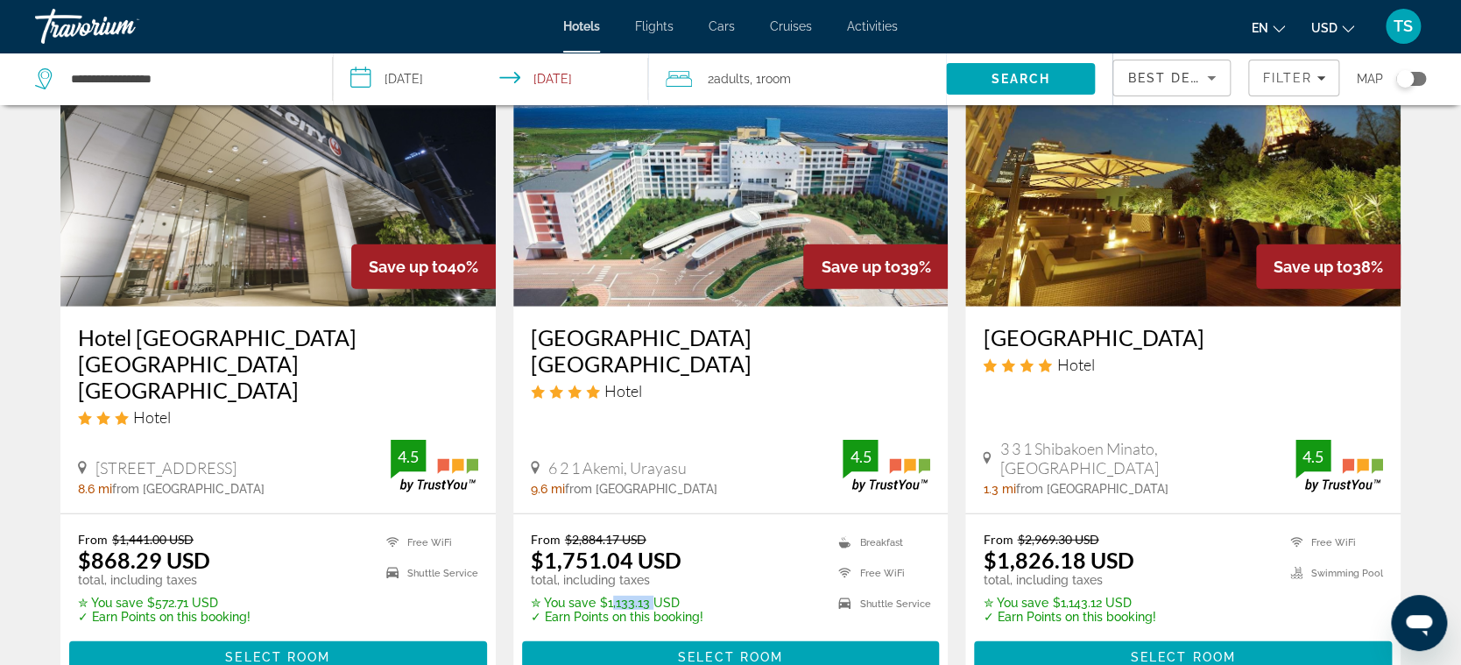
click at [645, 596] on p "✮ You save $1,133.13 USD" at bounding box center [617, 603] width 173 height 14
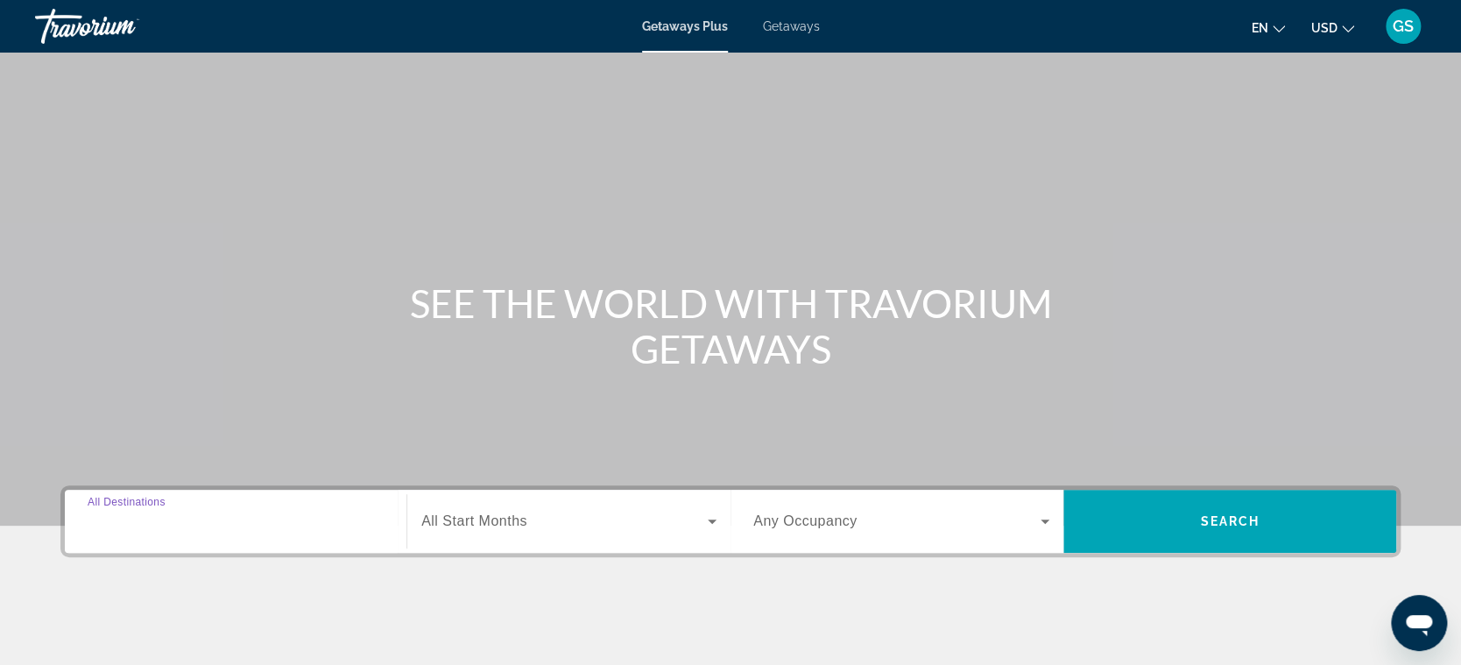
click at [266, 518] on input "Destination All Destinations" at bounding box center [236, 521] width 296 height 21
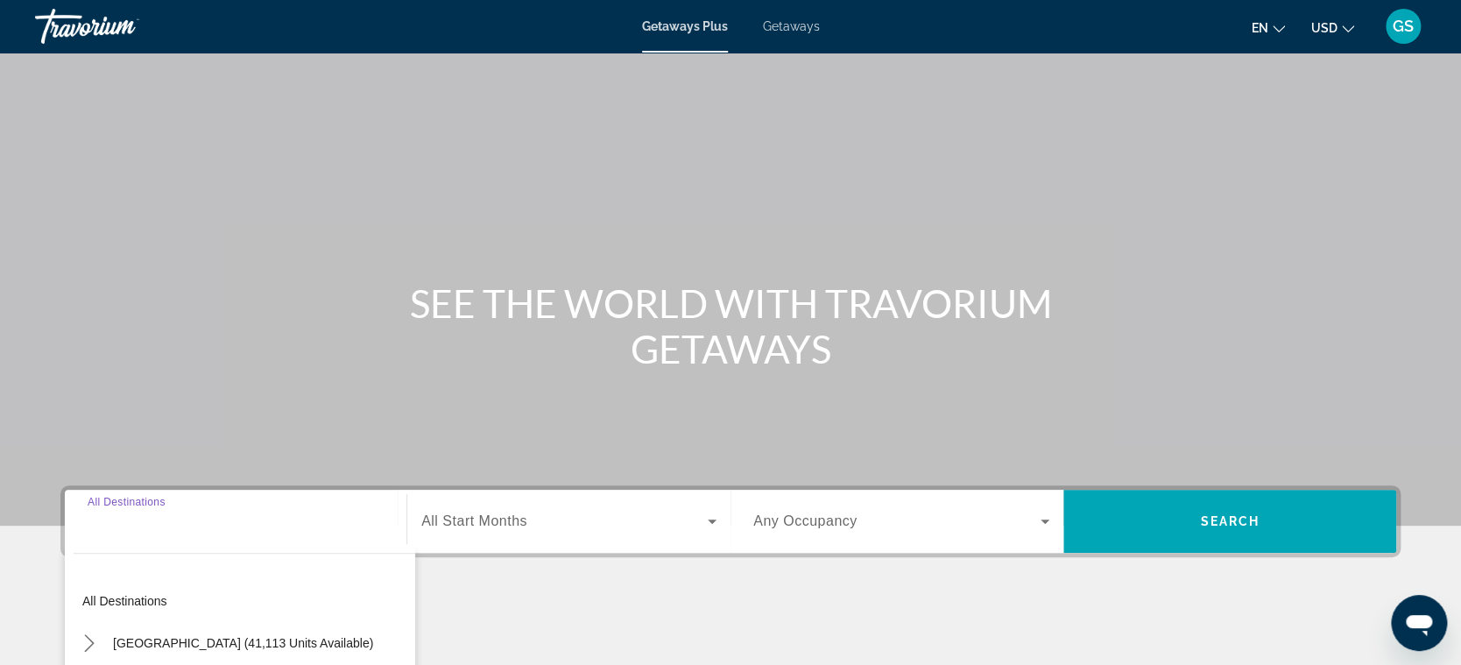
scroll to position [280, 0]
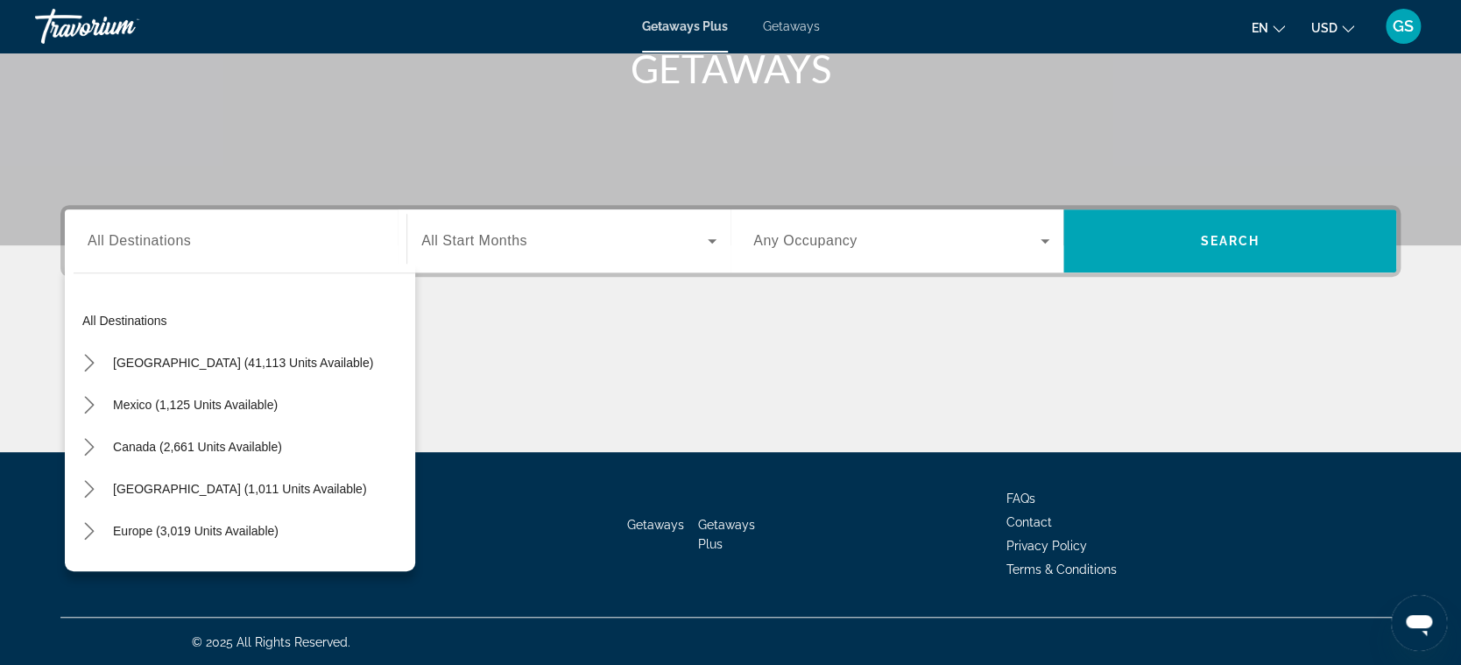
click at [789, 24] on span "Getaways" at bounding box center [791, 26] width 57 height 14
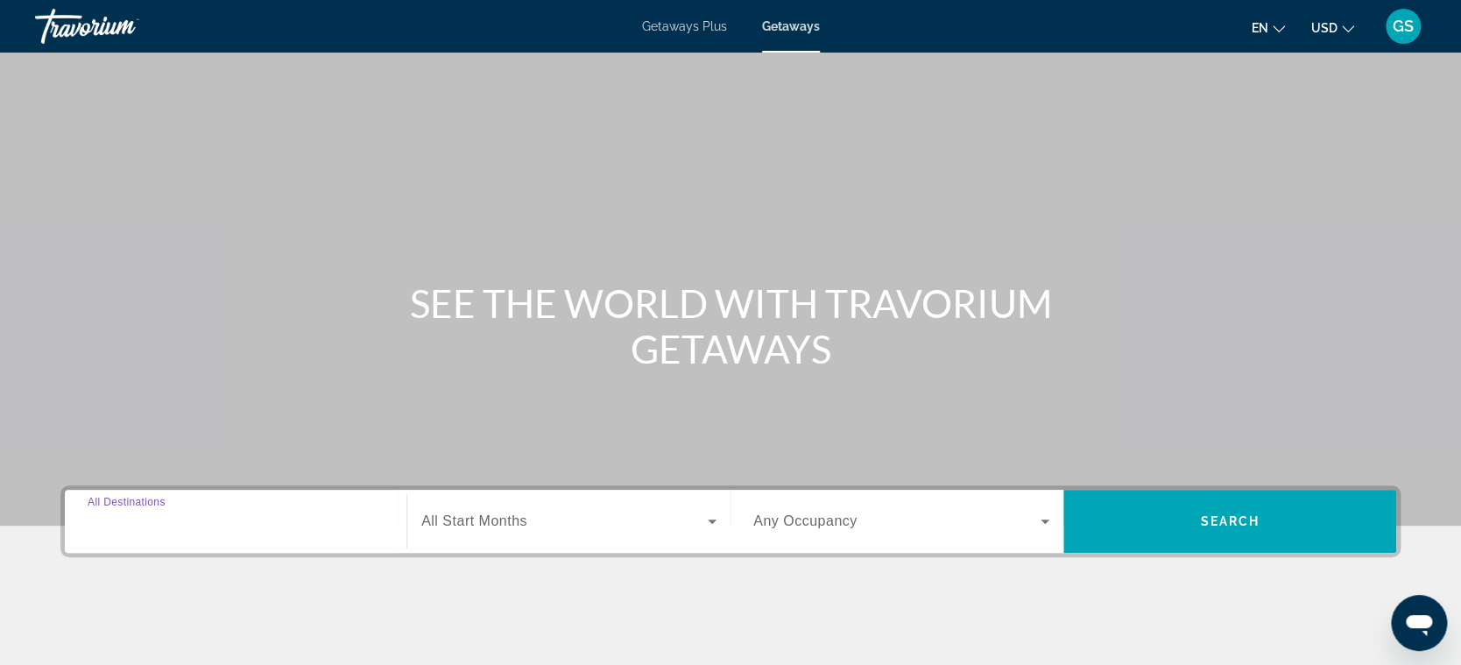
click at [302, 521] on input "Destination All Destinations" at bounding box center [236, 521] width 296 height 21
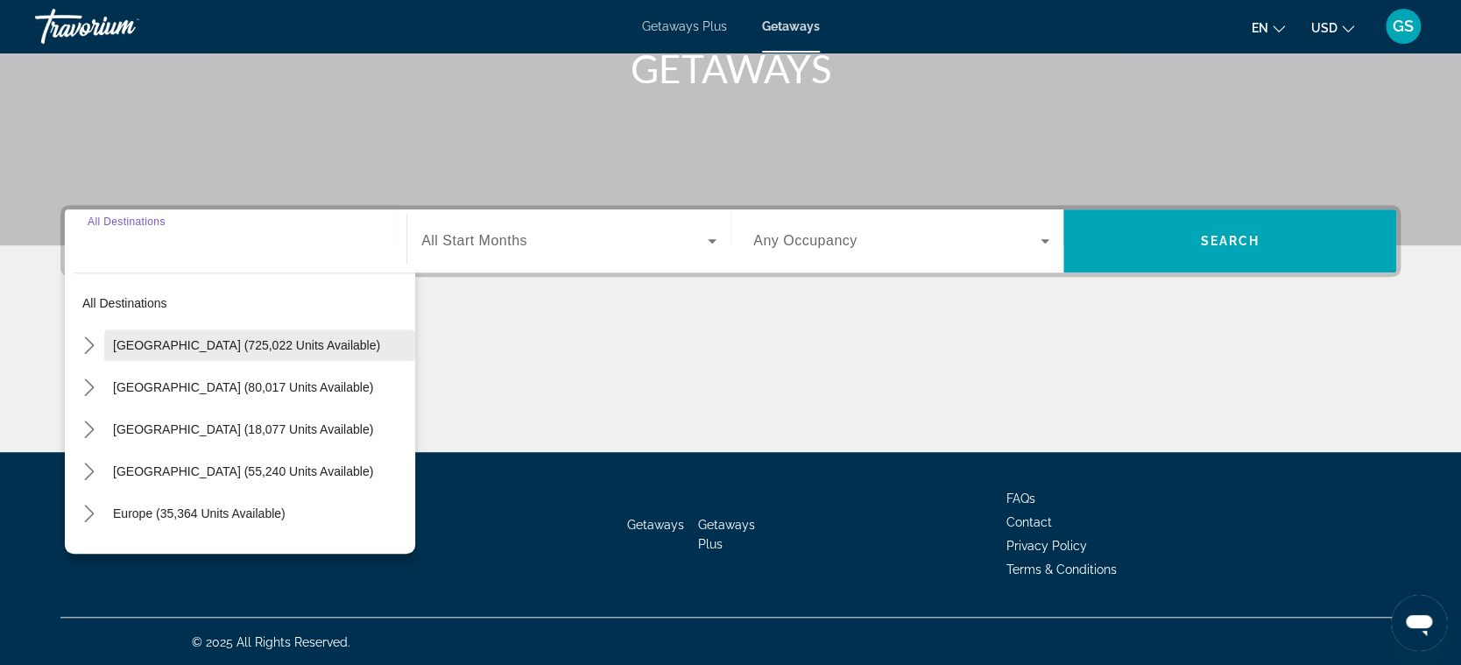
click at [293, 345] on span "United States (725,022 units available)" at bounding box center [246, 345] width 267 height 14
type input "**********"
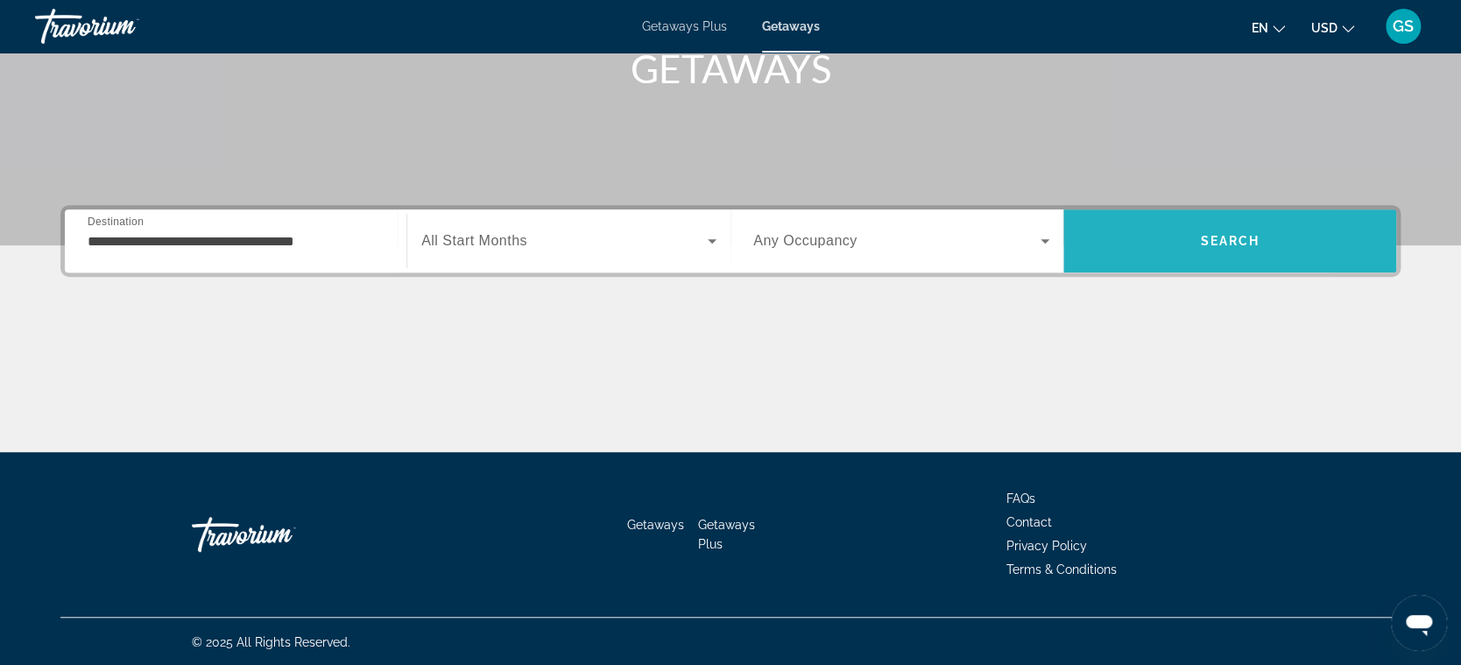
click at [1142, 247] on span "Search" at bounding box center [1229, 241] width 333 height 42
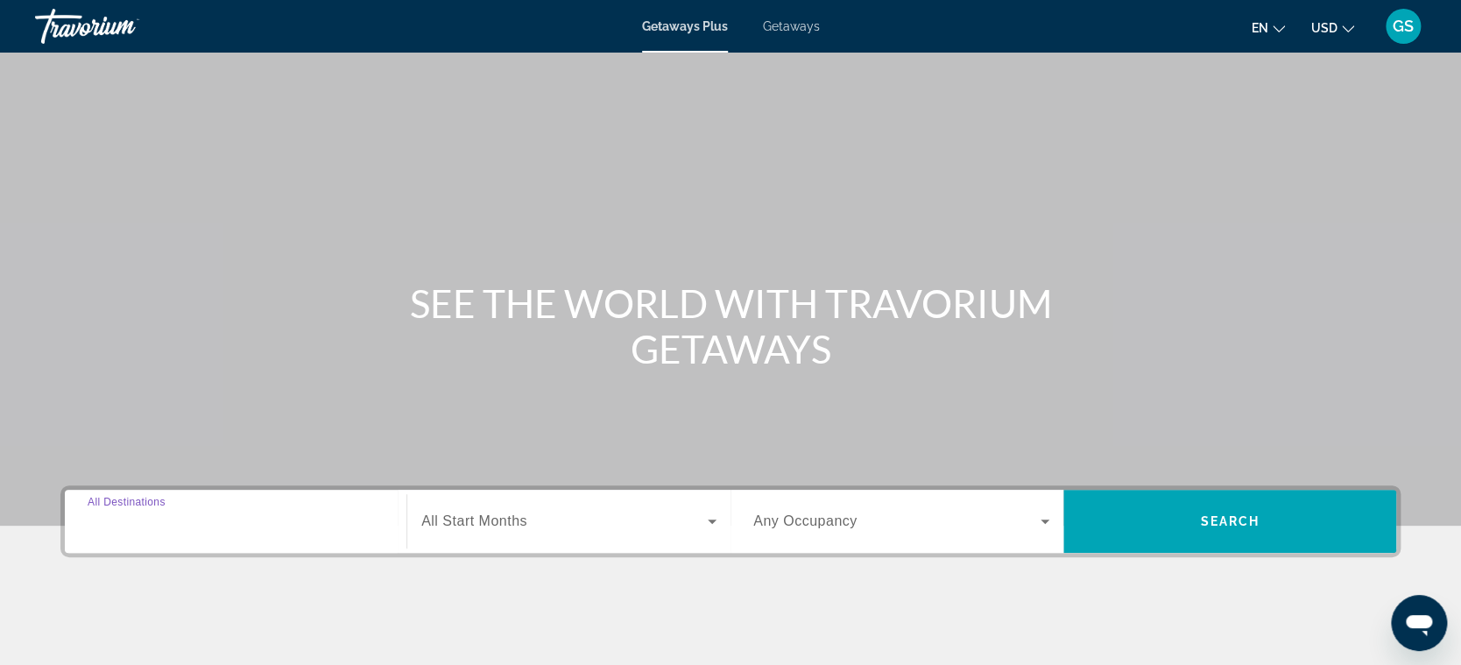
click at [226, 513] on input "Destination All Destinations" at bounding box center [236, 521] width 296 height 21
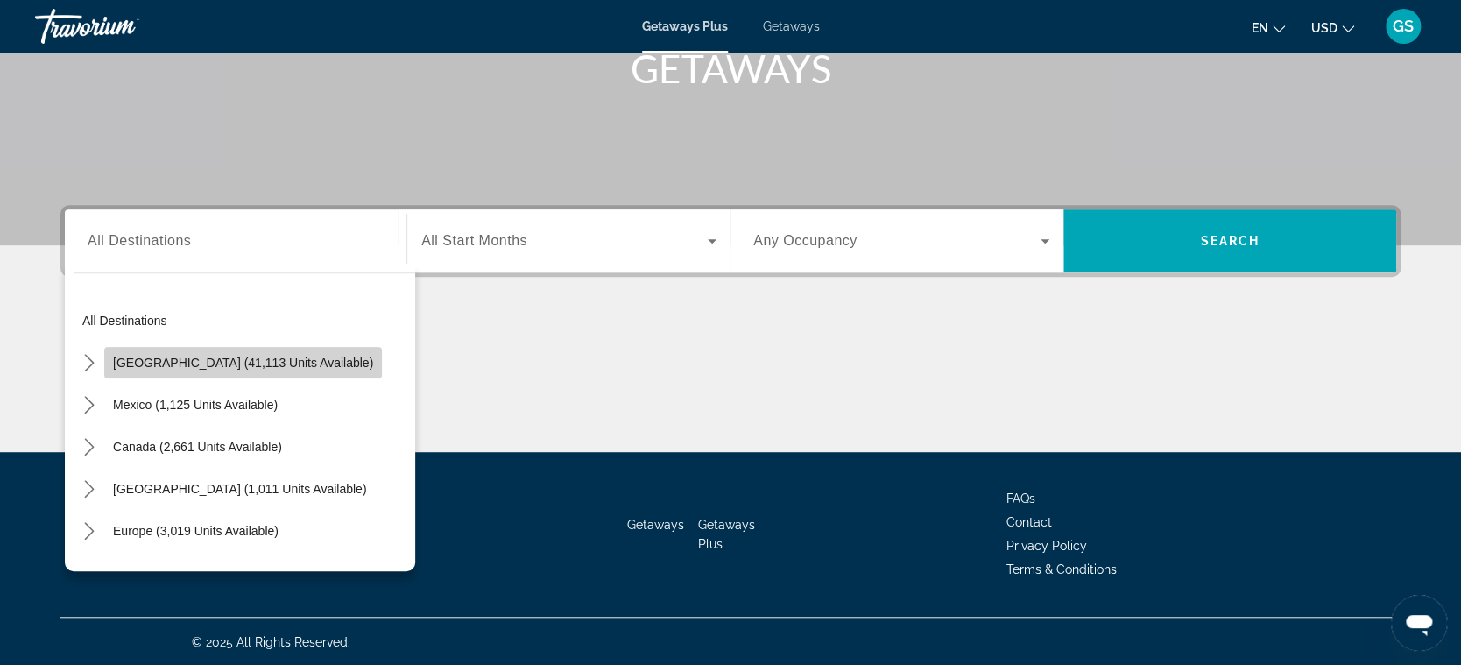
click at [247, 367] on span "United States (41,113 units available)" at bounding box center [243, 363] width 260 height 14
type input "**********"
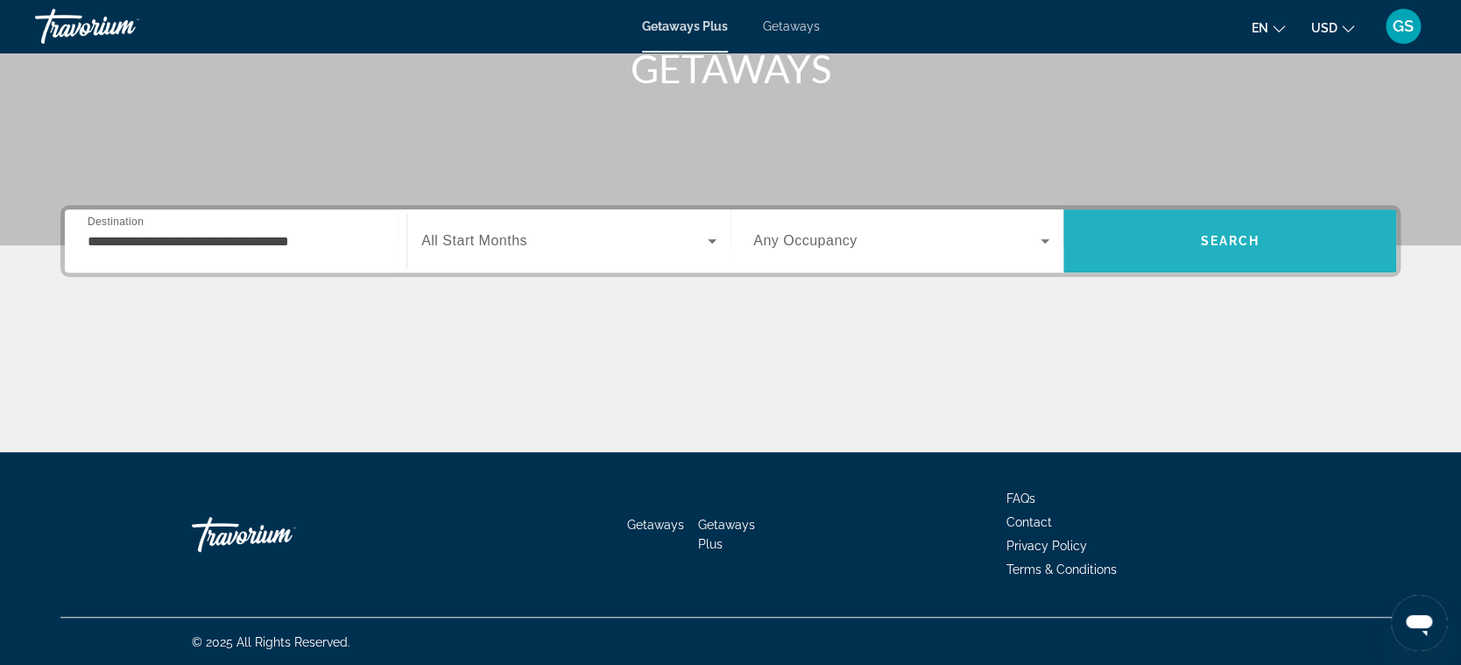
click at [1186, 230] on span "Search" at bounding box center [1229, 241] width 333 height 42
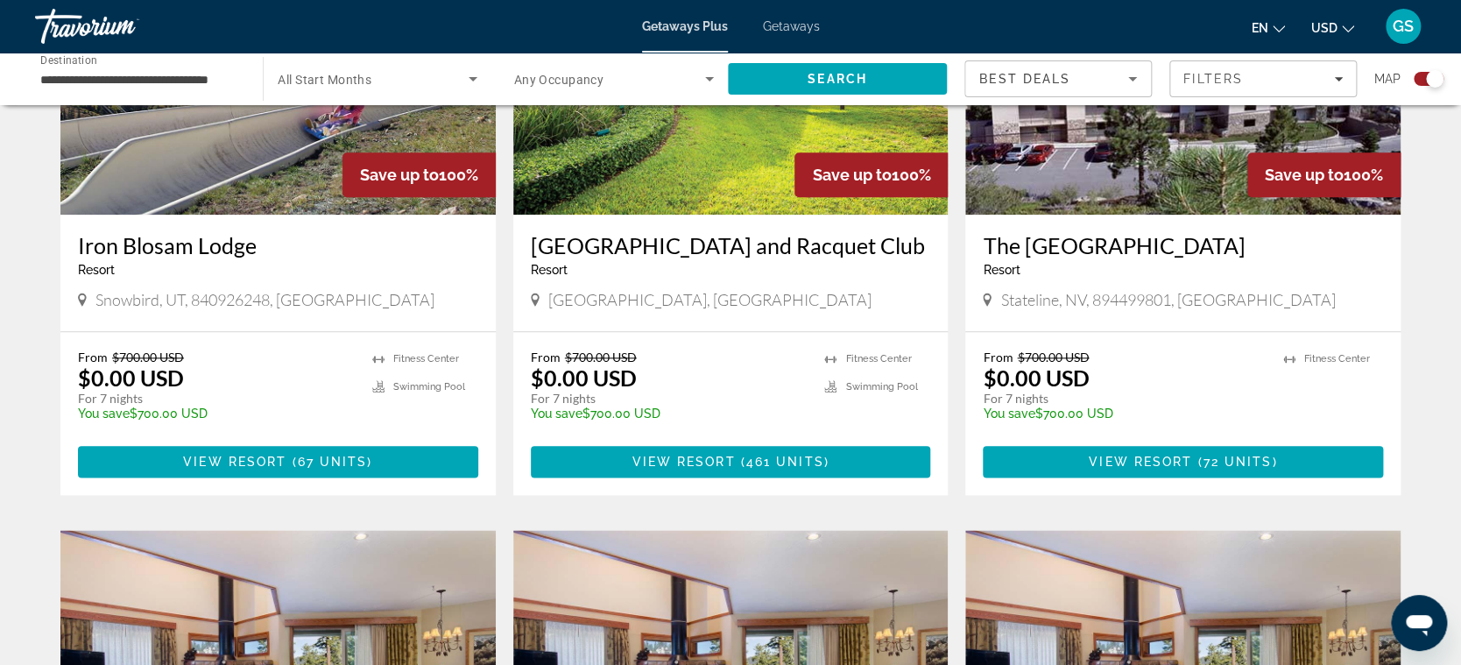
scroll to position [777, 0]
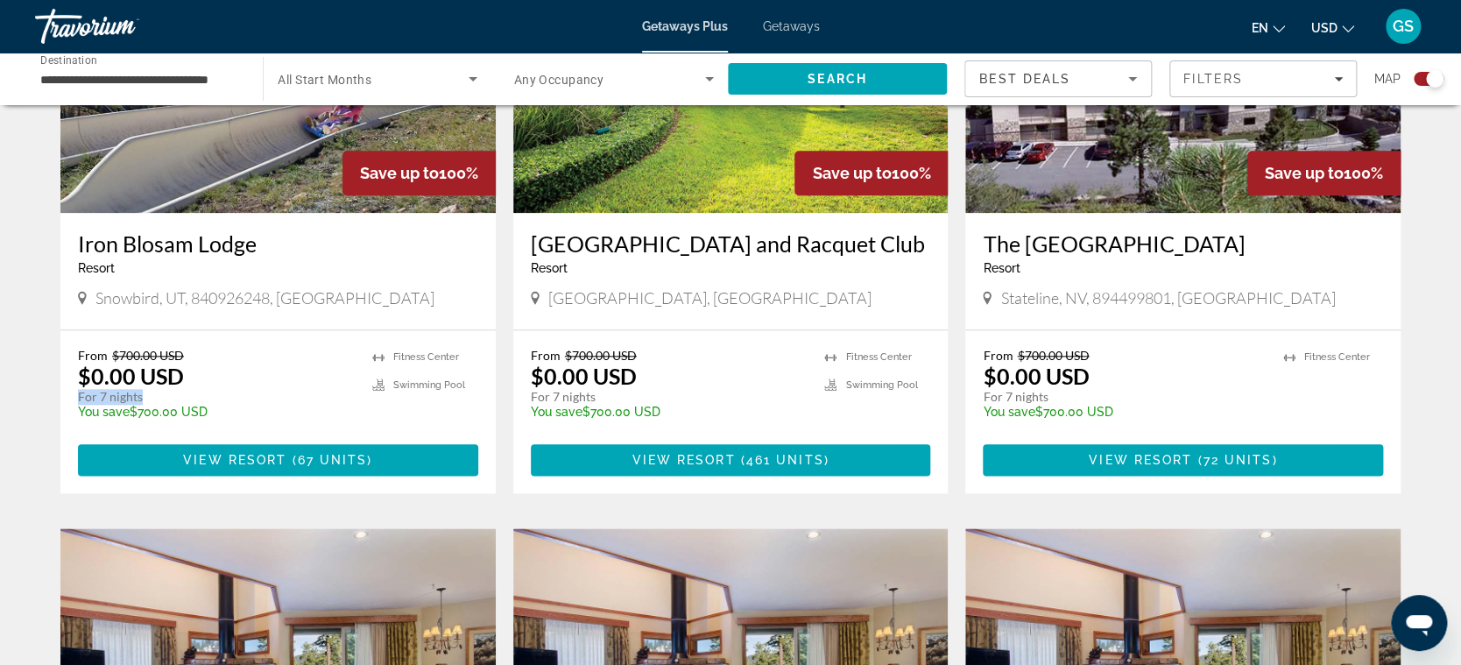
drag, startPoint x: 79, startPoint y: 394, endPoint x: 141, endPoint y: 399, distance: 62.4
click at [141, 399] on p "For 7 nights" at bounding box center [216, 397] width 277 height 16
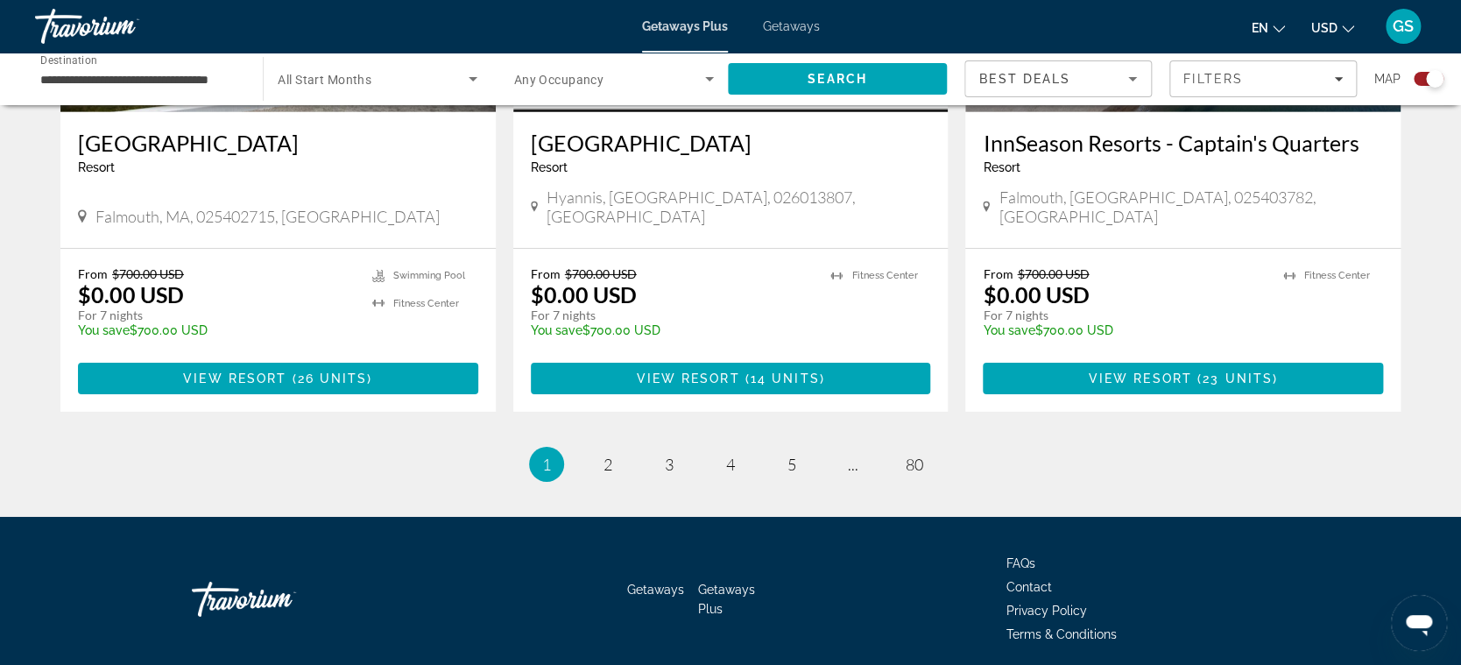
scroll to position [2711, 0]
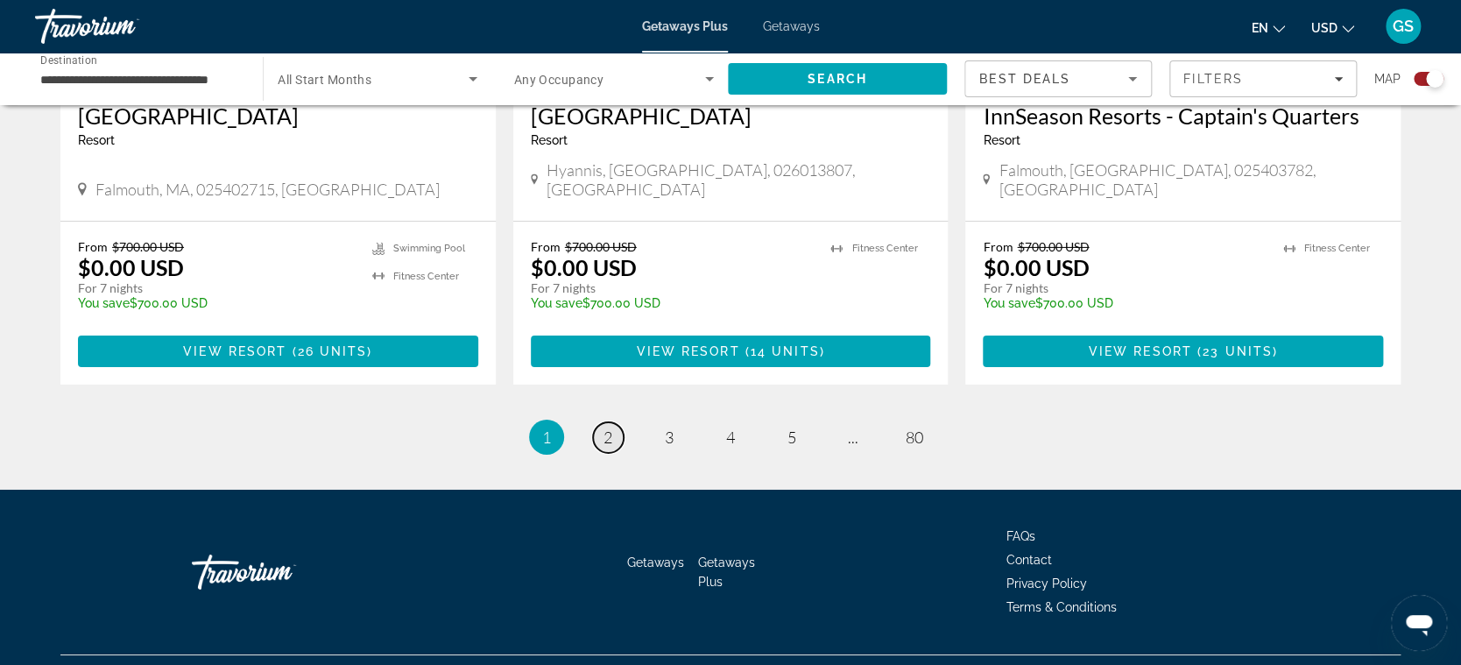
click at [608, 427] on span "2" at bounding box center [607, 436] width 9 height 19
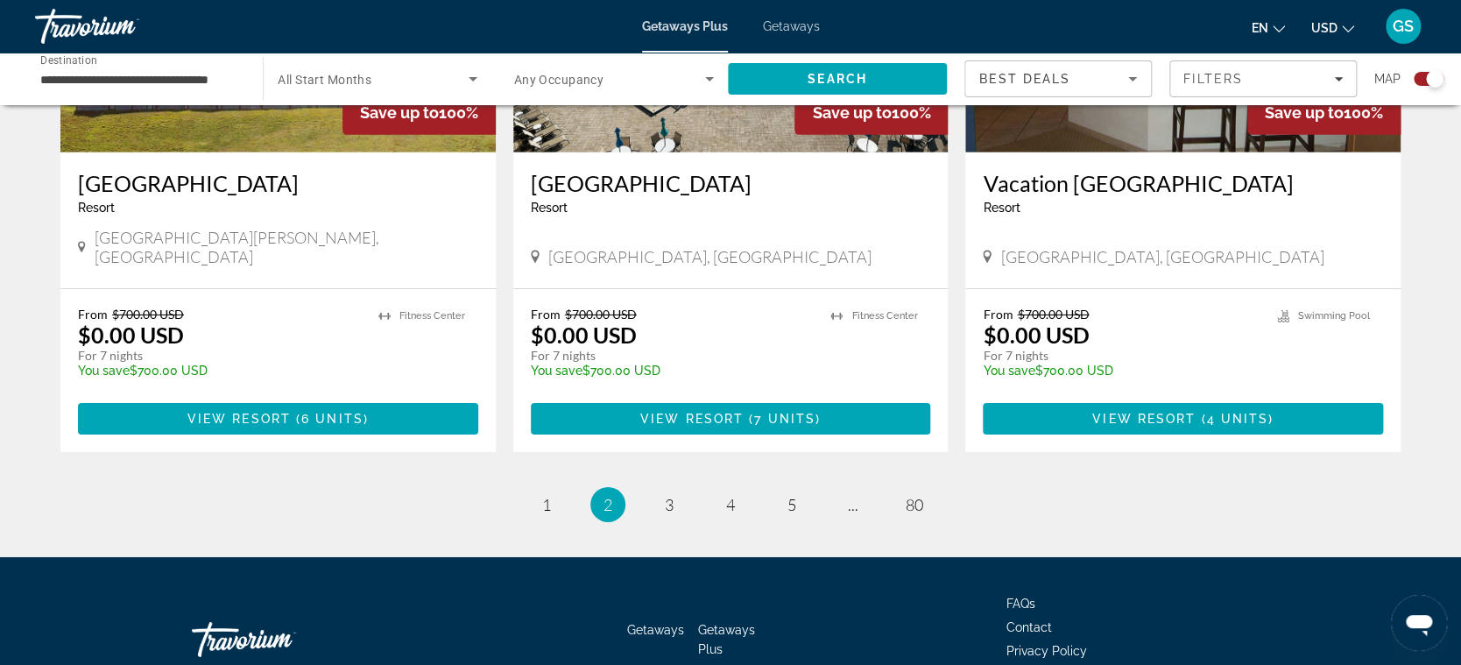
scroll to position [2698, 0]
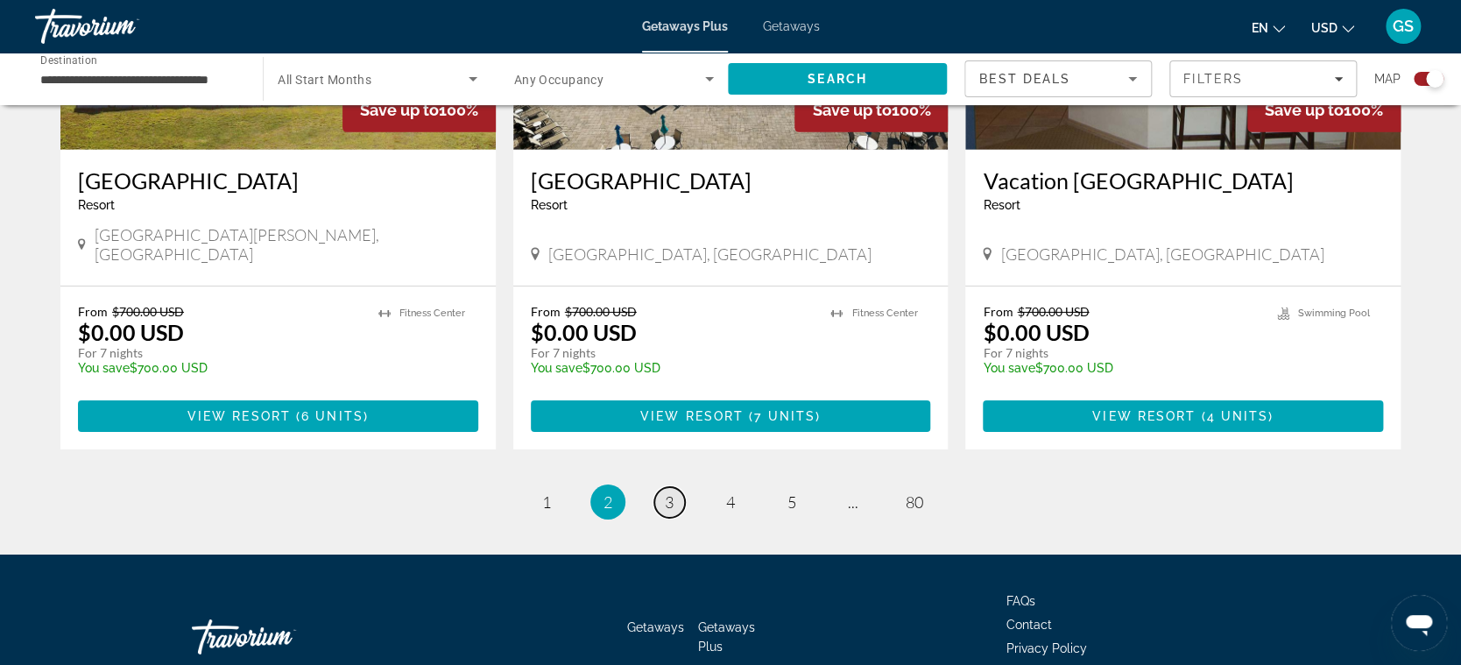
click at [669, 492] on span "3" at bounding box center [669, 501] width 9 height 19
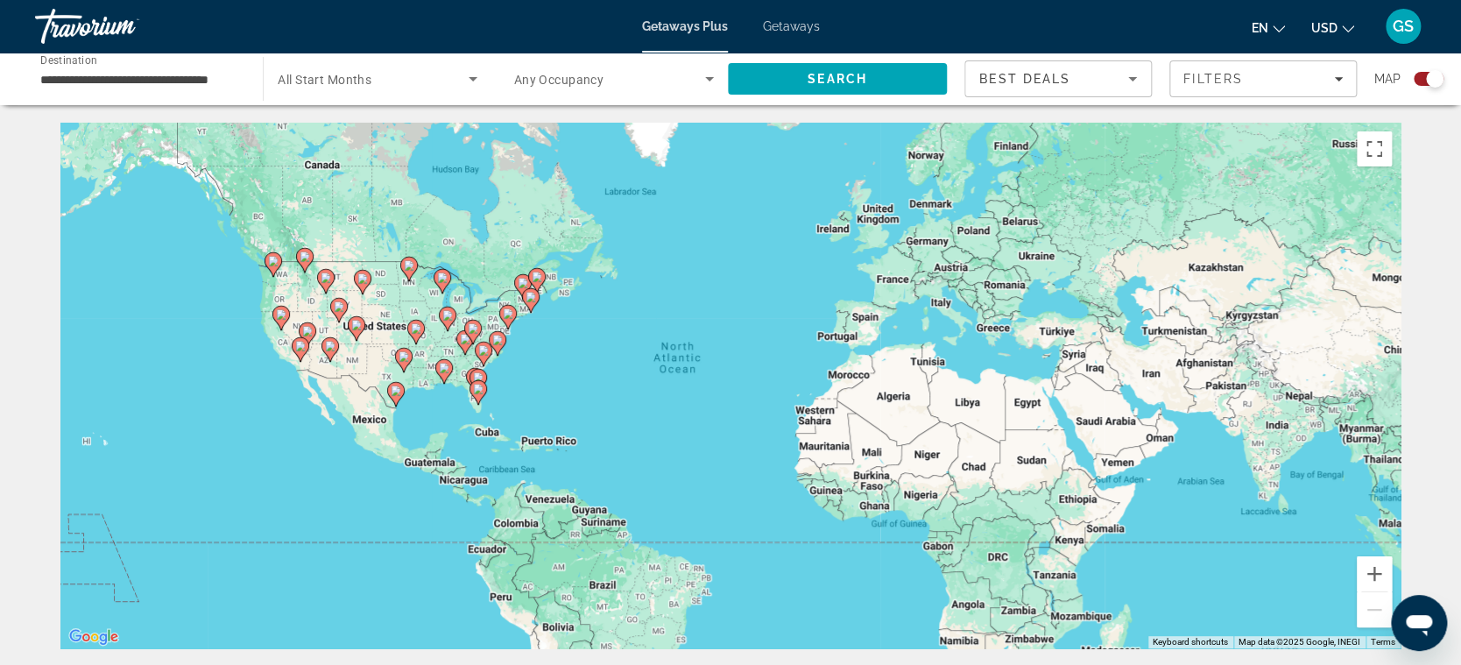
click at [779, 27] on span "Getaways" at bounding box center [791, 26] width 57 height 14
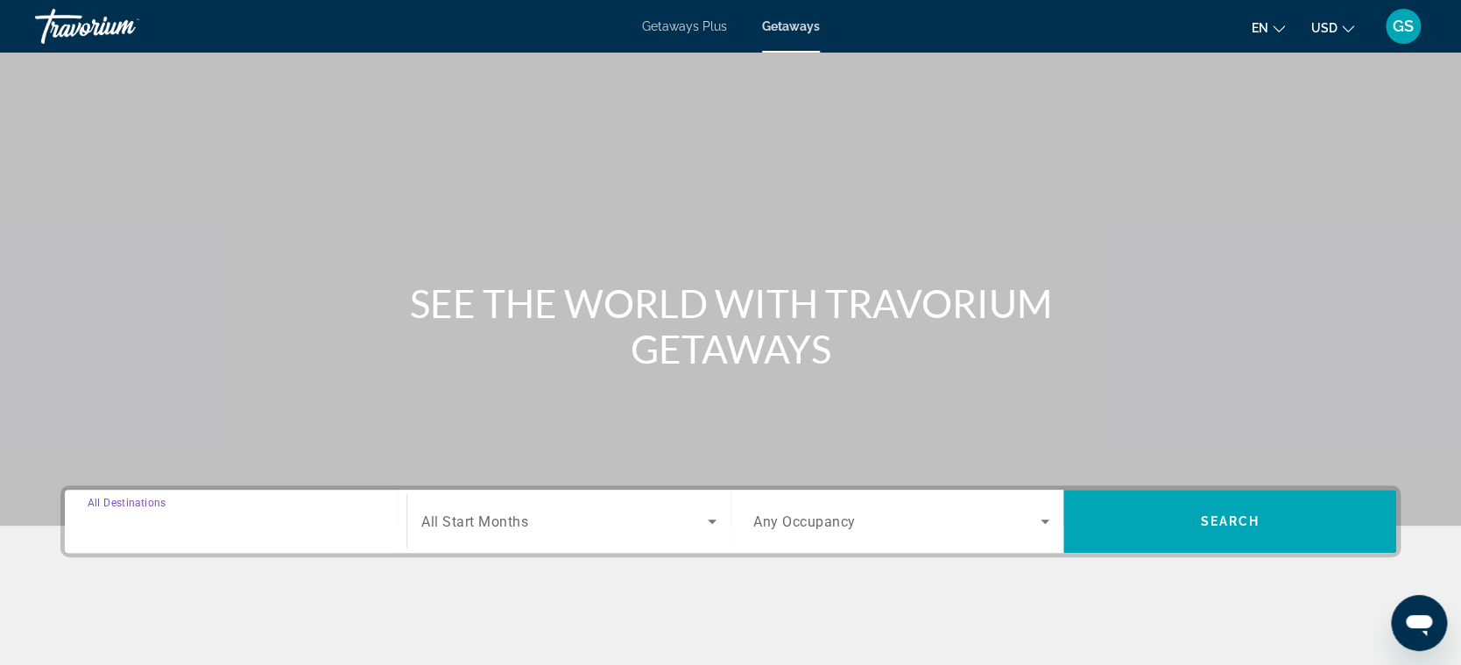
click at [309, 517] on input "Destination All Destinations" at bounding box center [236, 521] width 296 height 21
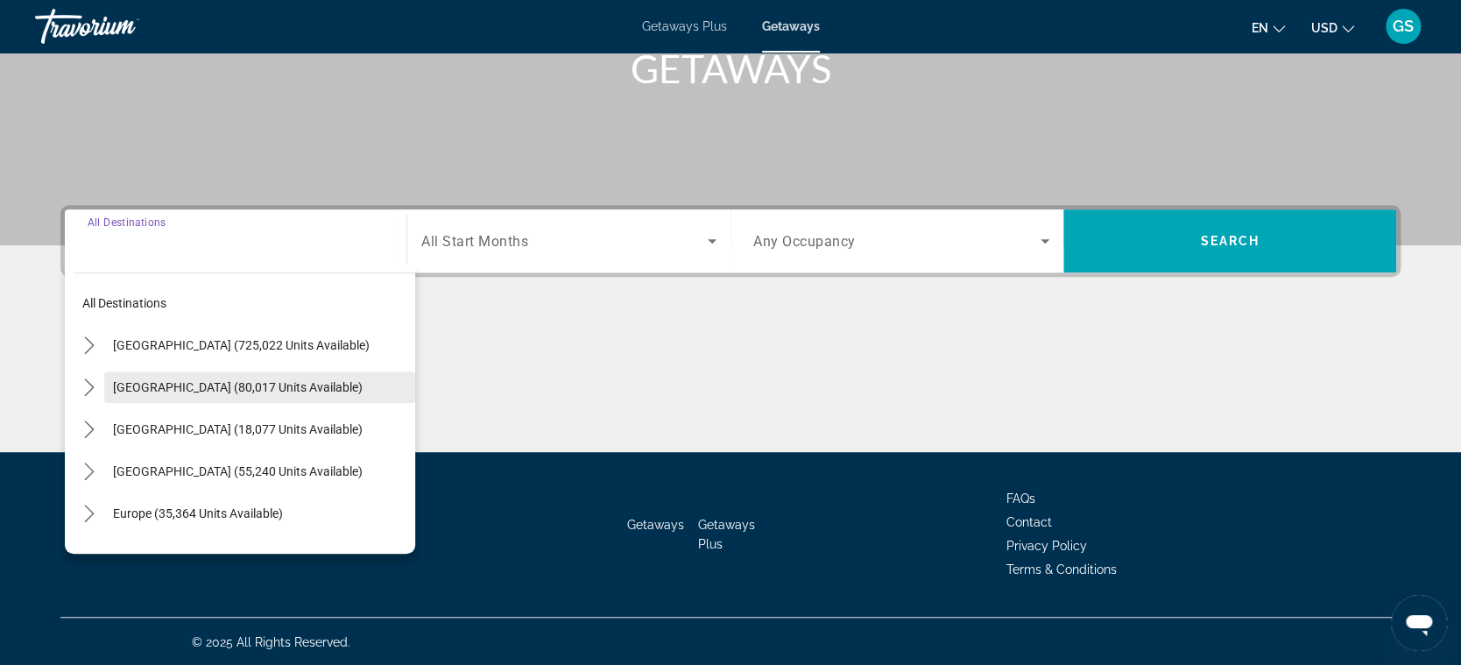
click at [260, 390] on span "Mexico (80,017 units available)" at bounding box center [238, 387] width 250 height 14
type input "**********"
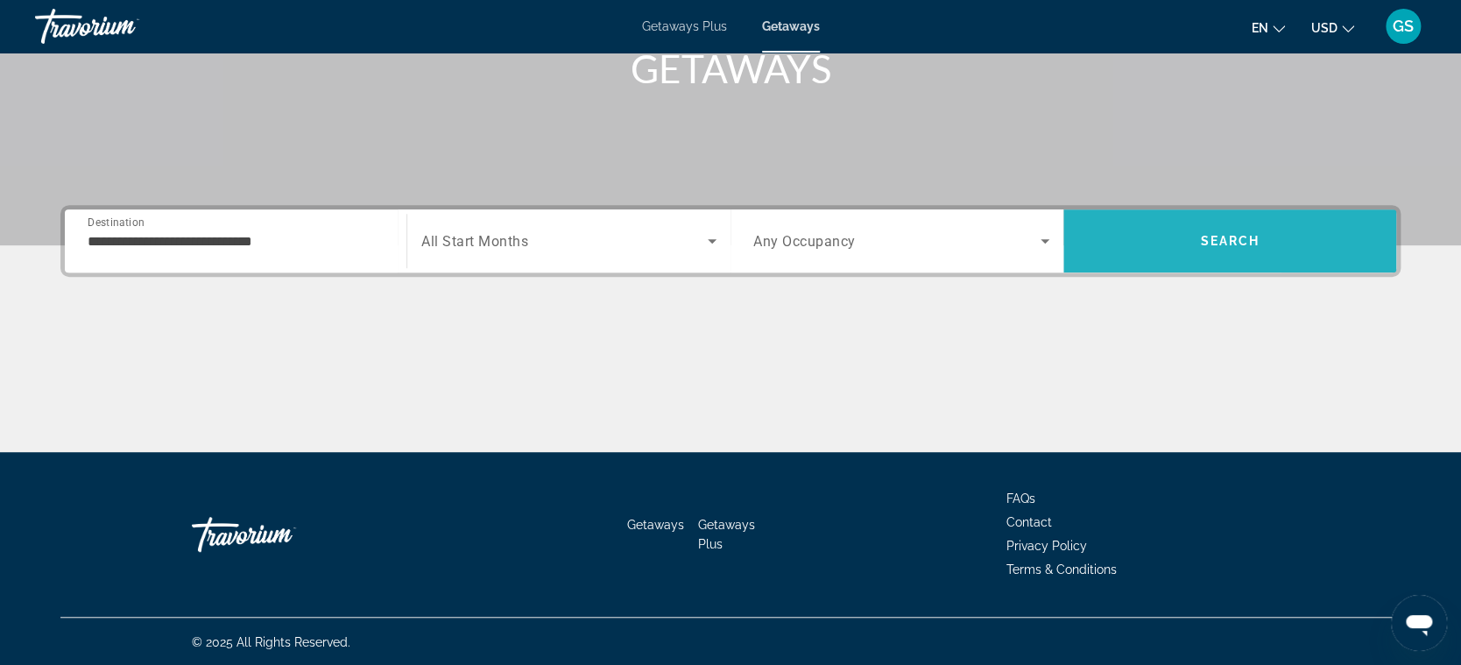
click at [1282, 257] on span "Search" at bounding box center [1229, 241] width 333 height 42
